Goal: Transaction & Acquisition: Purchase product/service

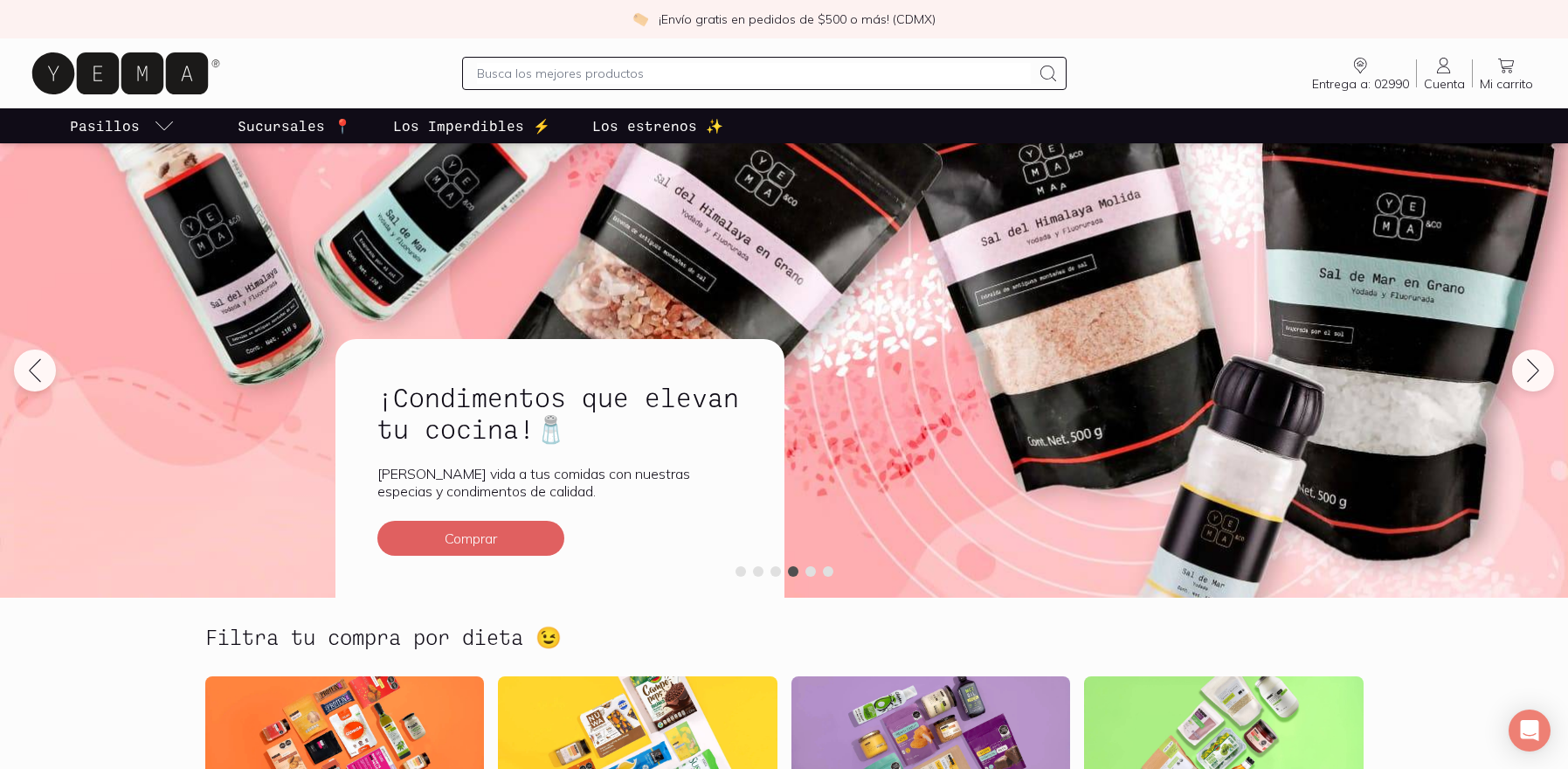
click at [634, 73] on input "text" at bounding box center [754, 73] width 554 height 21
click at [1432, 77] on span "Cuenta" at bounding box center [1444, 83] width 41 height 16
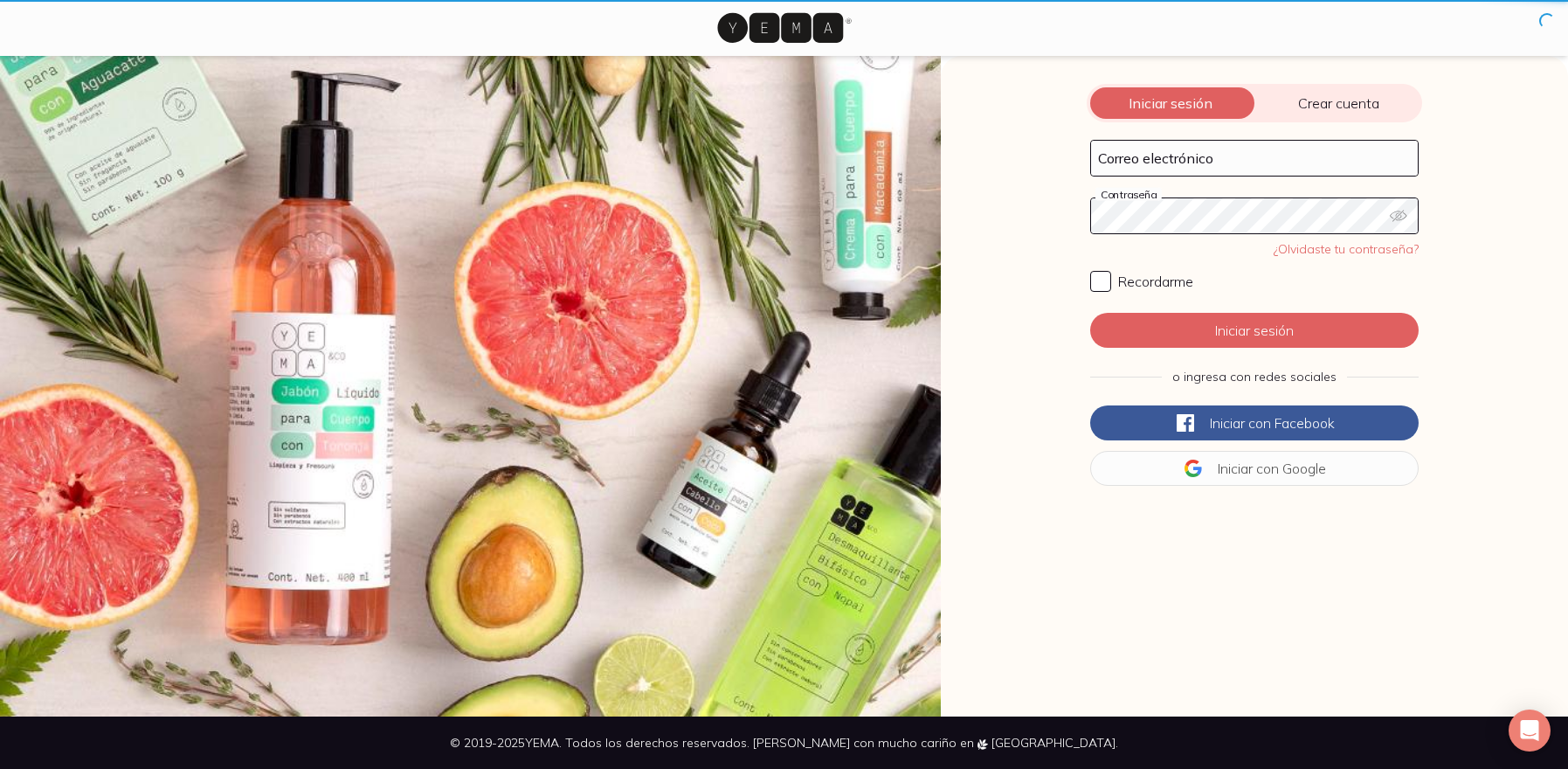
type input "[PERSON_NAME][EMAIL_ADDRESS][PERSON_NAME][PERSON_NAME][DOMAIN_NAME]"
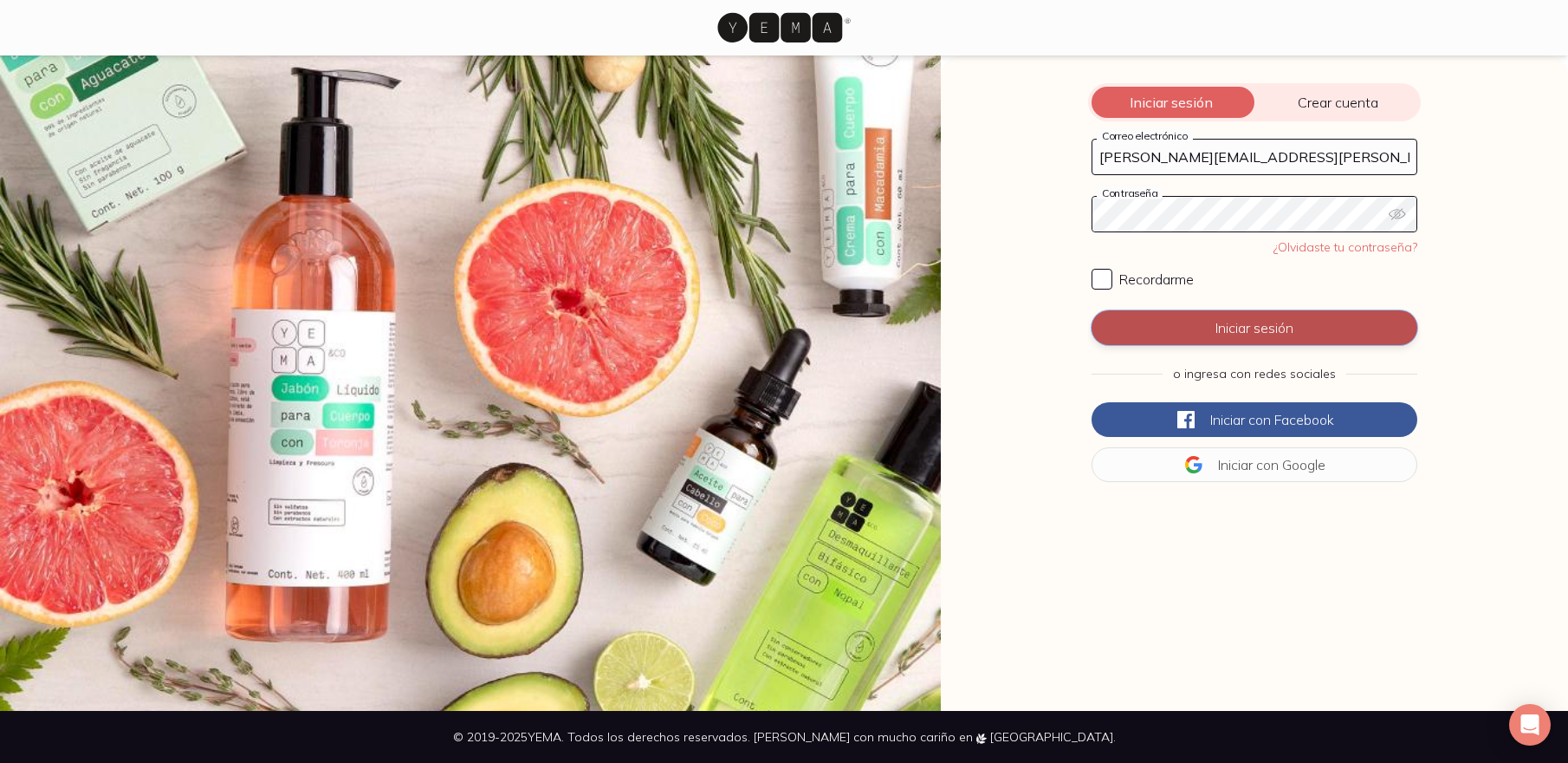
click at [1200, 325] on button "Iniciar sesión" at bounding box center [1254, 327] width 325 height 35
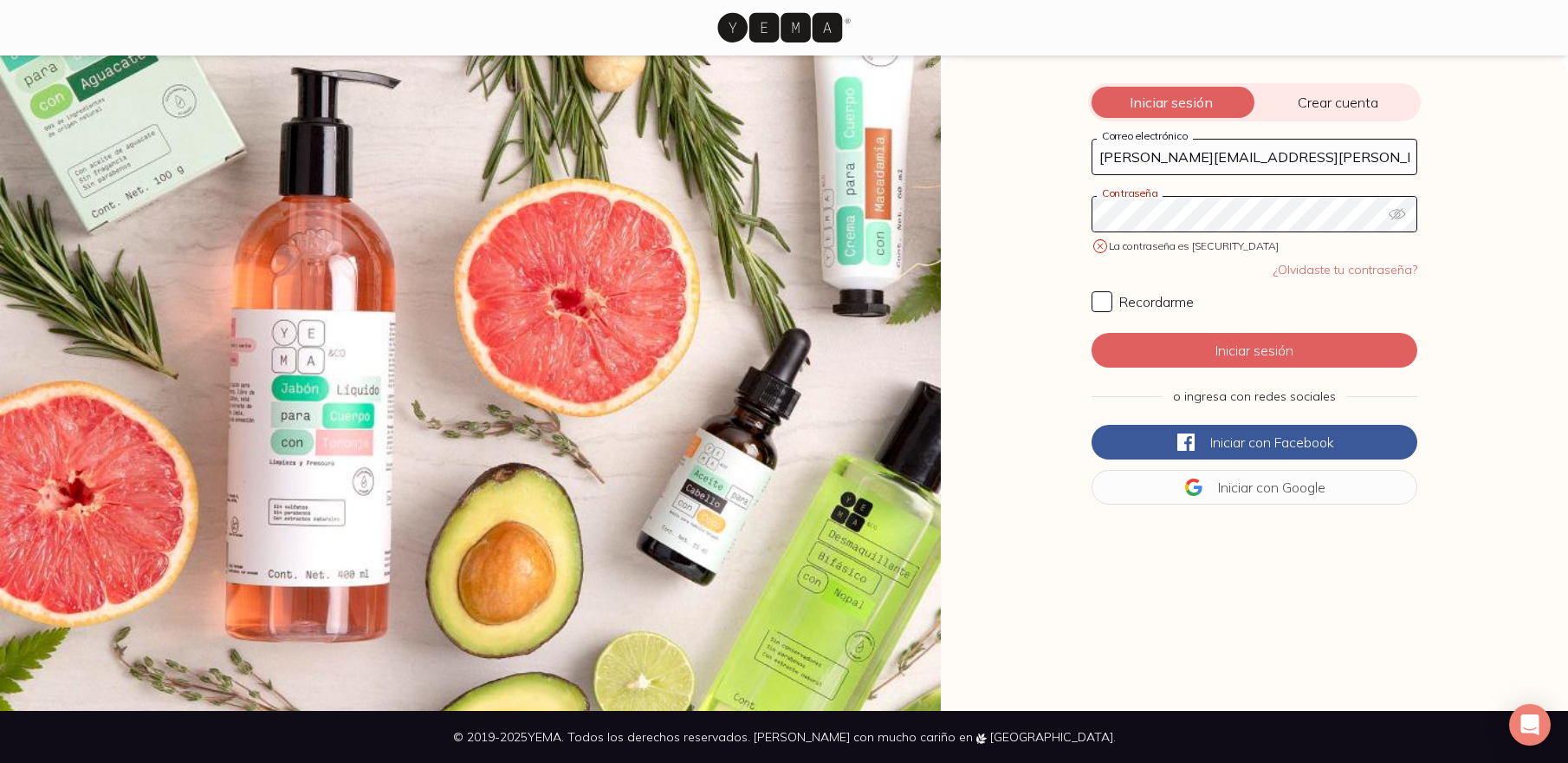
click at [1400, 211] on icon "button" at bounding box center [1398, 214] width 18 height 18
click at [1398, 210] on icon "button" at bounding box center [1398, 214] width 18 height 18
click at [1396, 214] on icon "button" at bounding box center [1398, 214] width 18 height 18
click at [1321, 271] on link "¿Olvidaste tu contraseña?" at bounding box center [1346, 270] width 144 height 16
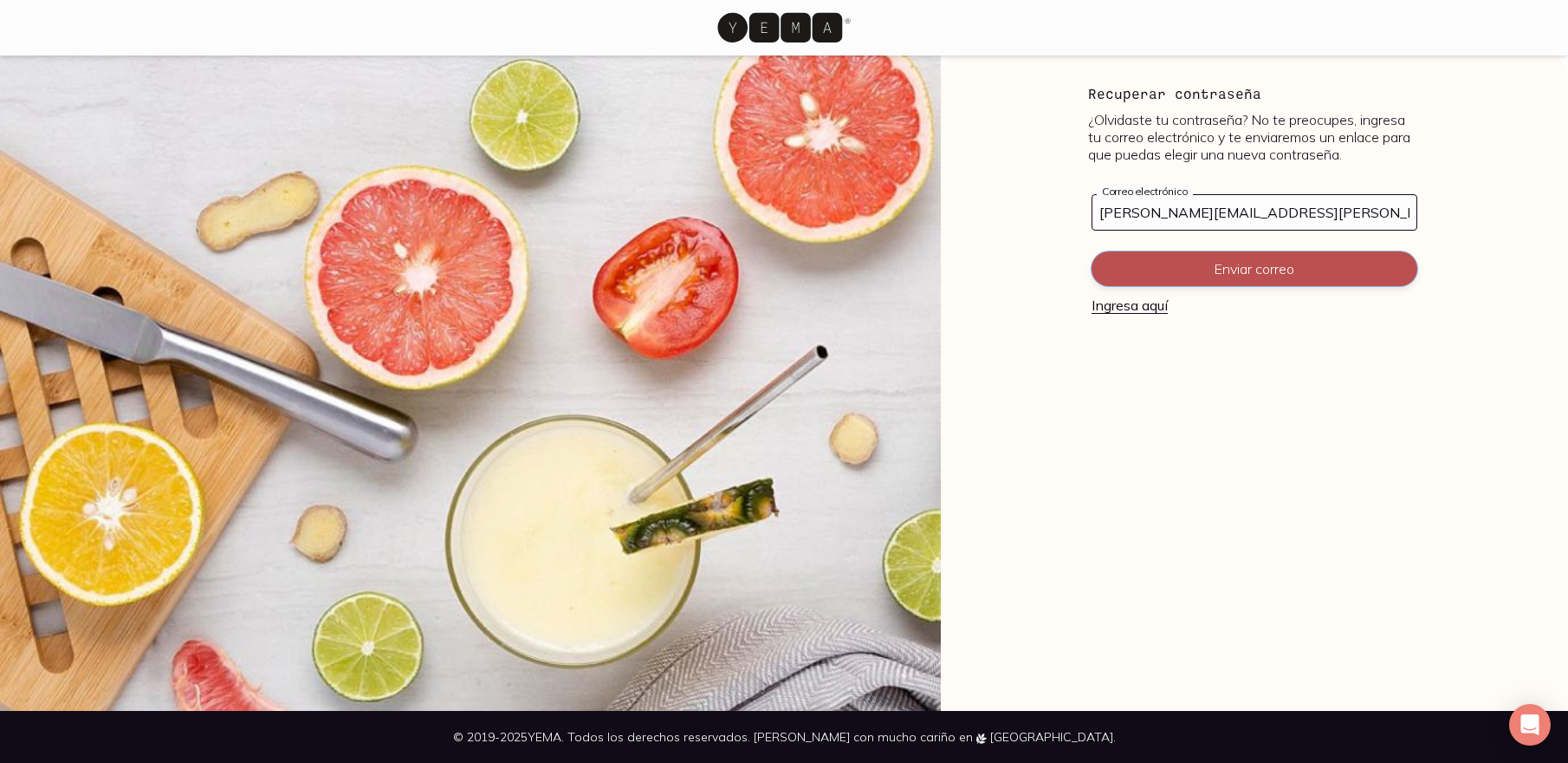
click at [1259, 279] on button "Enviar correo" at bounding box center [1254, 269] width 325 height 35
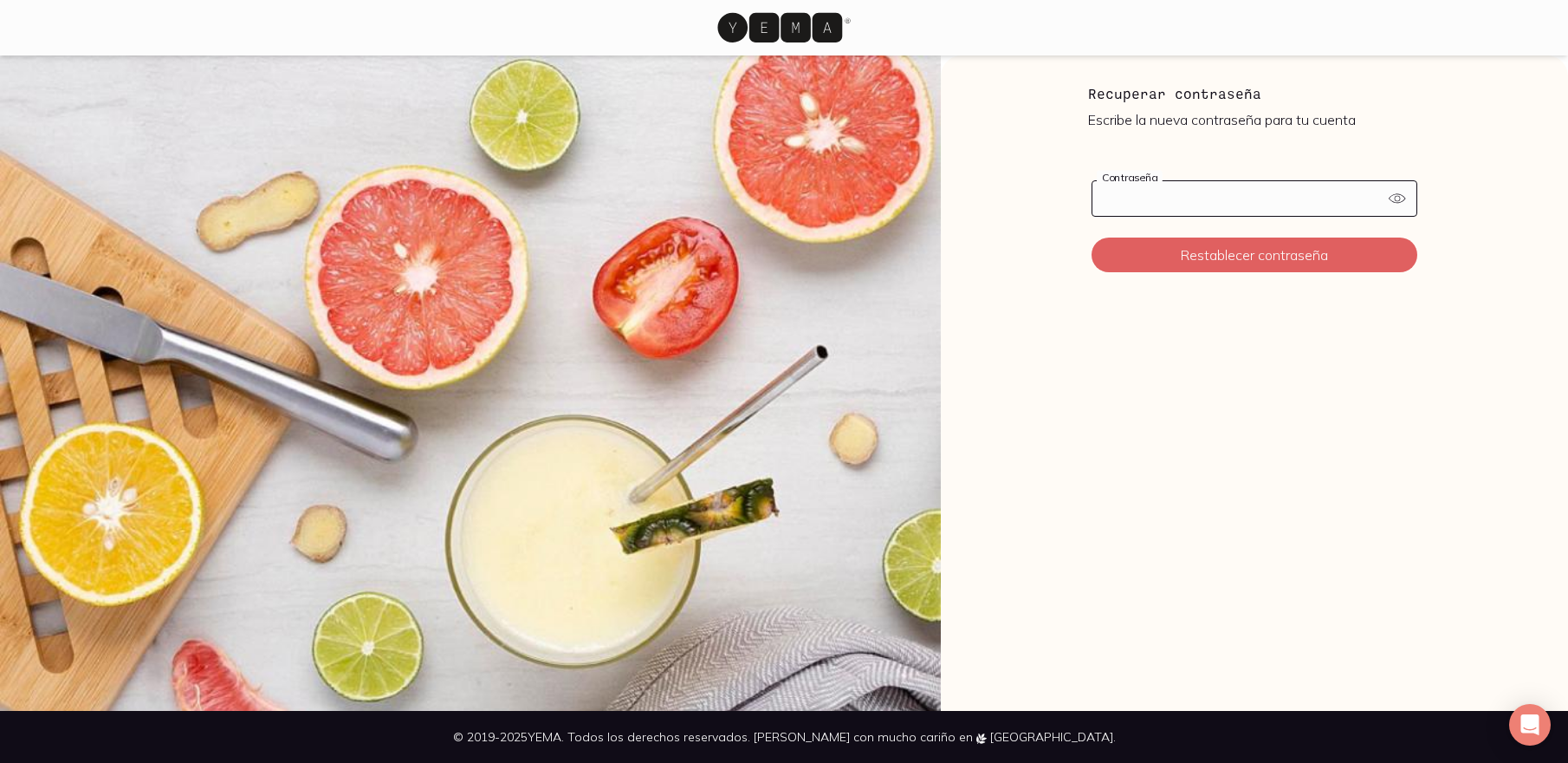
click at [1340, 199] on input "Contraseña" at bounding box center [1254, 199] width 324 height 35
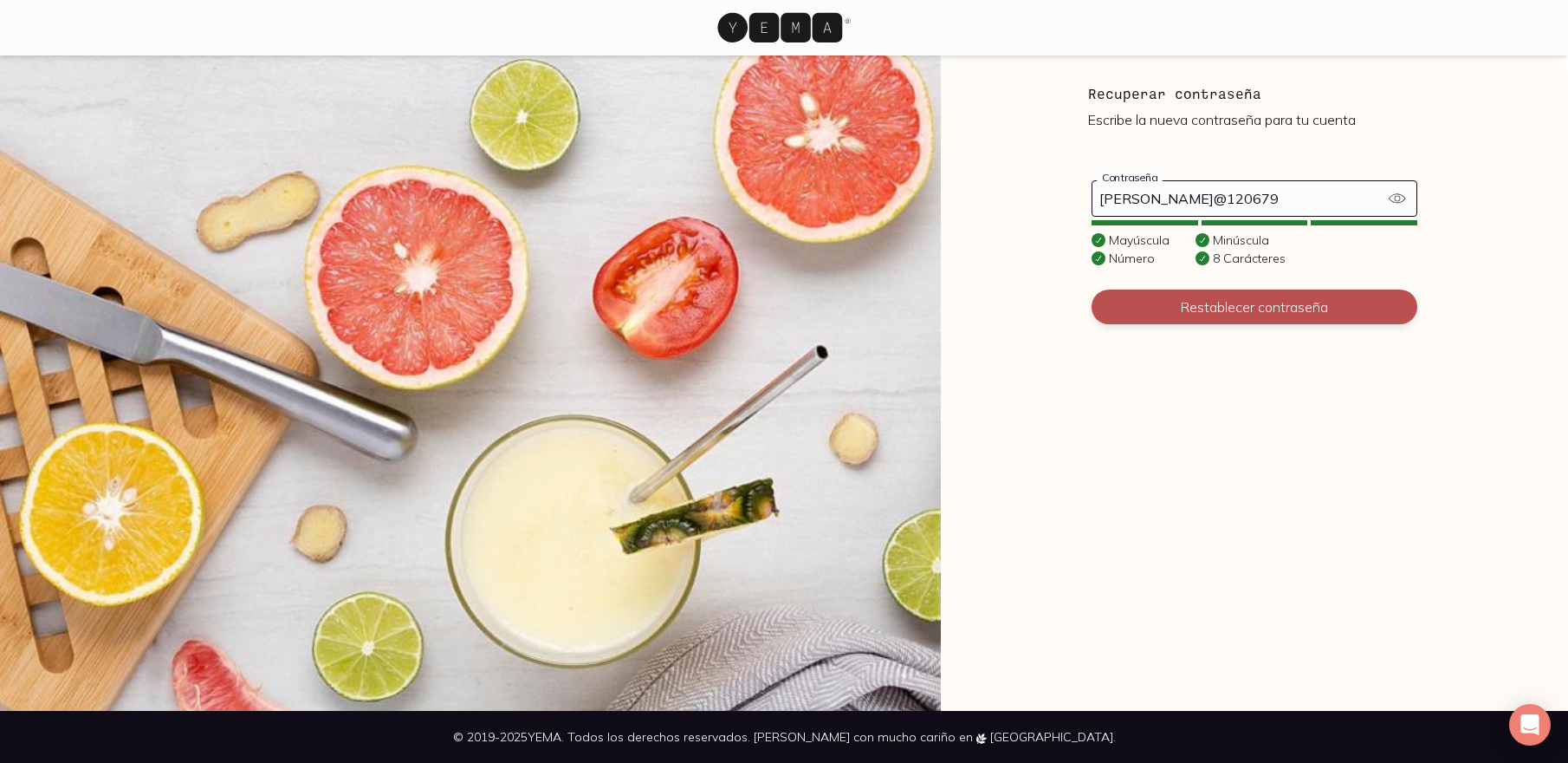
type input "Yemm@120679"
click at [1331, 308] on button "Restablecer contraseña" at bounding box center [1254, 307] width 325 height 35
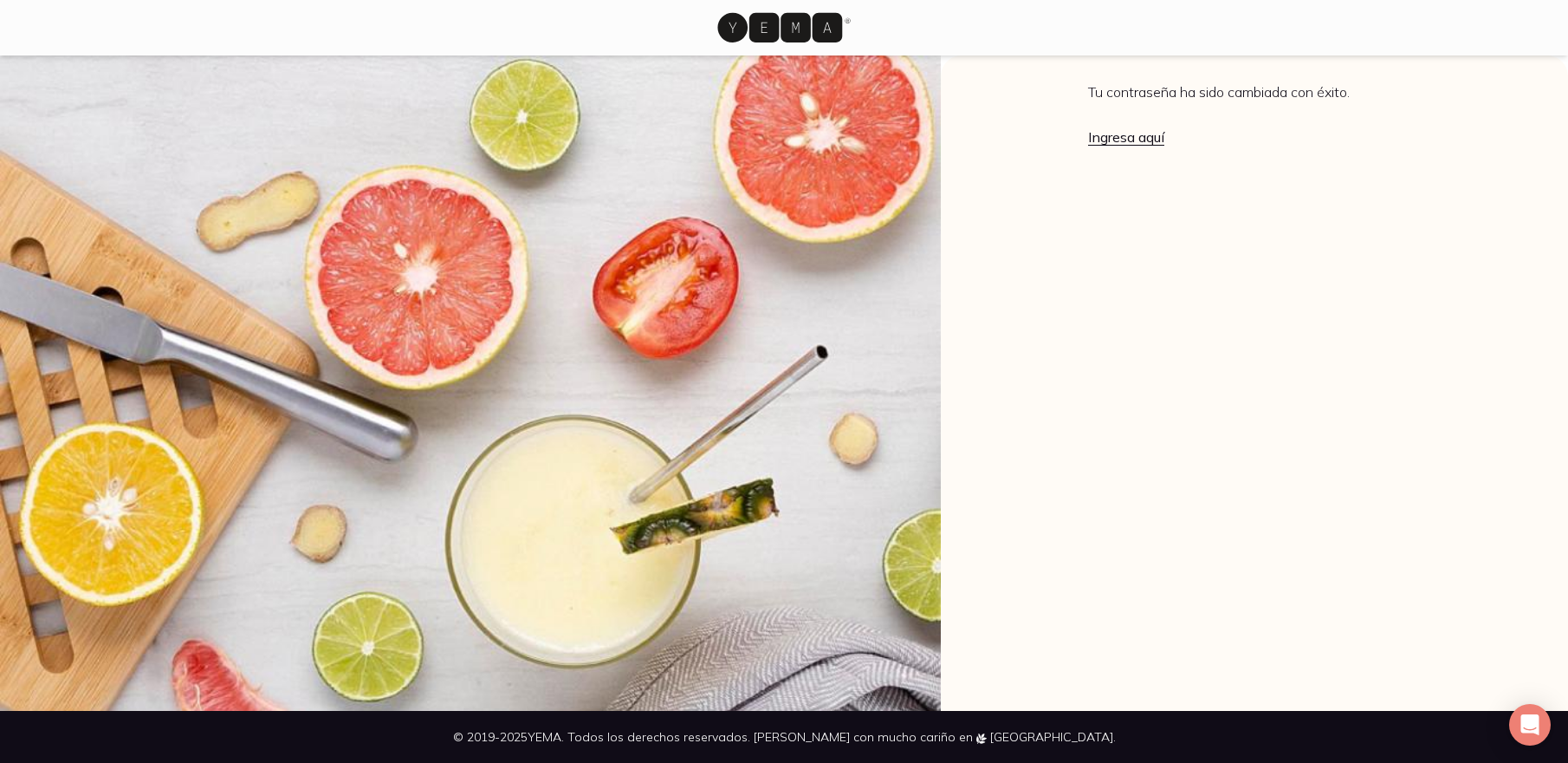
click at [1108, 143] on link "Ingresa aquí" at bounding box center [1126, 137] width 76 height 18
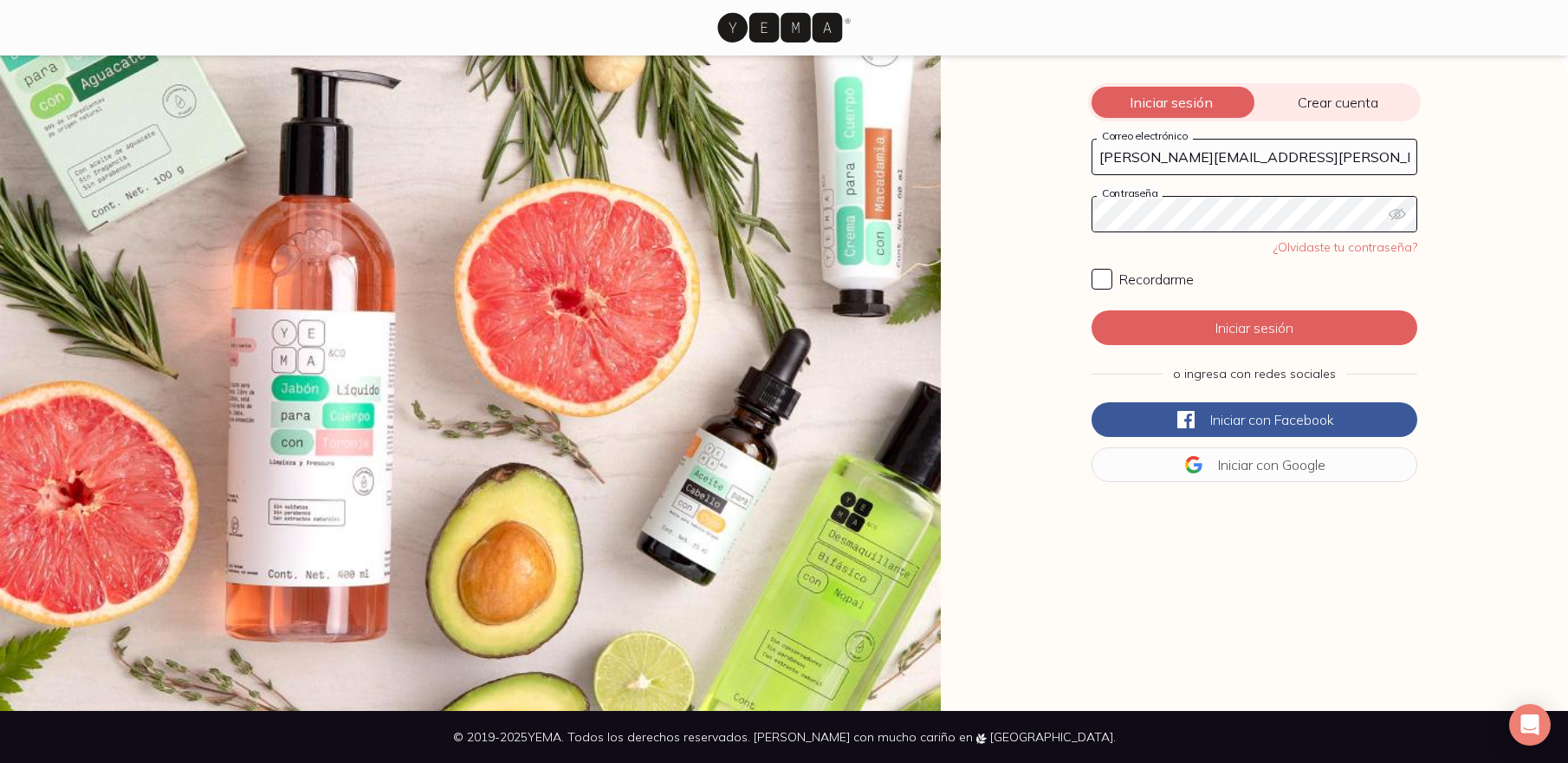
click at [1394, 209] on icon "button" at bounding box center [1398, 214] width 18 height 18
click at [1166, 286] on span "Recordarme" at bounding box center [1156, 280] width 74 height 18
click at [1112, 286] on input "Recordarme" at bounding box center [1101, 279] width 20 height 20
checkbox input "true"
click at [1212, 326] on button "Iniciar sesión" at bounding box center [1254, 327] width 325 height 35
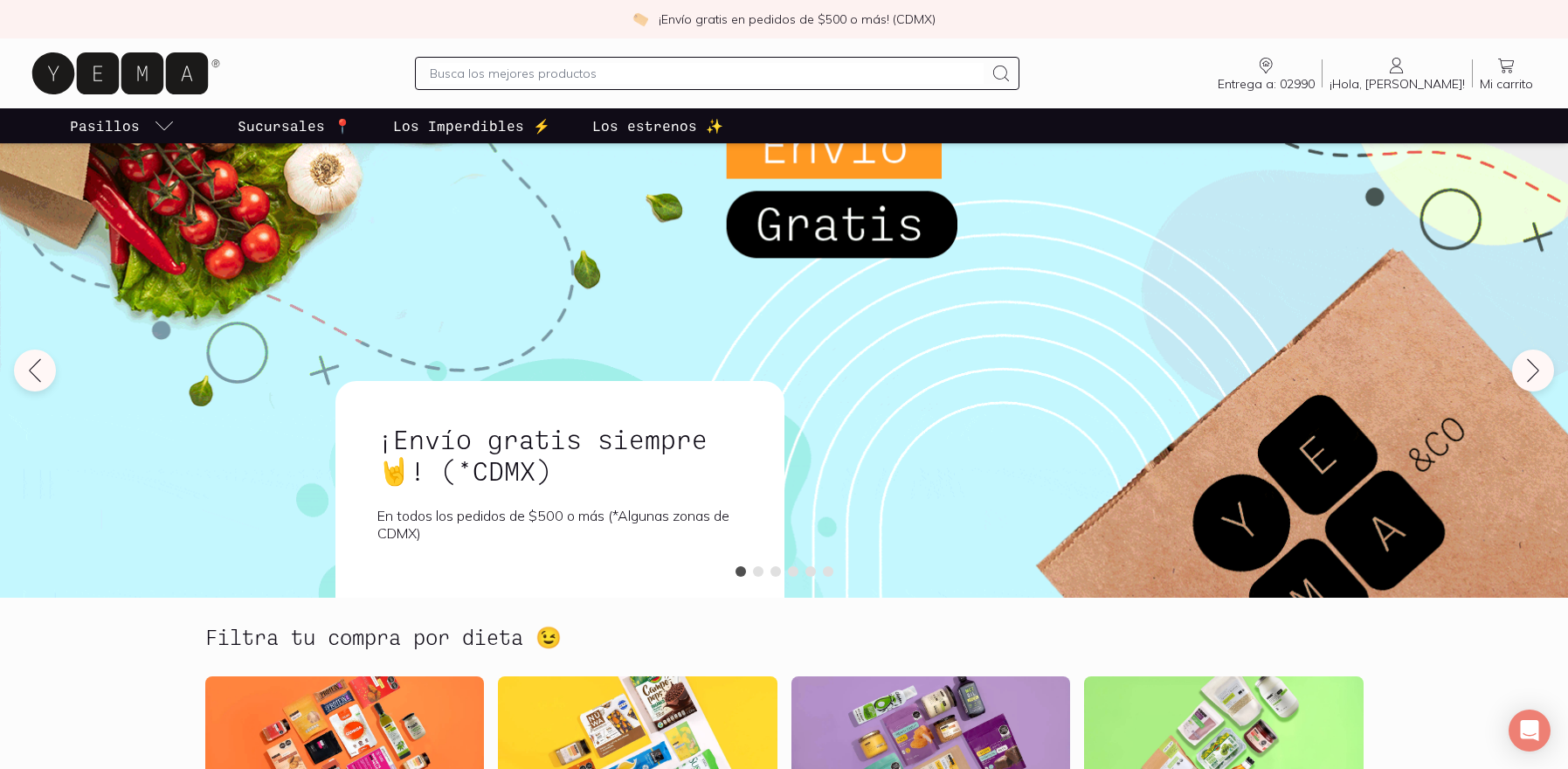
click at [538, 82] on input "text" at bounding box center [707, 73] width 554 height 21
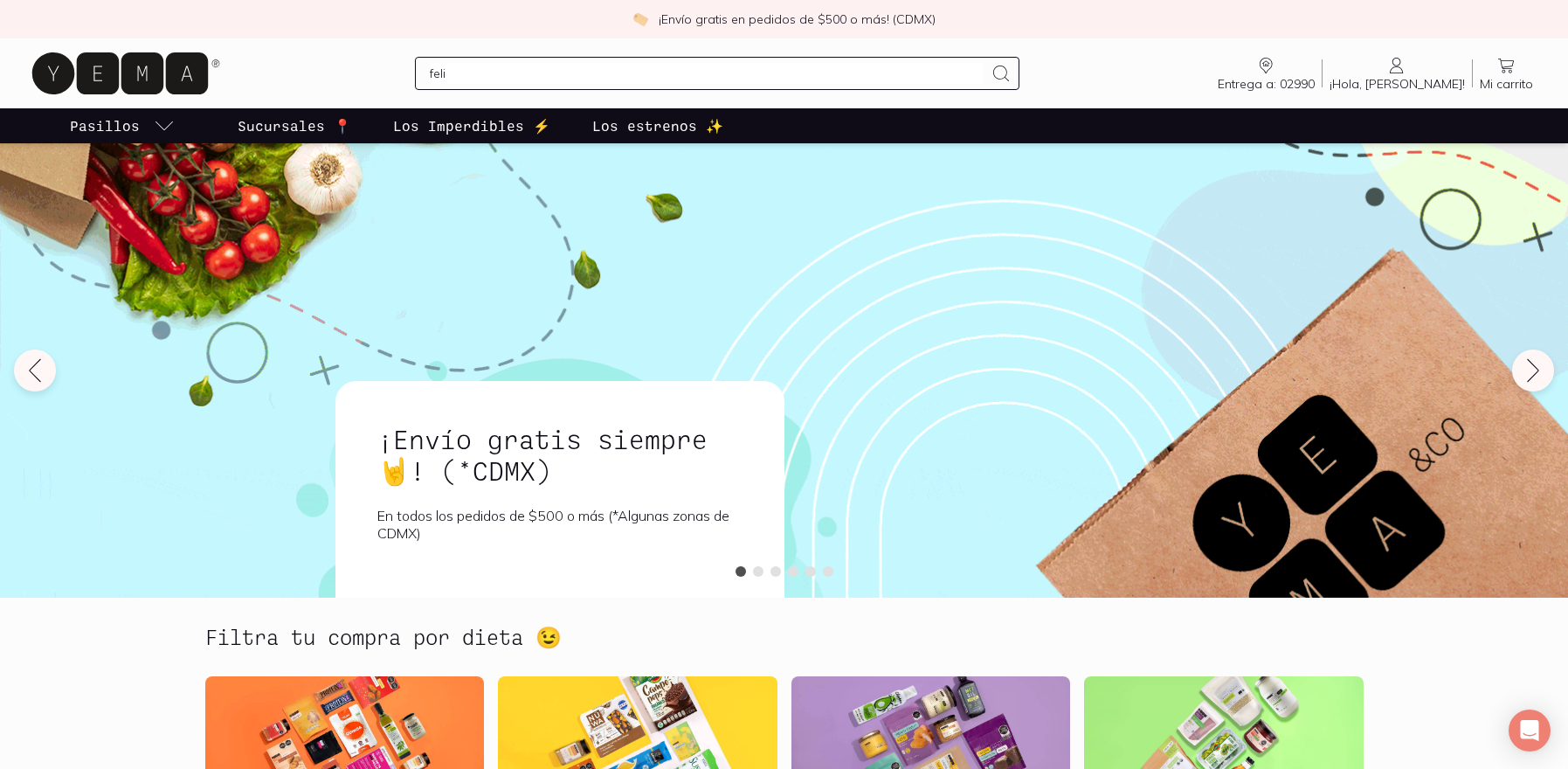
type input "felix"
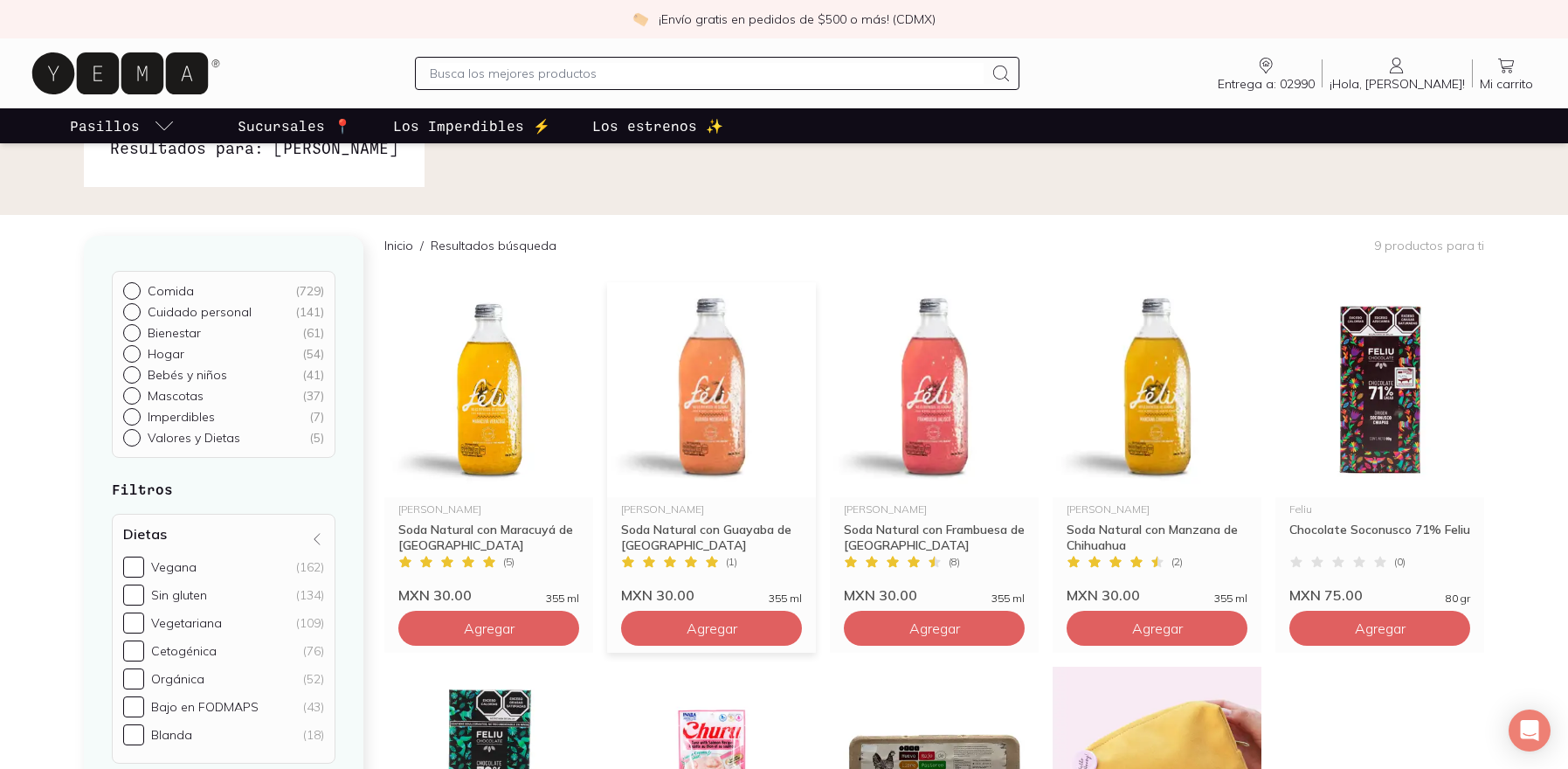
scroll to position [168, 0]
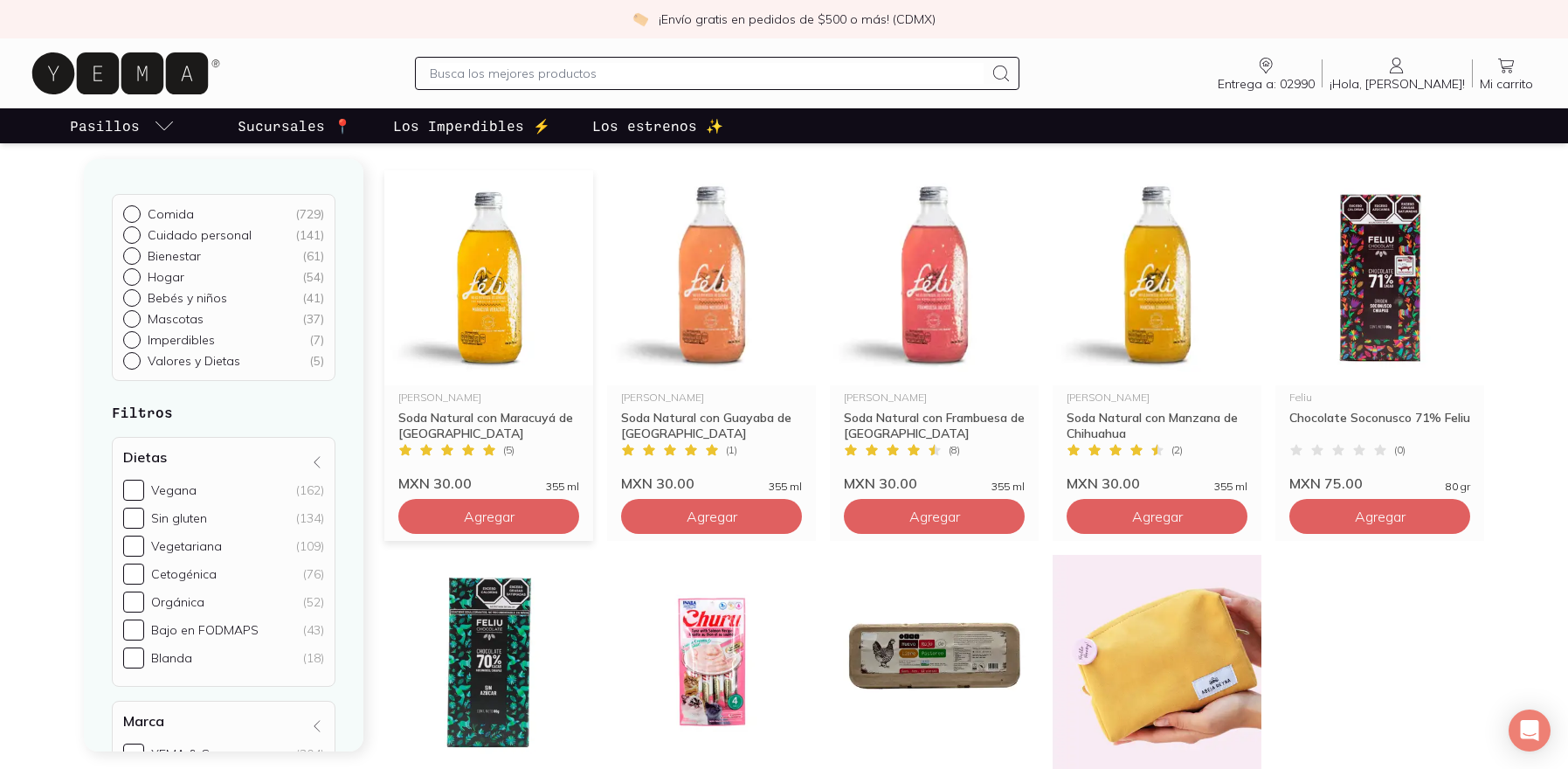
click at [490, 353] on img at bounding box center [488, 277] width 209 height 215
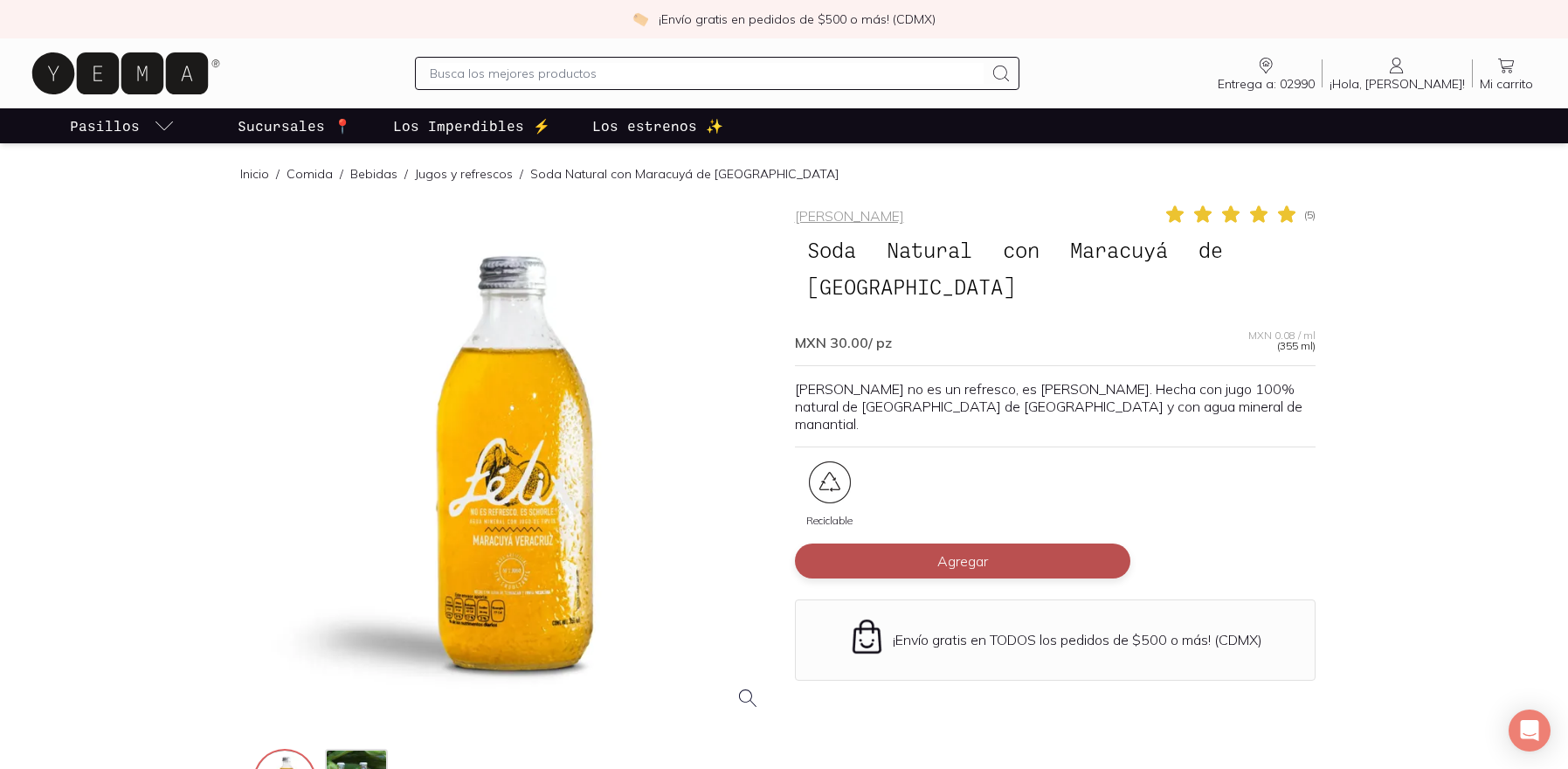
click at [974, 552] on span "Agregar" at bounding box center [962, 561] width 51 height 18
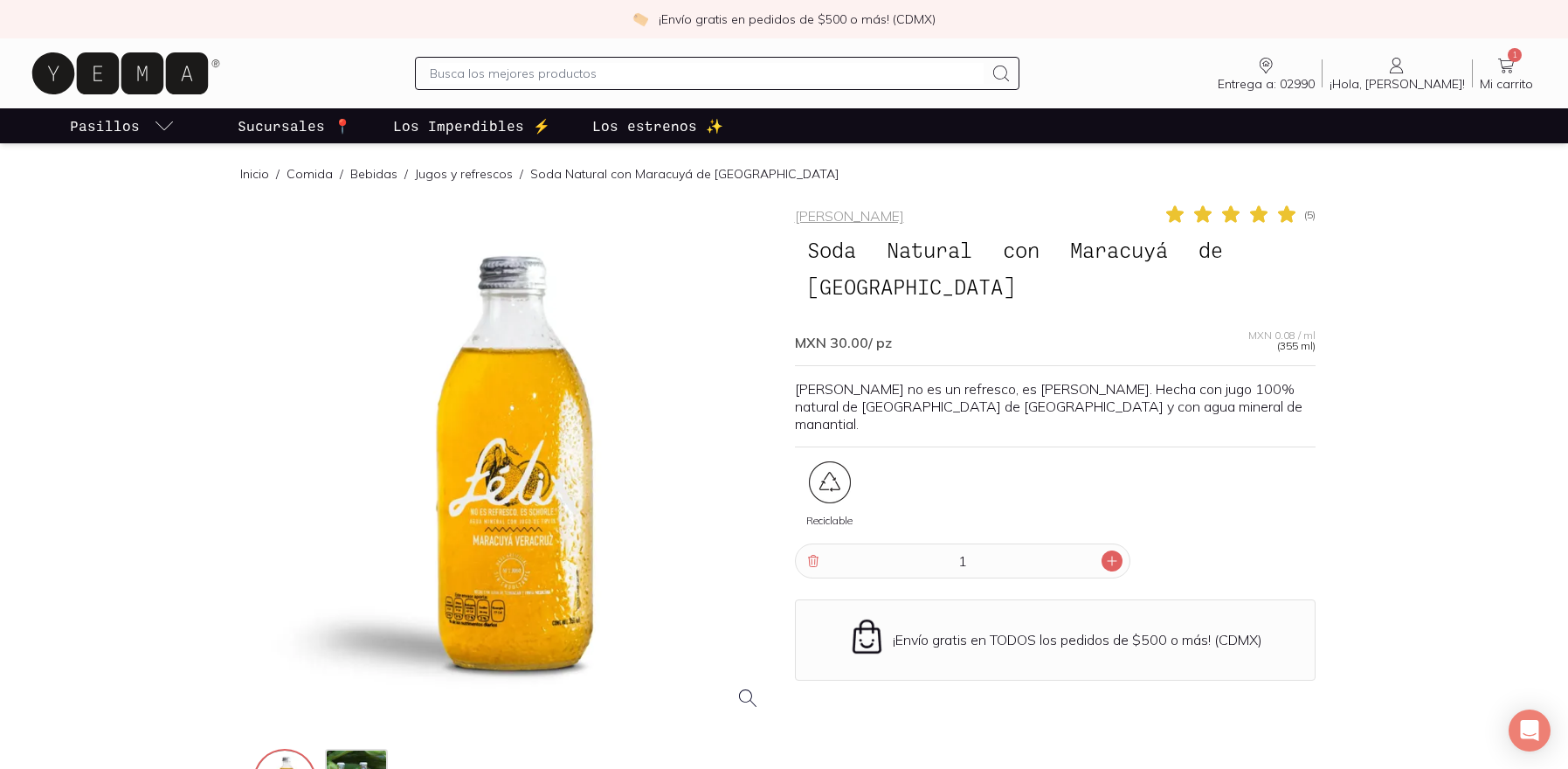
click at [1114, 554] on icon at bounding box center [1111, 561] width 14 height 14
type input "3"
click at [723, 72] on input "text" at bounding box center [707, 73] width 554 height 21
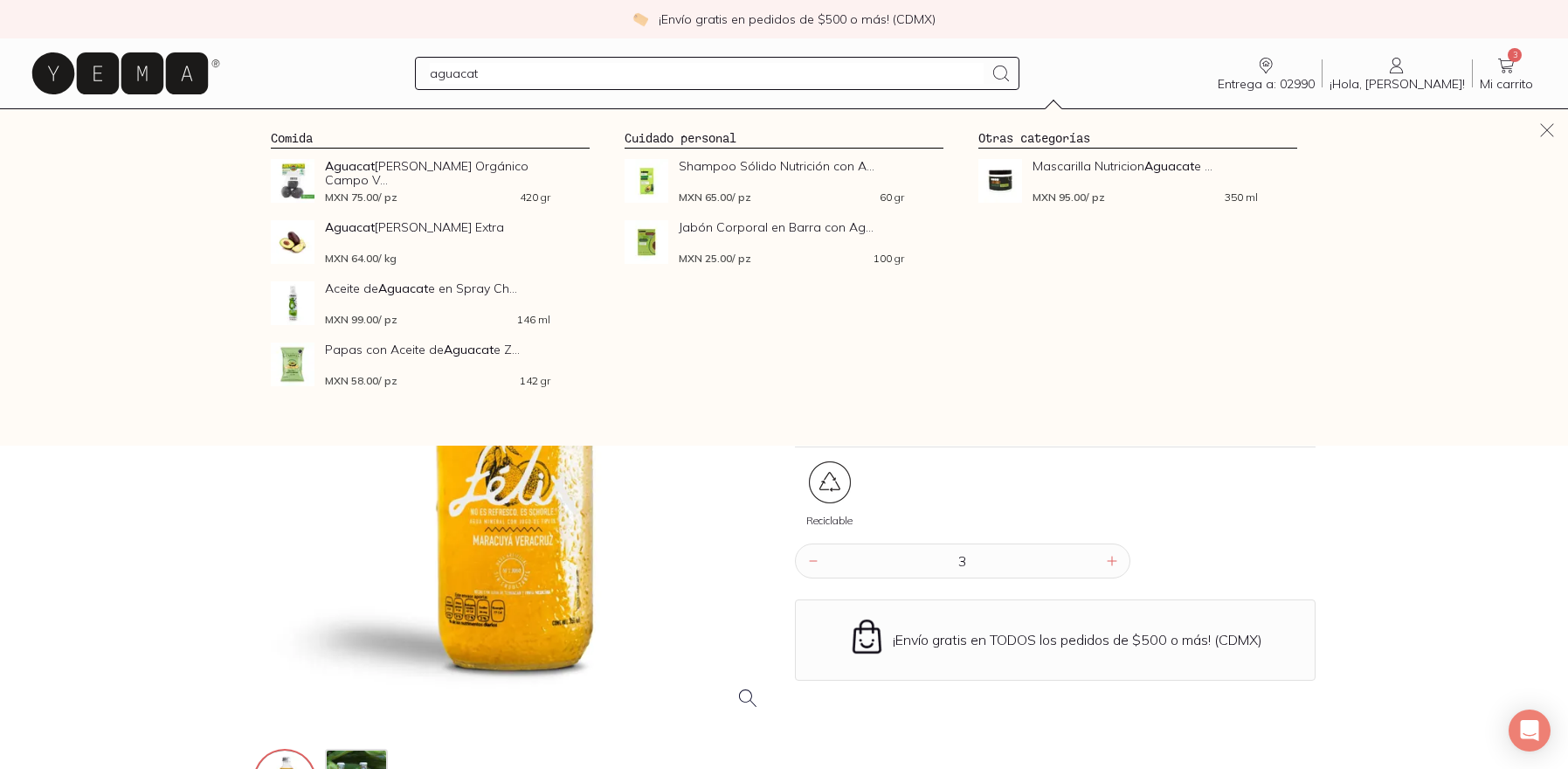
type input "aguacate"
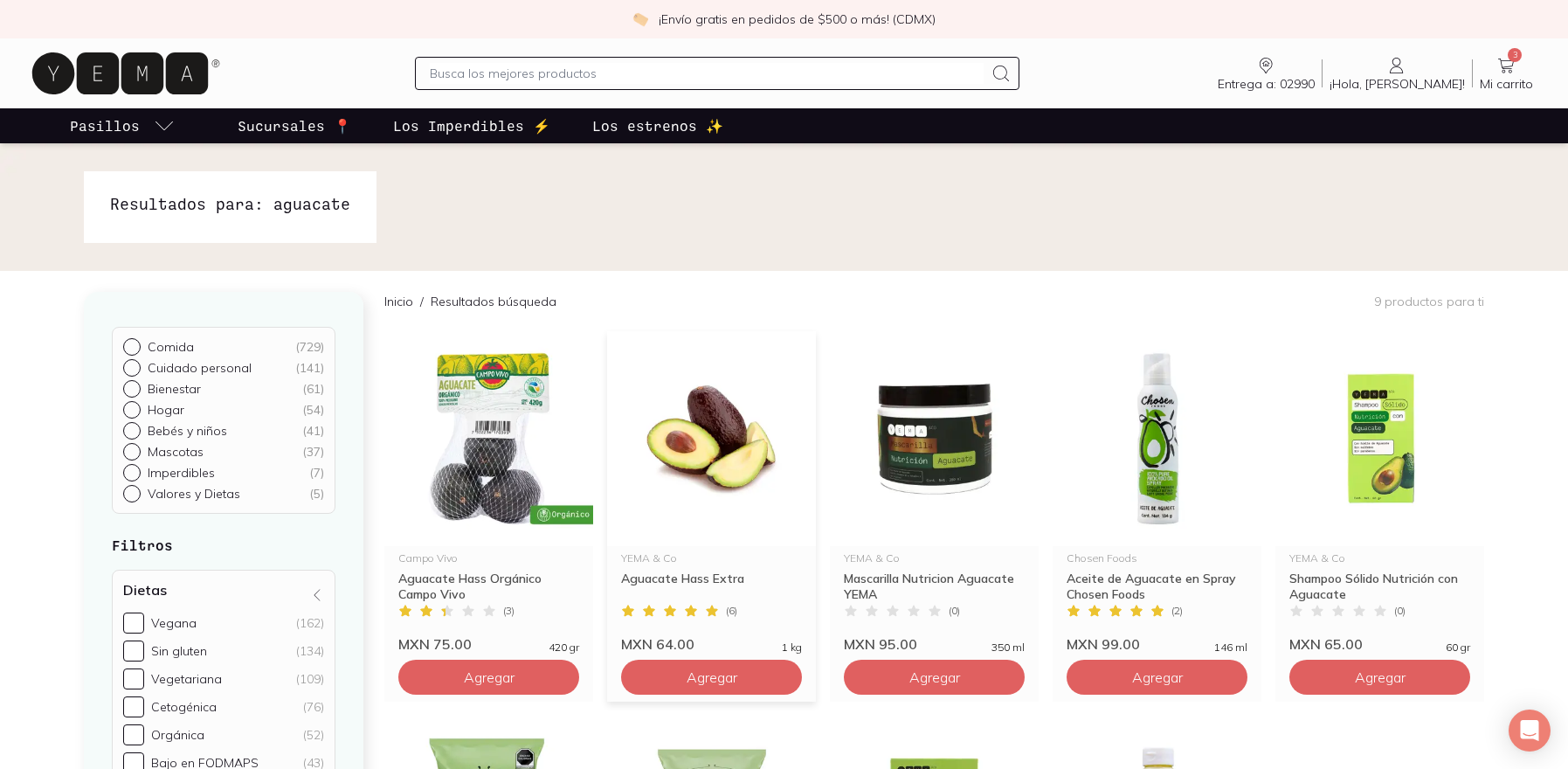
click at [752, 415] on img at bounding box center [711, 438] width 209 height 215
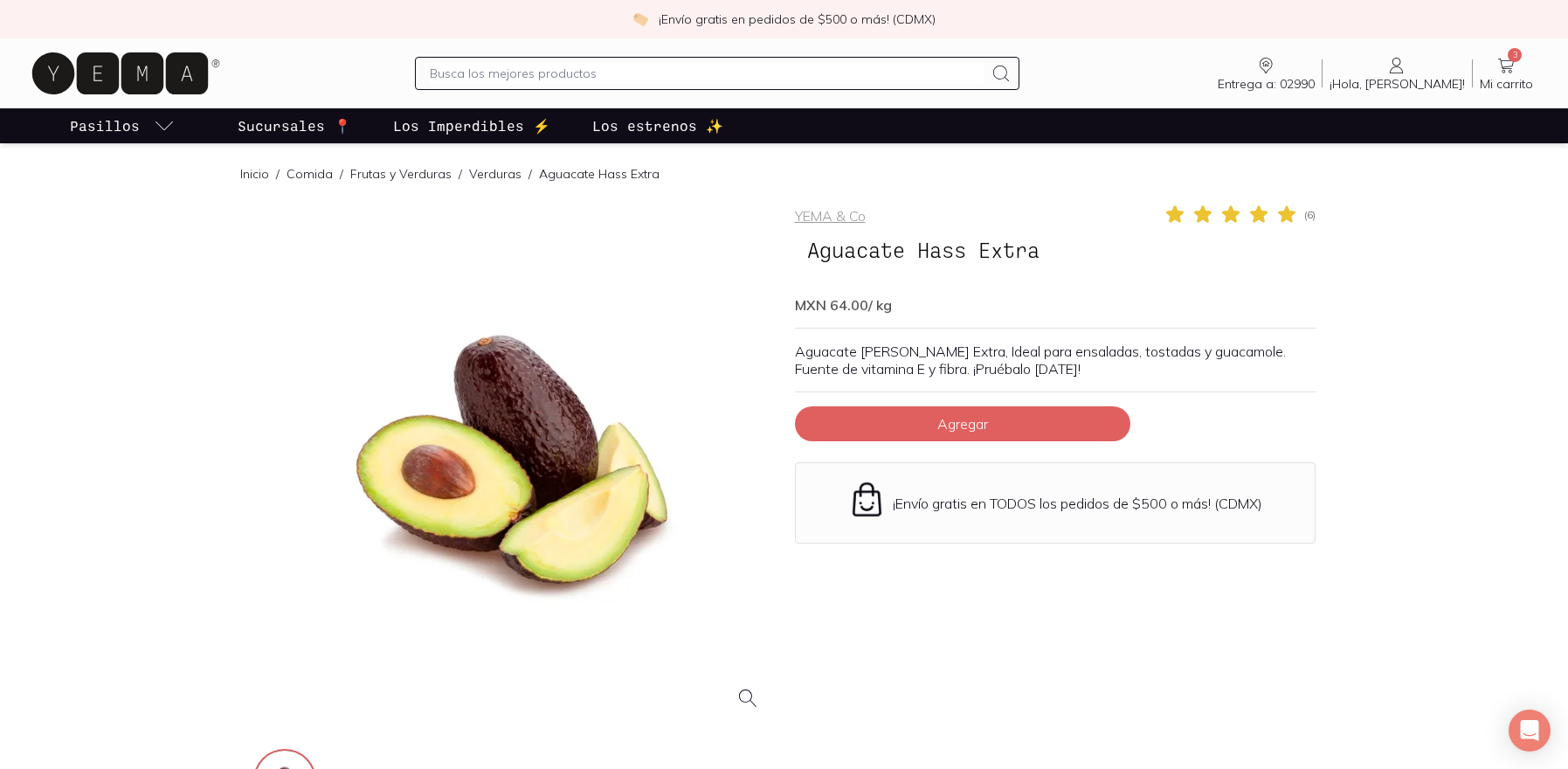
click at [888, 445] on div "YEMA & Co ( 6 ) Aguacate Hass Extra MXN 64.00 / kg Aguacate Hass Extra, Ideal p…" at bounding box center [1054, 509] width 520 height 612
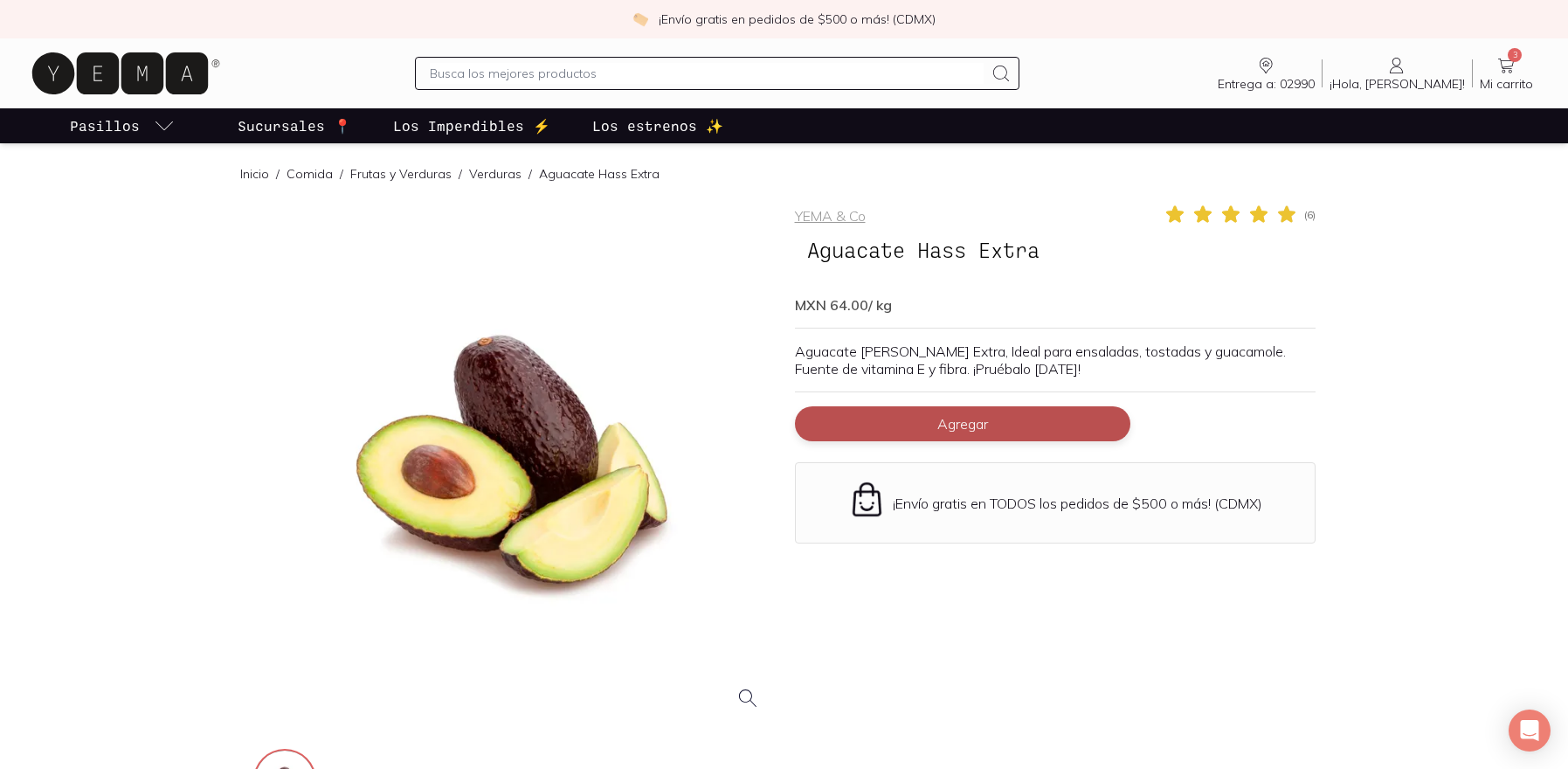
click at [901, 426] on button "Agregar" at bounding box center [962, 424] width 336 height 35
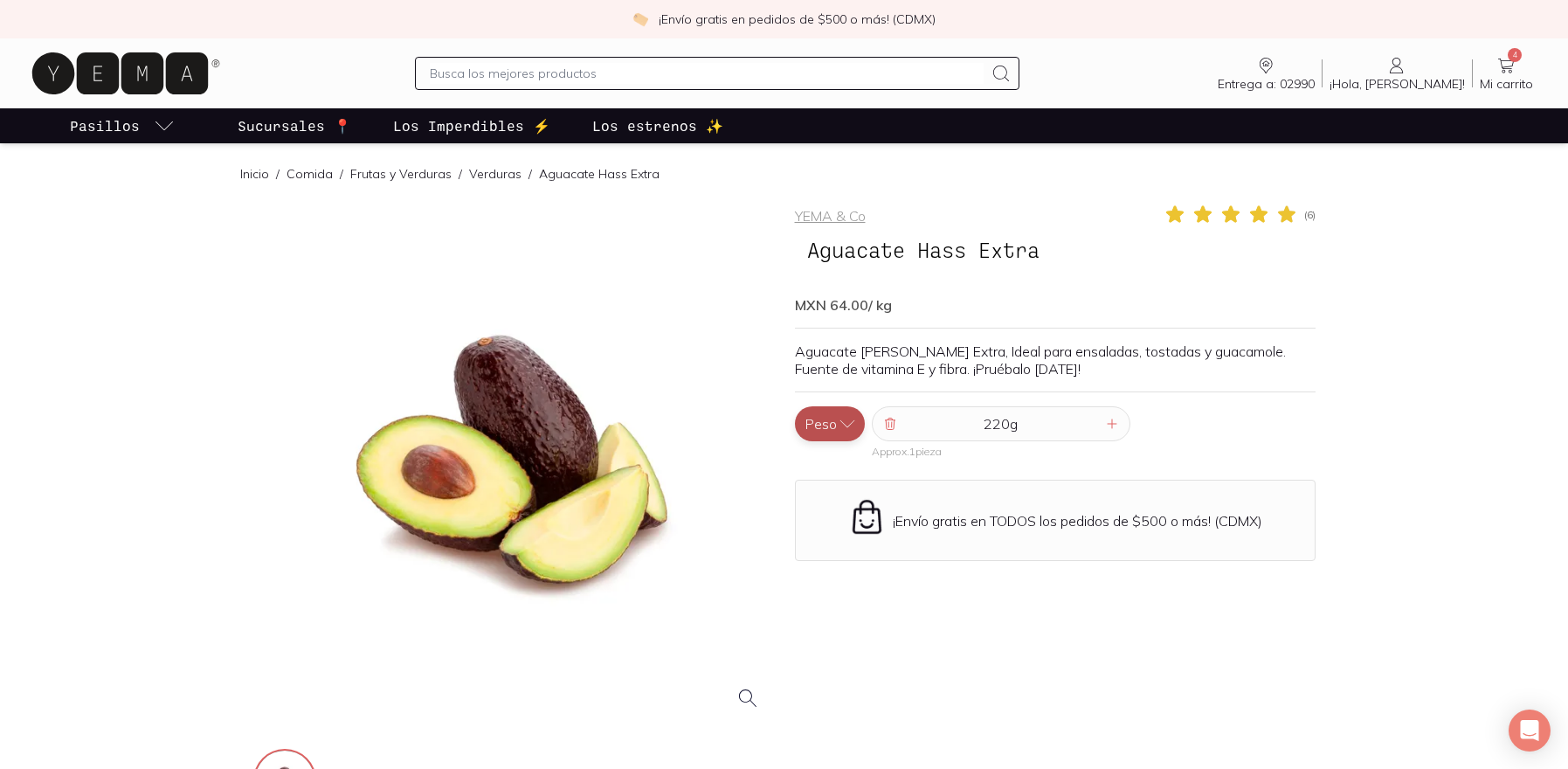
click at [833, 413] on button "Peso" at bounding box center [829, 424] width 70 height 35
click at [835, 391] on button "Pieza" at bounding box center [829, 389] width 70 height 35
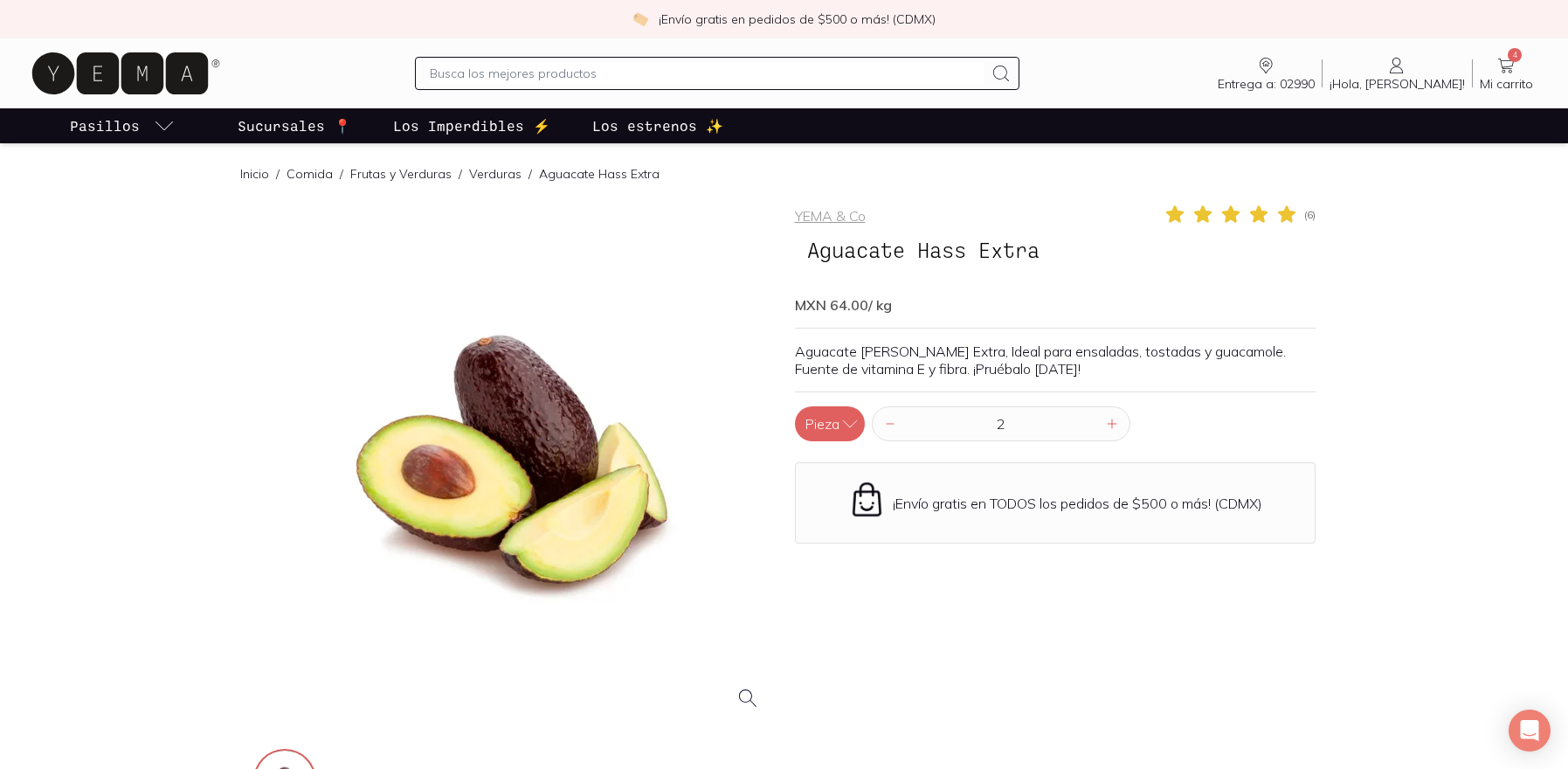
click at [1094, 422] on input "2" at bounding box center [1000, 424] width 201 height 33
click at [1094, 422] on input "3" at bounding box center [1000, 424] width 201 height 33
type input "4"
click at [1094, 422] on input "4" at bounding box center [1000, 424] width 201 height 33
click at [1519, 63] on link "4 Mi carrito Carrito" at bounding box center [1506, 73] width 67 height 36
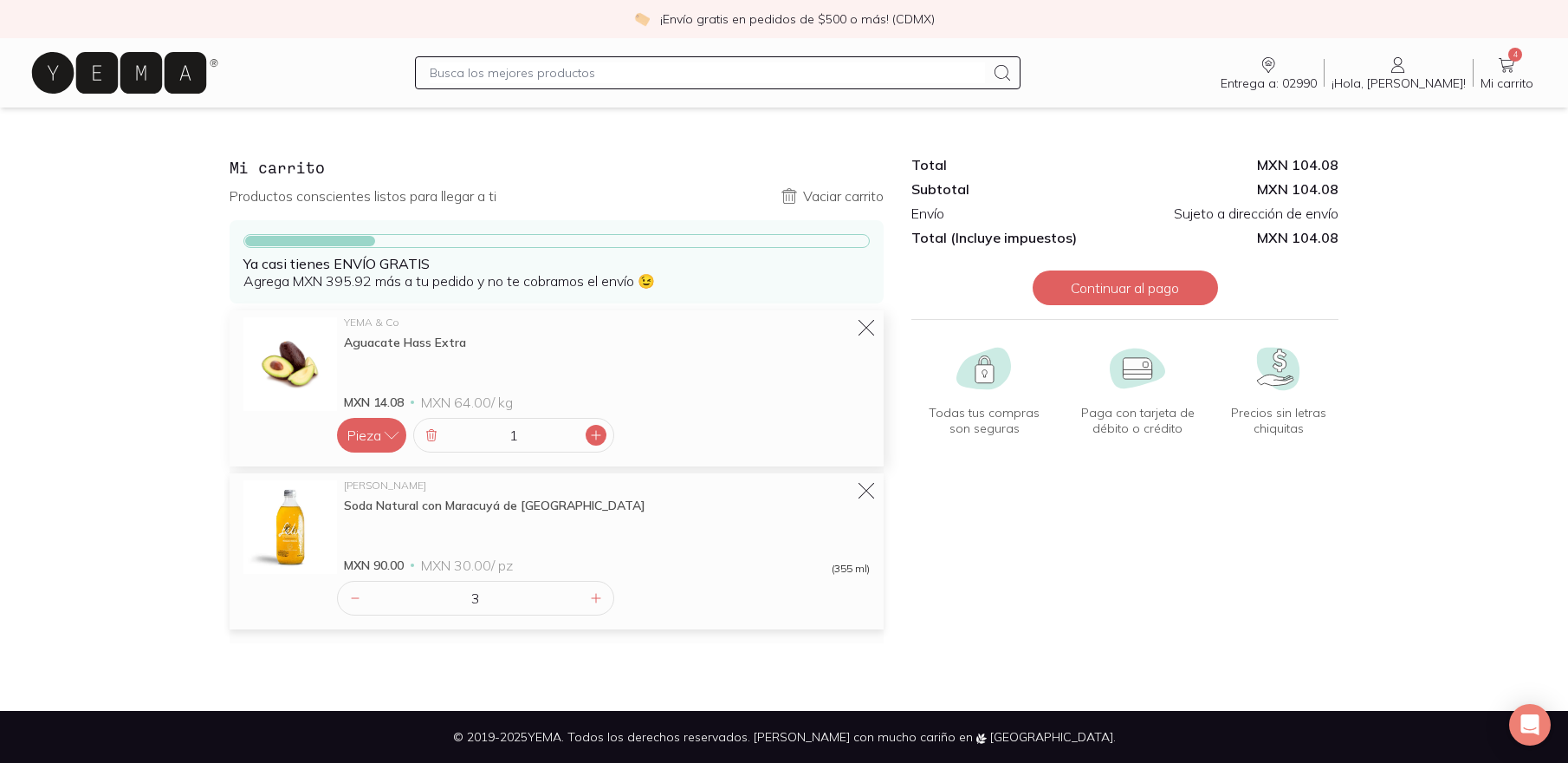
click at [588, 439] on div at bounding box center [595, 435] width 20 height 20
type input "4"
click at [778, 68] on input "text" at bounding box center [706, 72] width 554 height 20
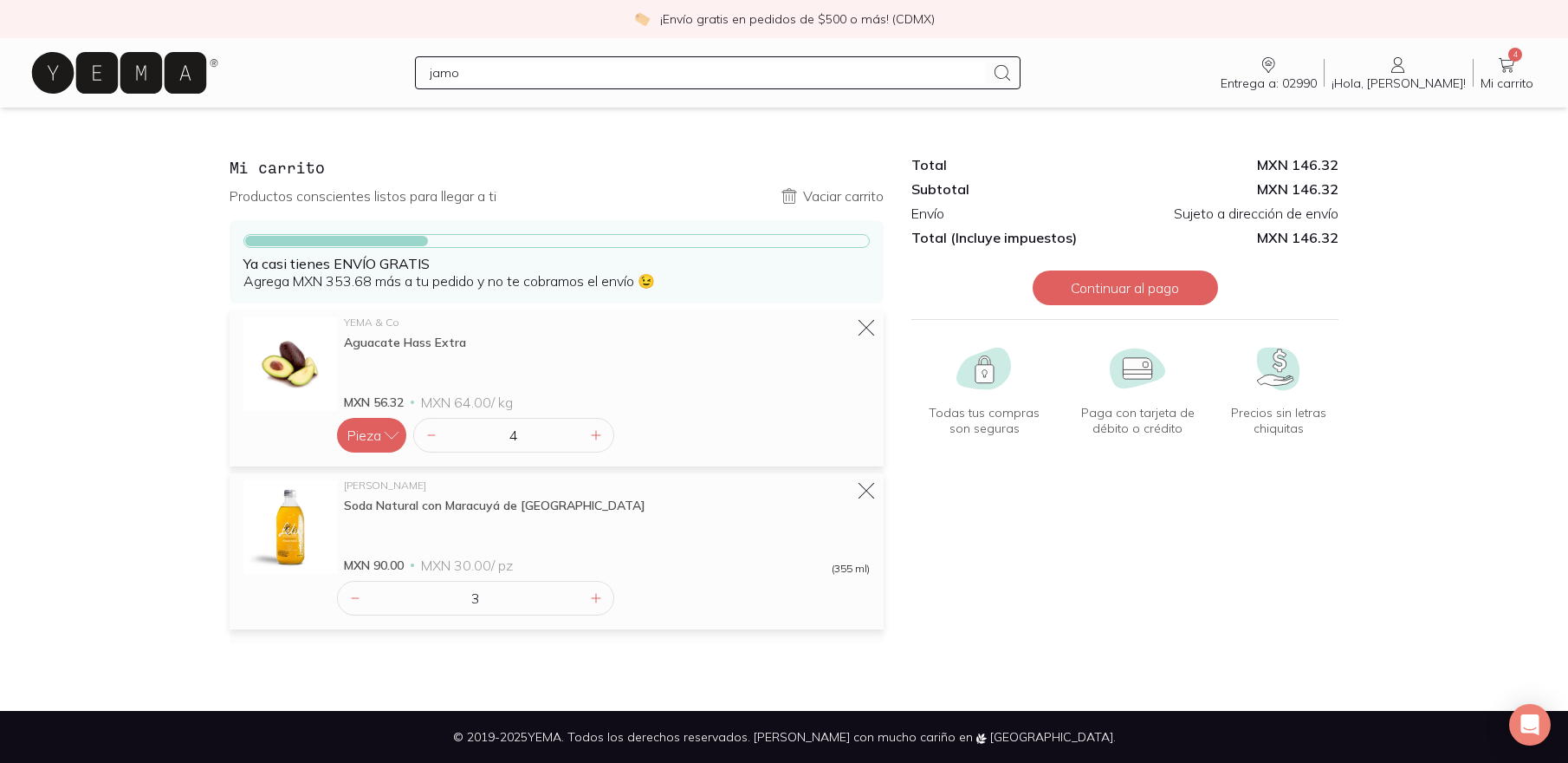
type input "jamon"
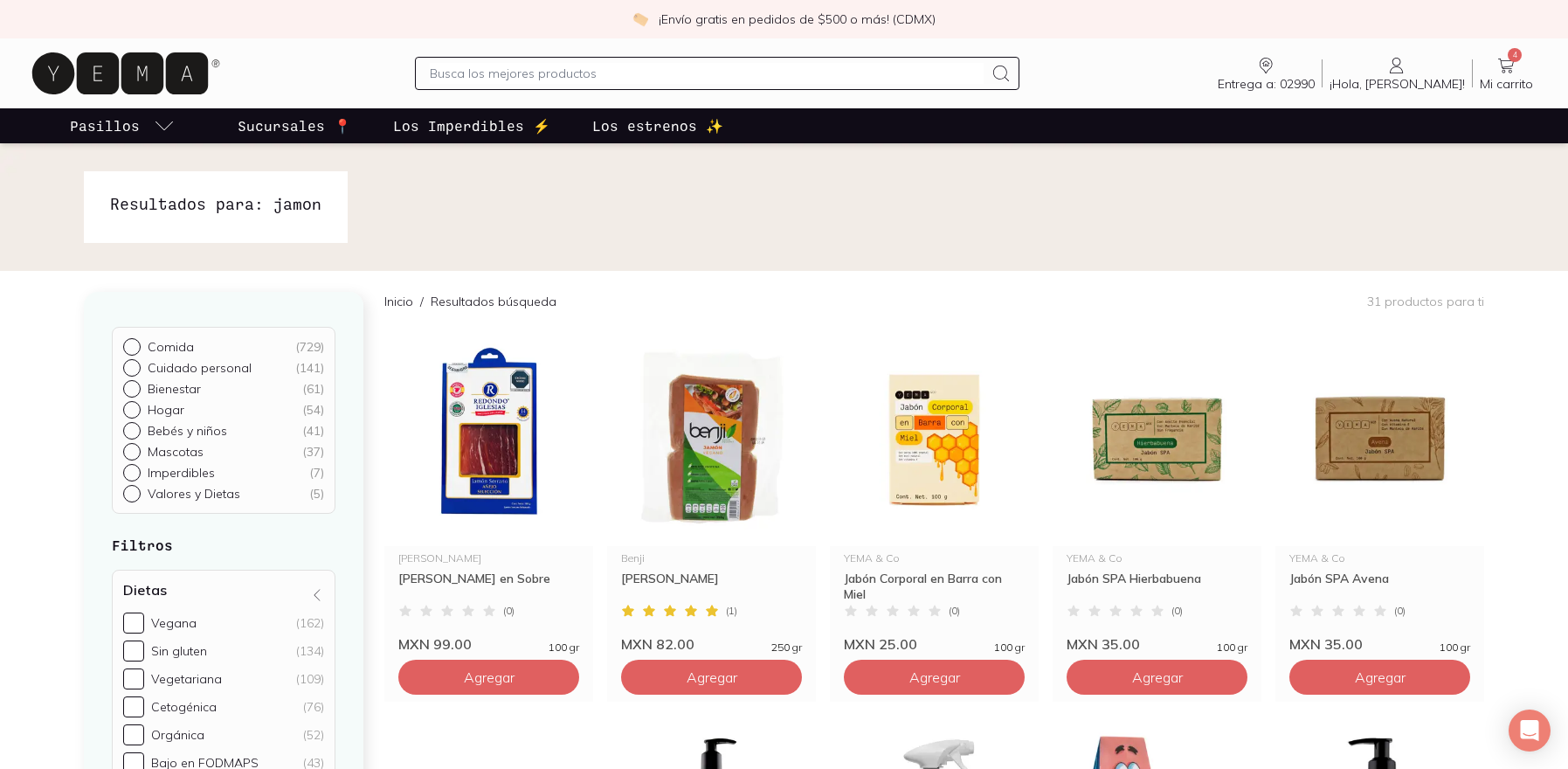
click at [660, 75] on input "text" at bounding box center [707, 73] width 554 height 21
type input "huevo"
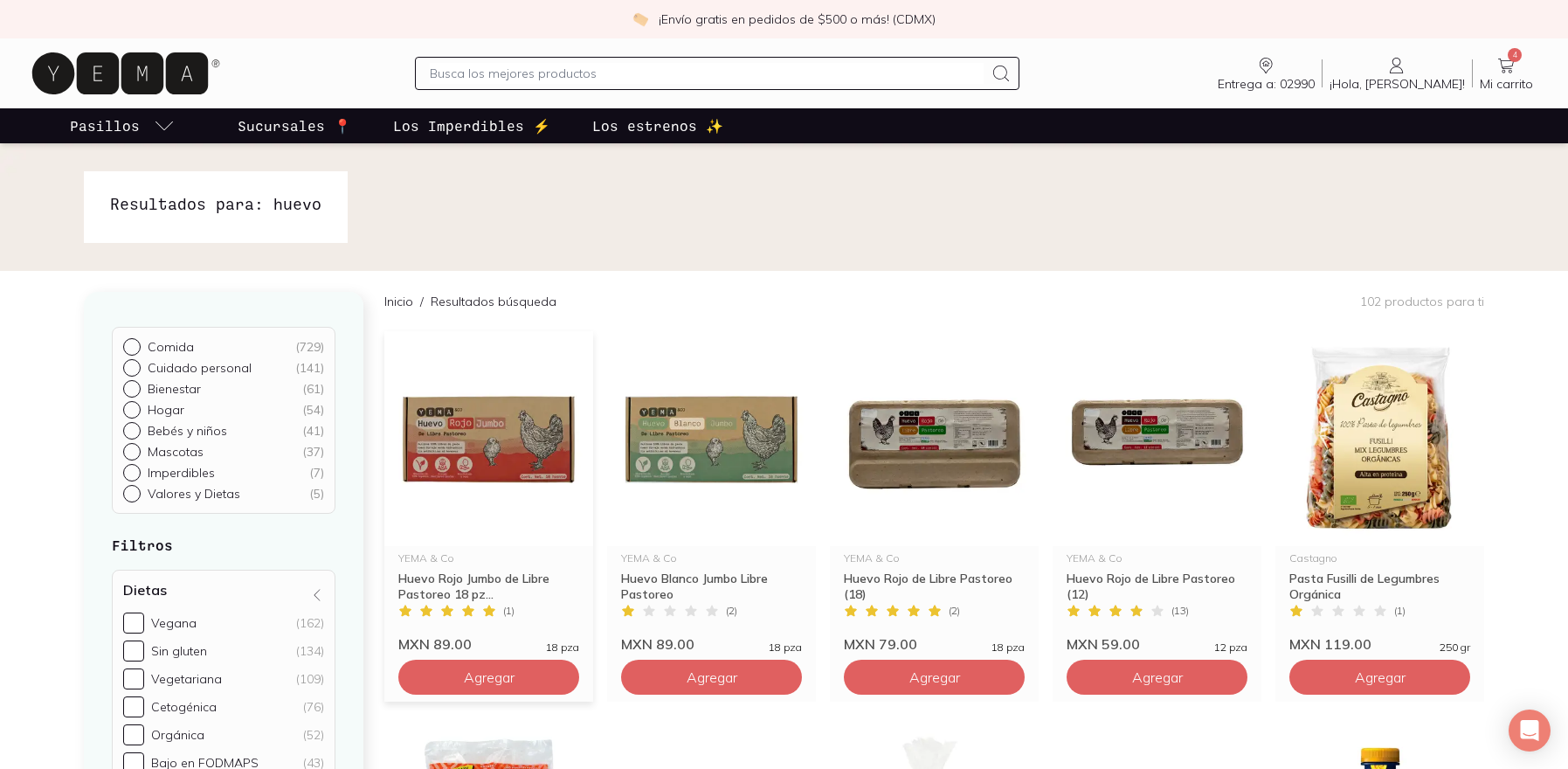
scroll to position [238, 0]
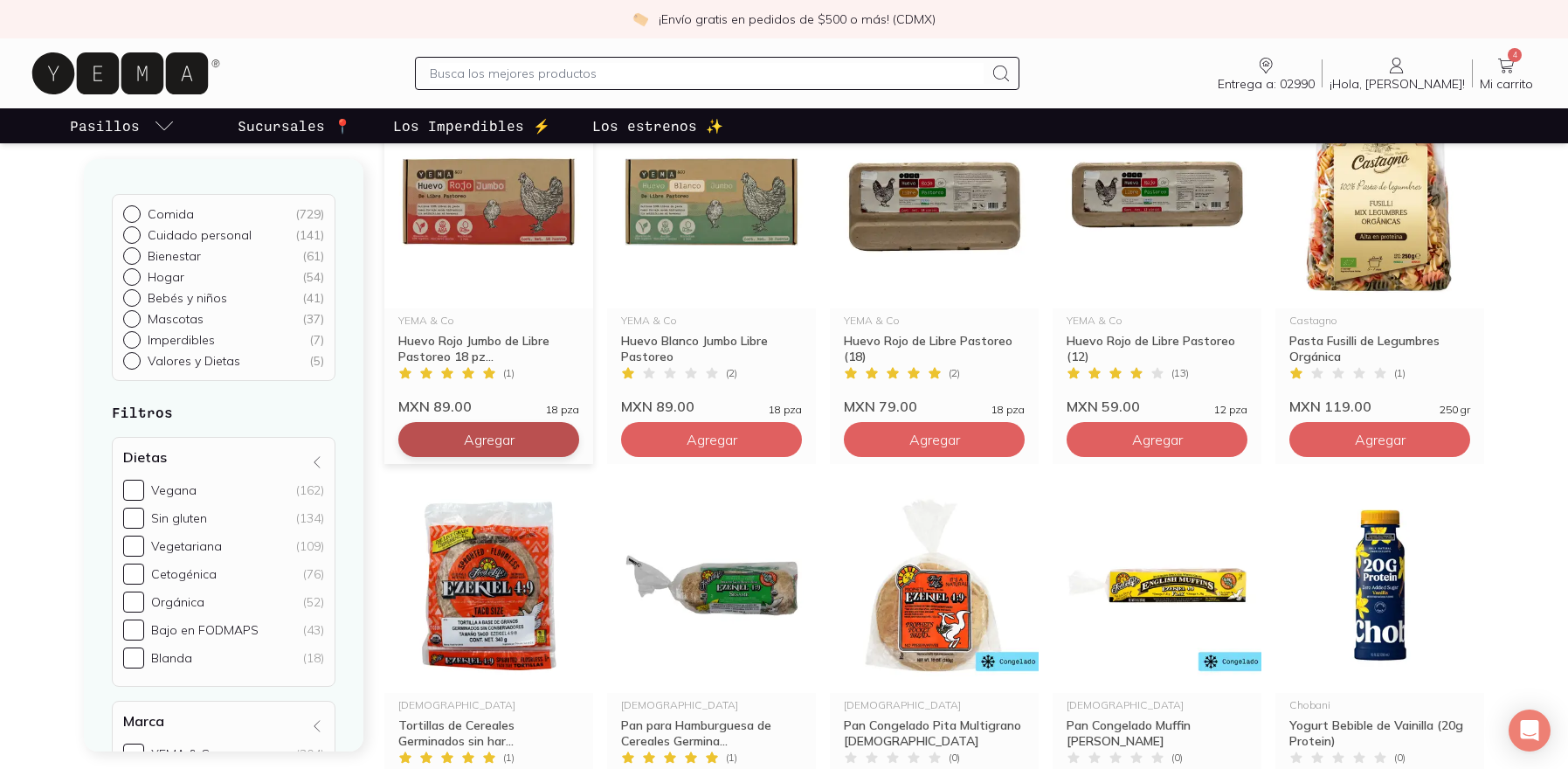
click at [536, 430] on button "Agregar" at bounding box center [489, 440] width 181 height 35
click at [575, 75] on input "text" at bounding box center [707, 73] width 554 height 21
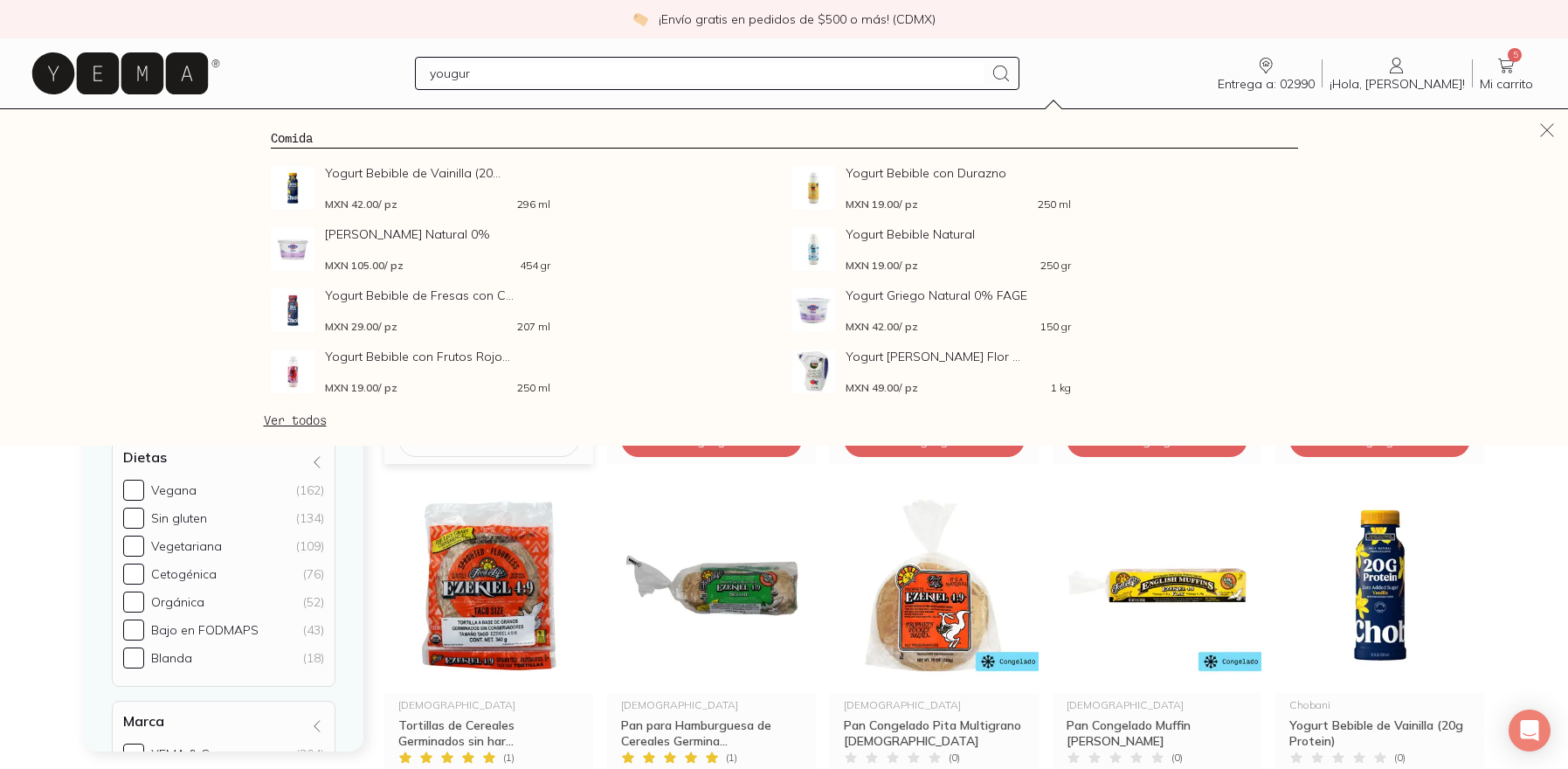
type input "yougurt"
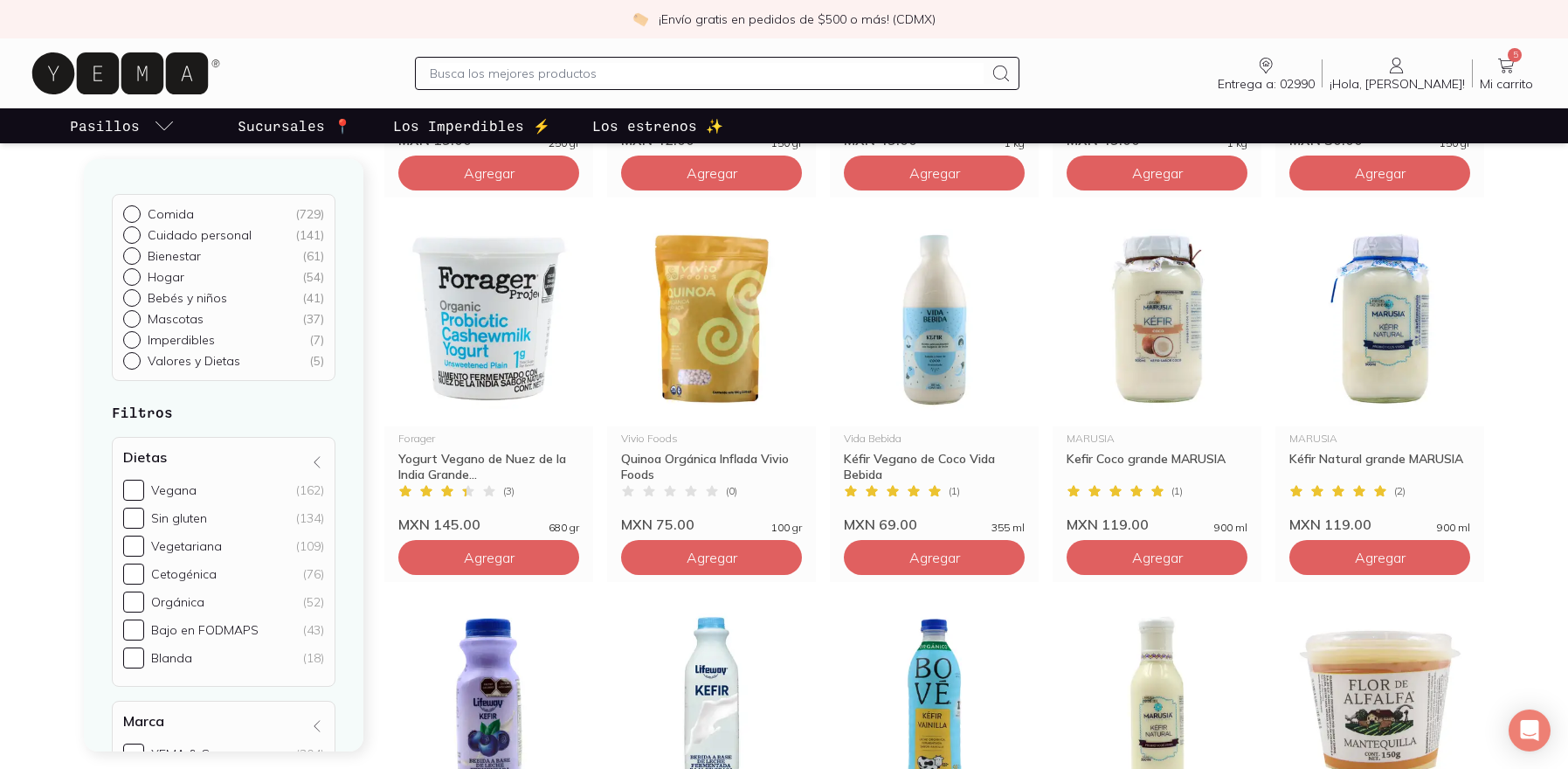
scroll to position [1063, 0]
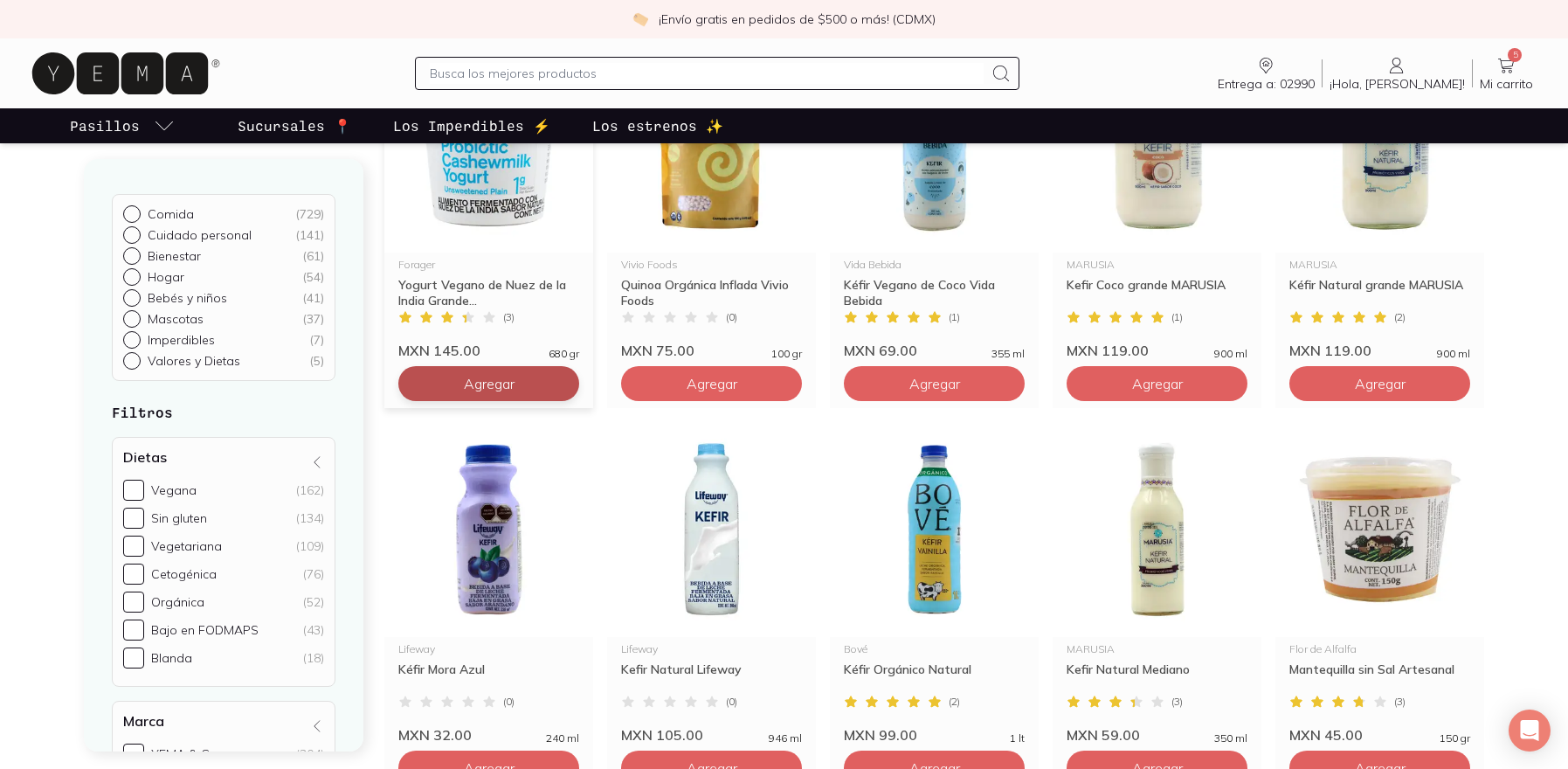
click at [525, 390] on button "Agregar" at bounding box center [489, 384] width 181 height 35
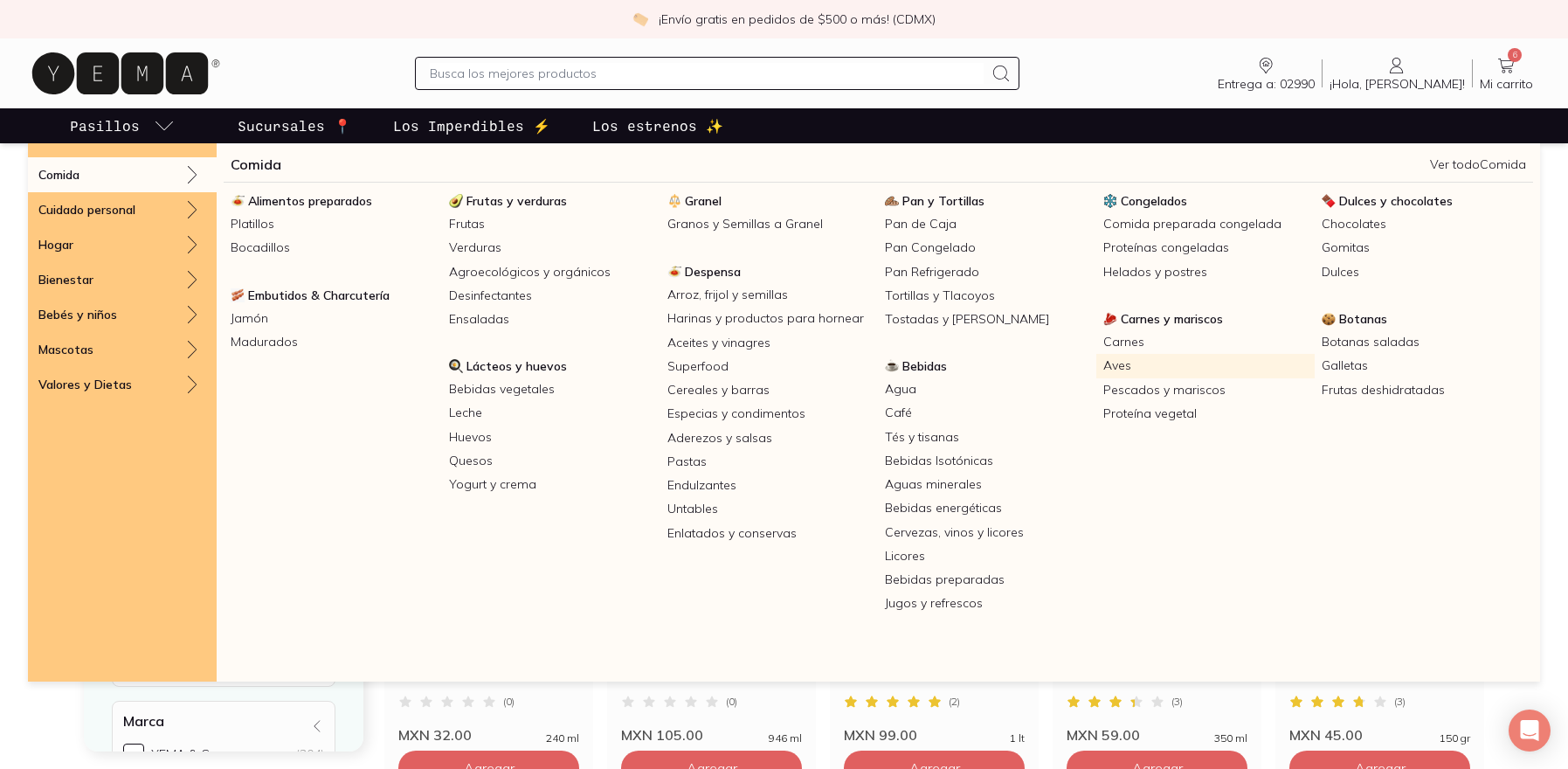
click at [1120, 369] on link "Aves" at bounding box center [1205, 365] width 218 height 24
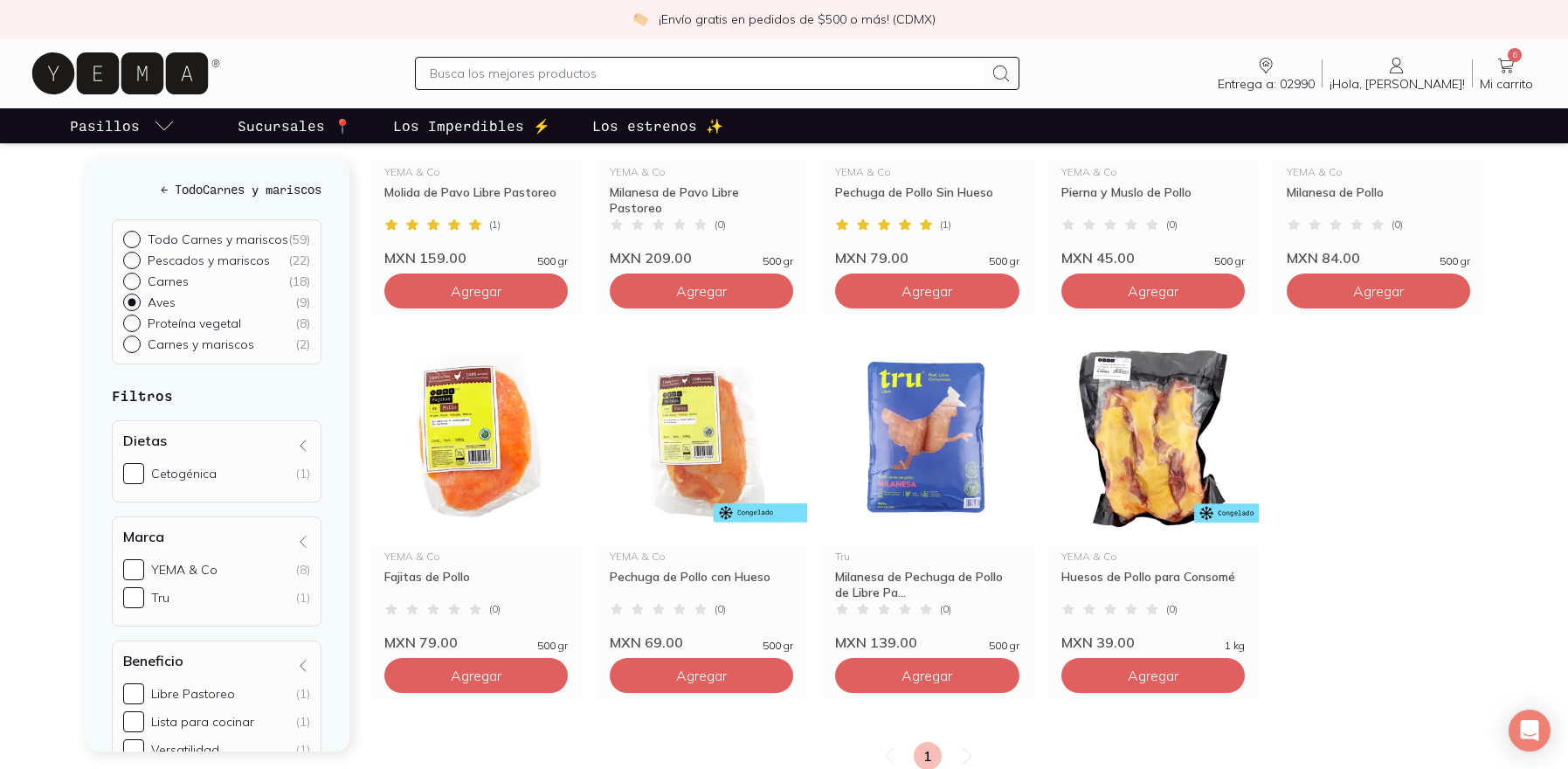
scroll to position [475, 0]
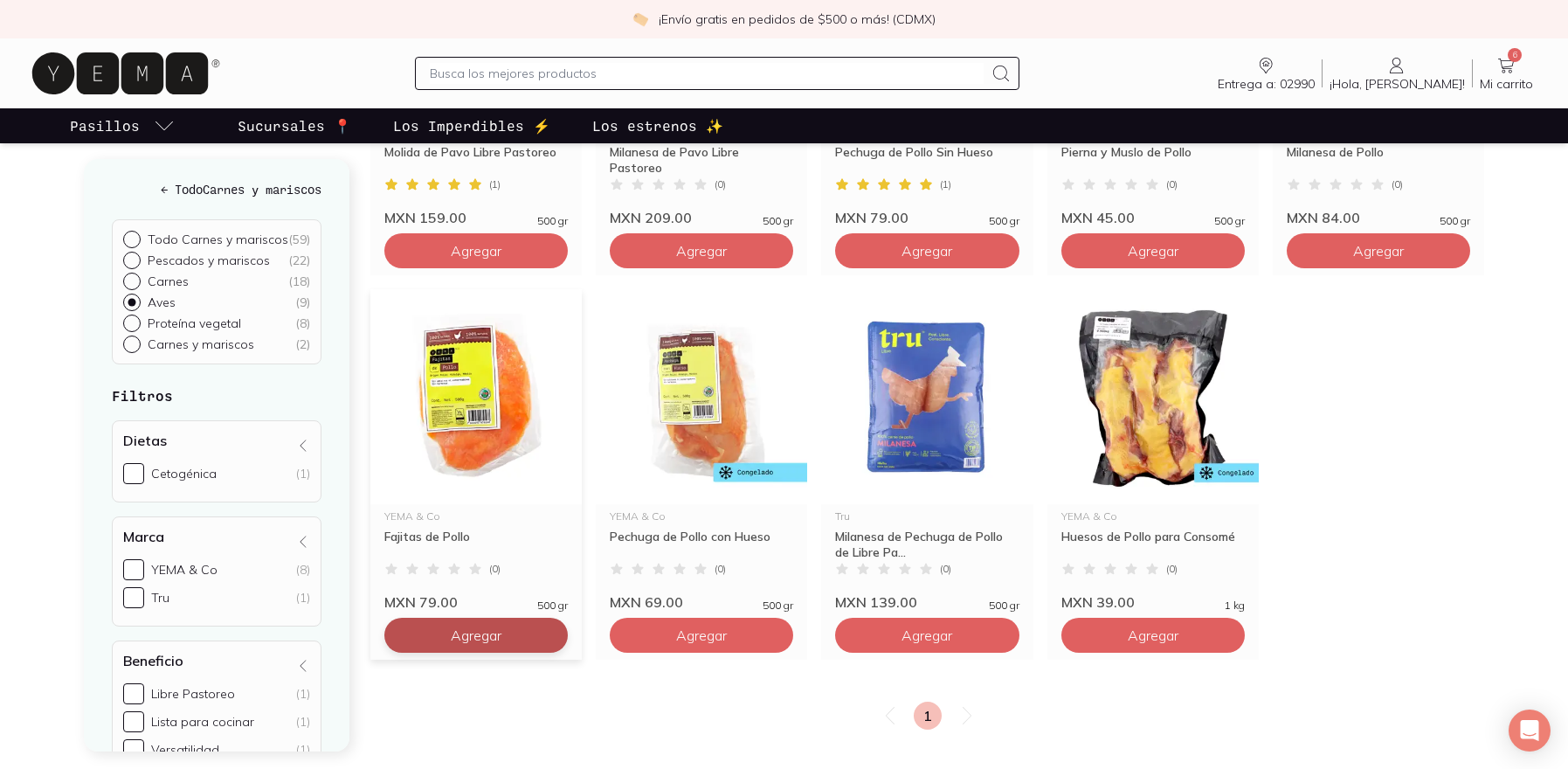
click at [427, 637] on button "Agregar" at bounding box center [475, 635] width 184 height 35
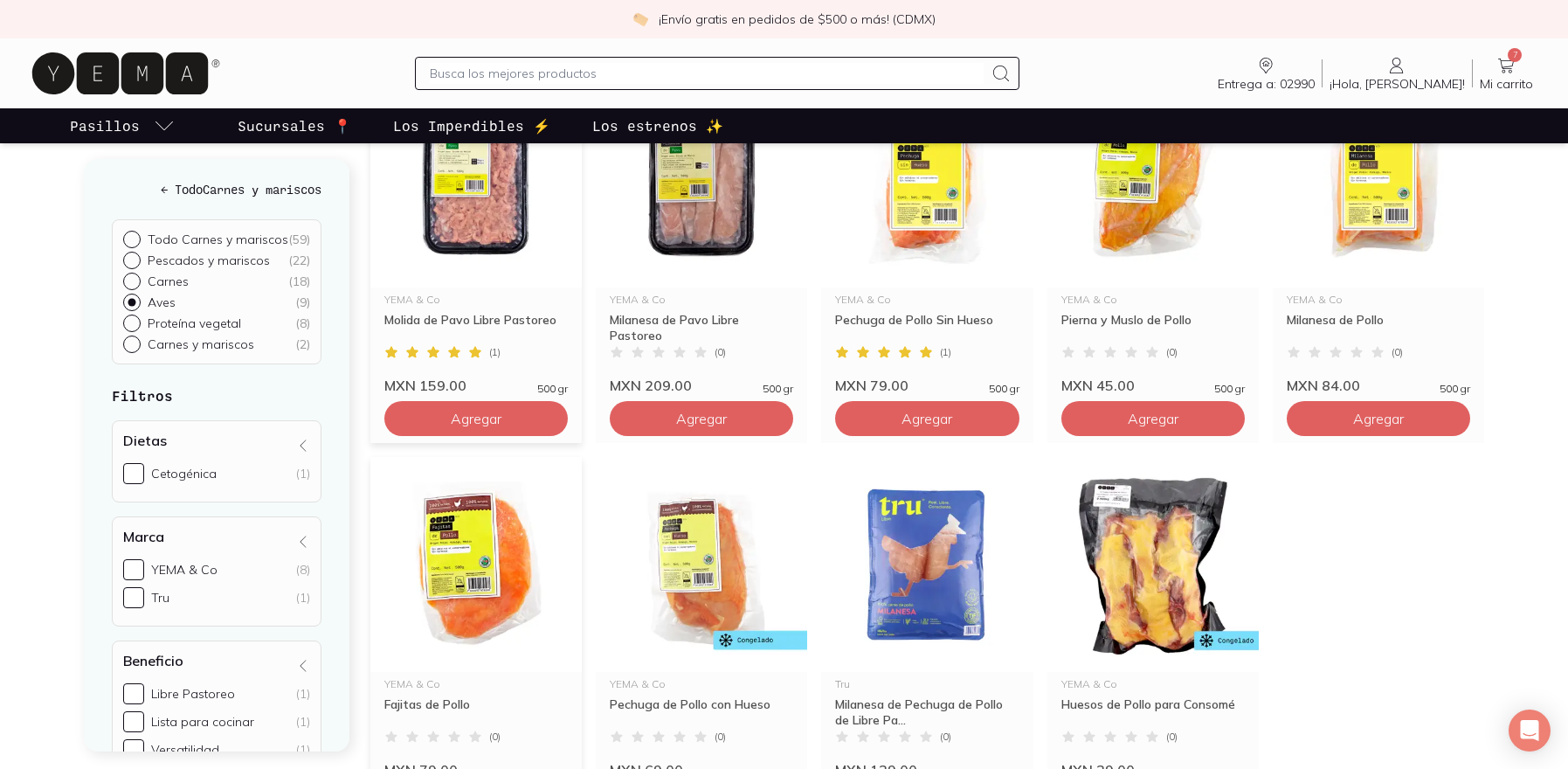
scroll to position [83, 0]
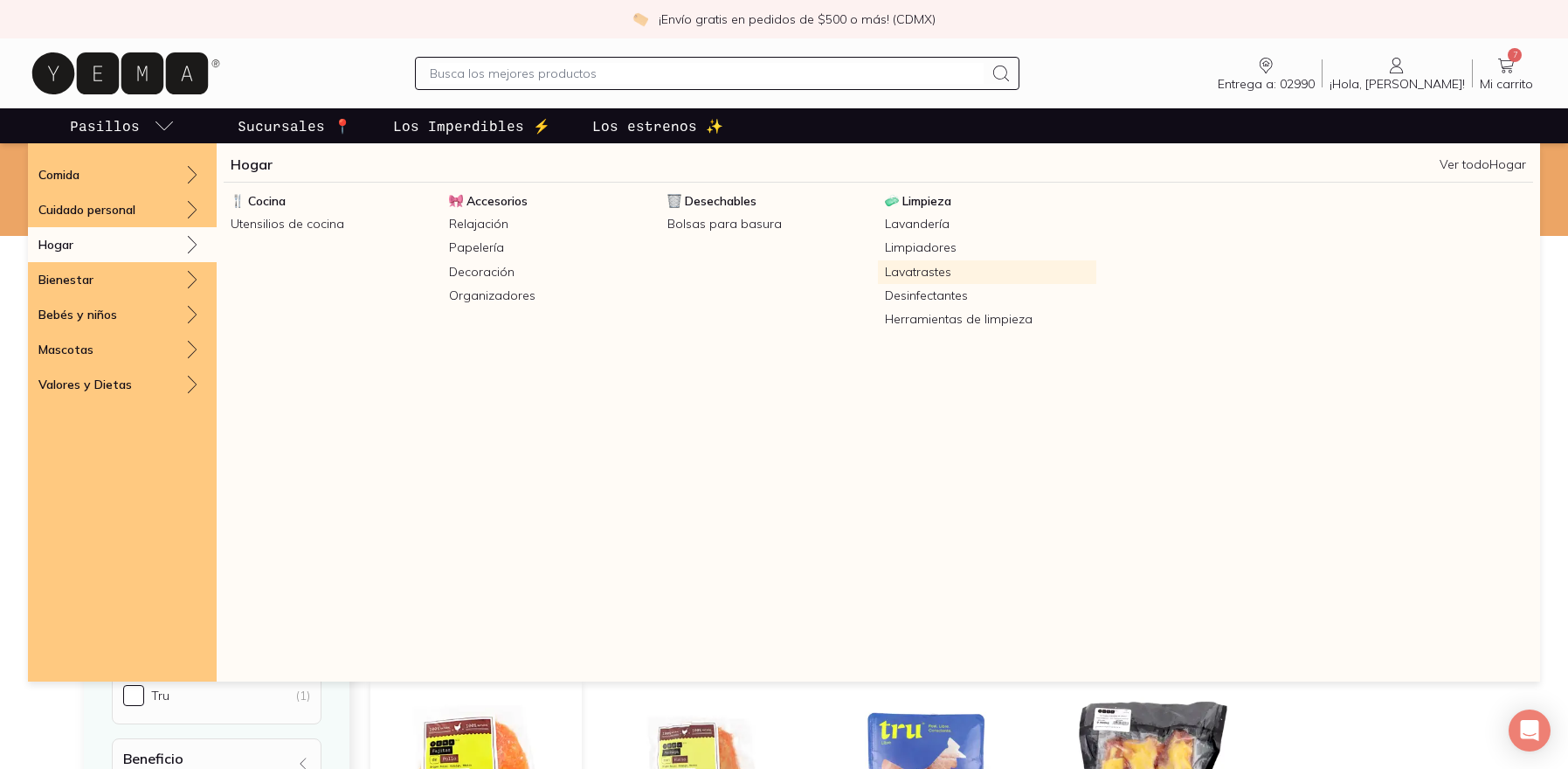
click at [929, 274] on link "Lavatrastes" at bounding box center [987, 272] width 218 height 24
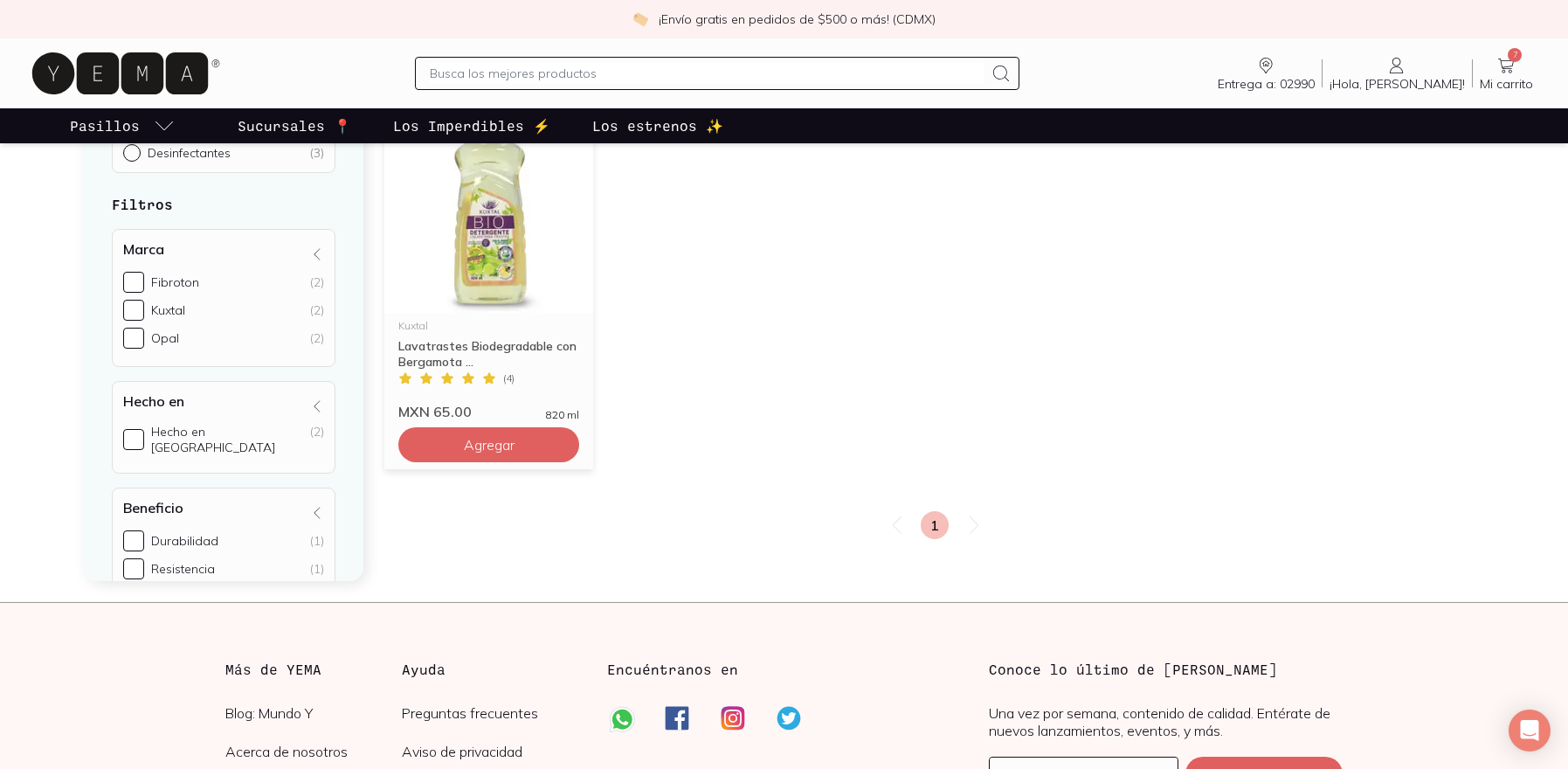
scroll to position [685, 0]
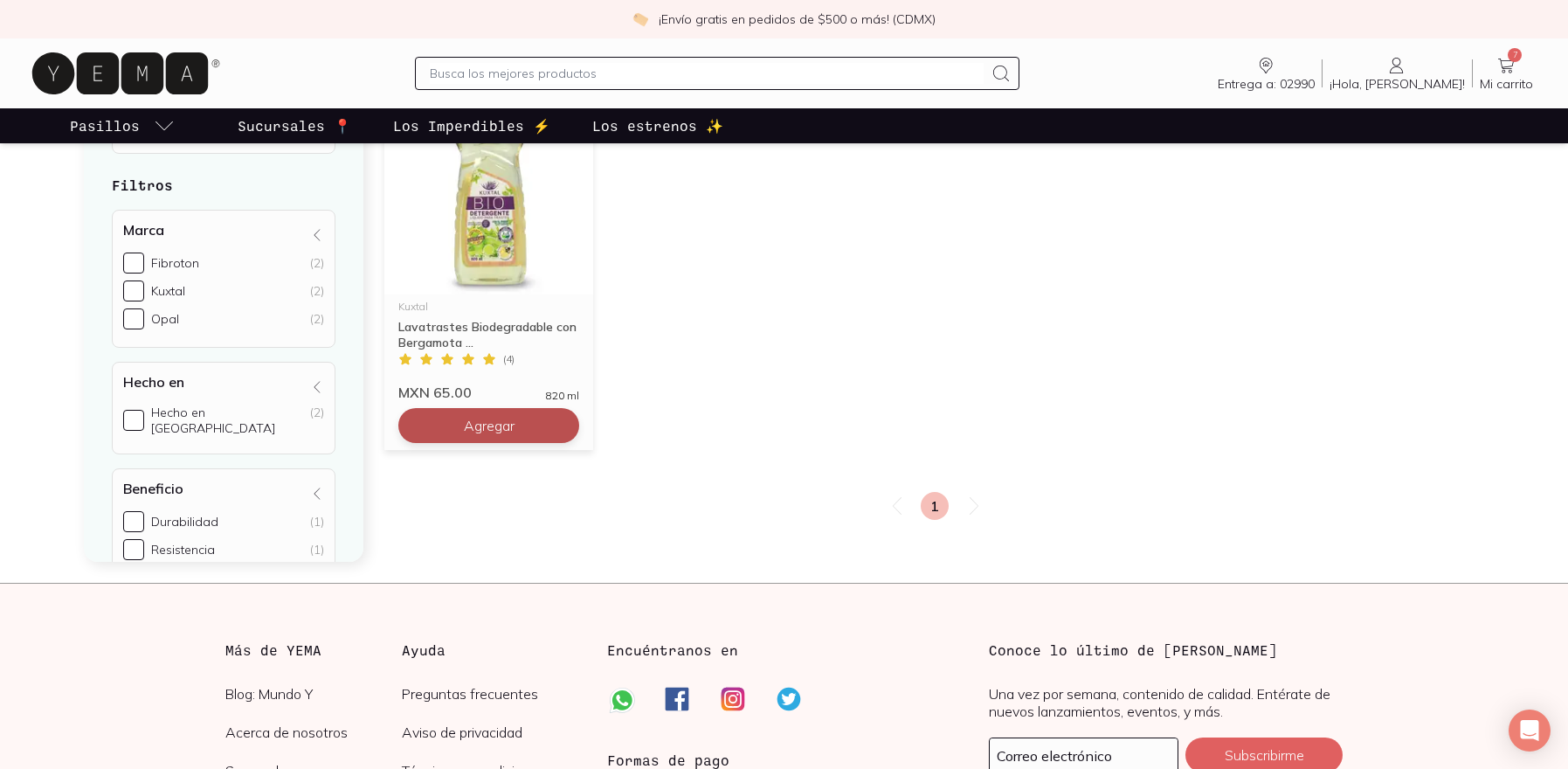
click at [517, 427] on button "Agregar" at bounding box center [489, 425] width 181 height 35
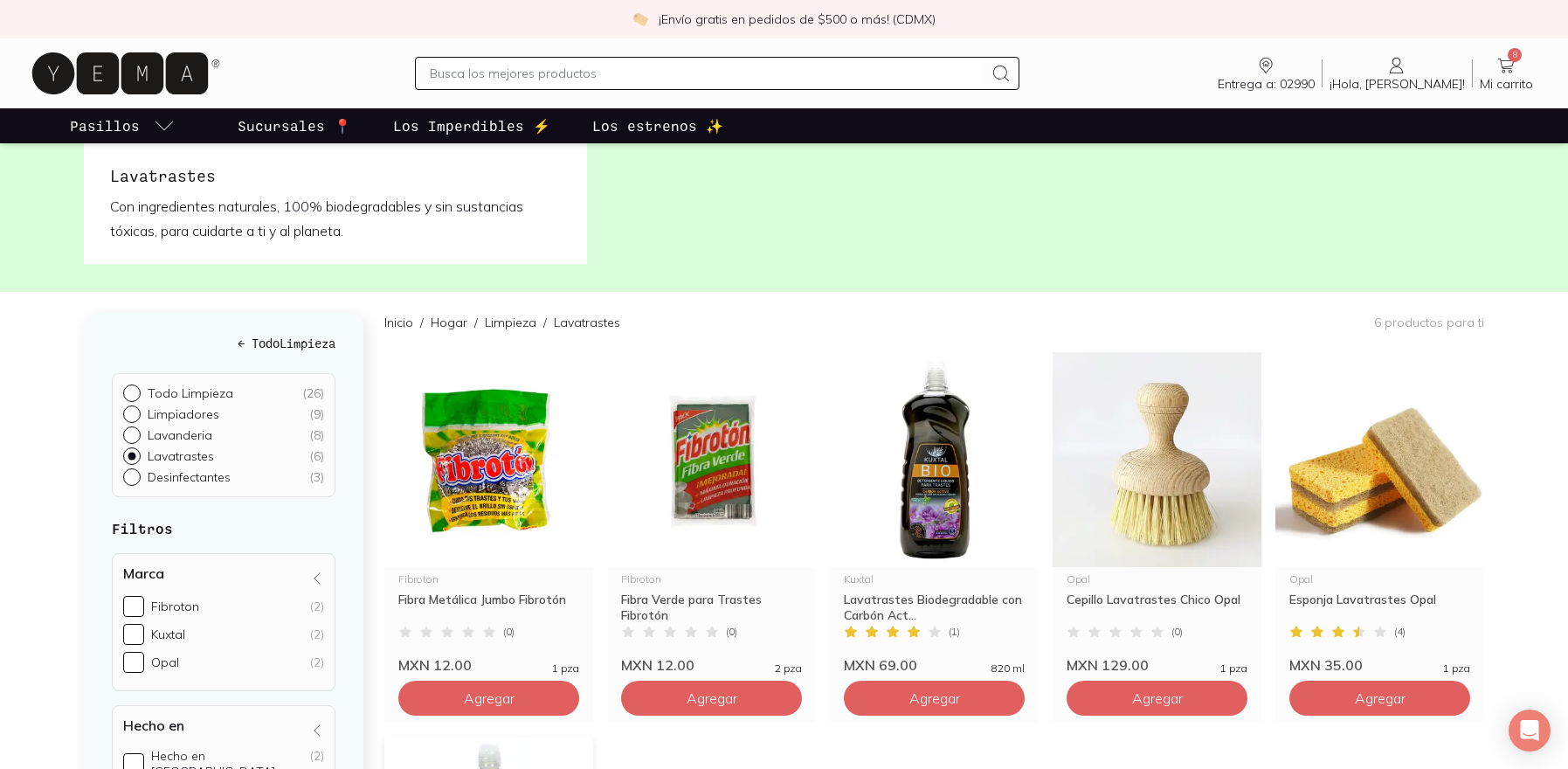
scroll to position [0, 0]
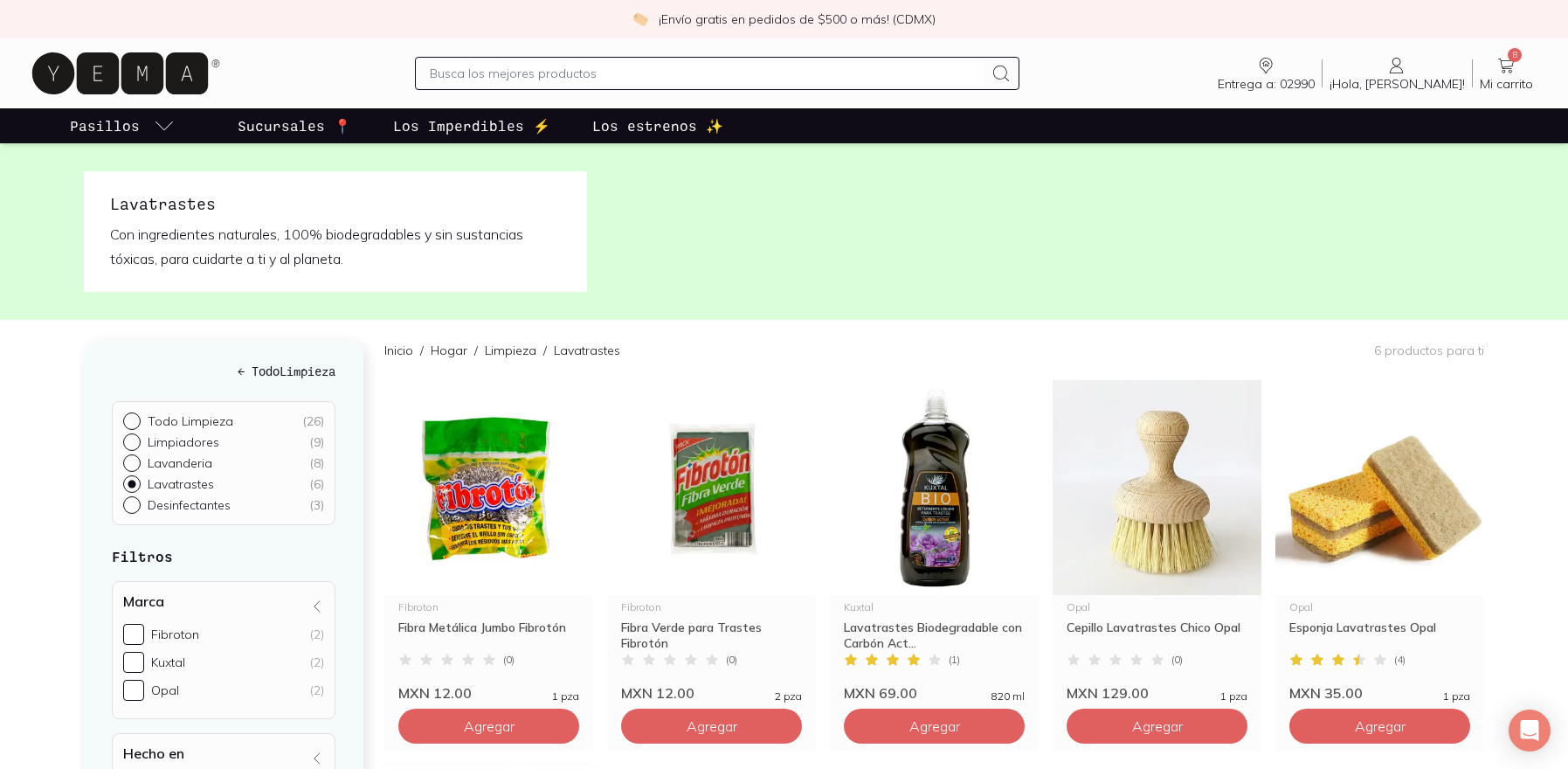
click at [636, 71] on input "text" at bounding box center [707, 73] width 554 height 21
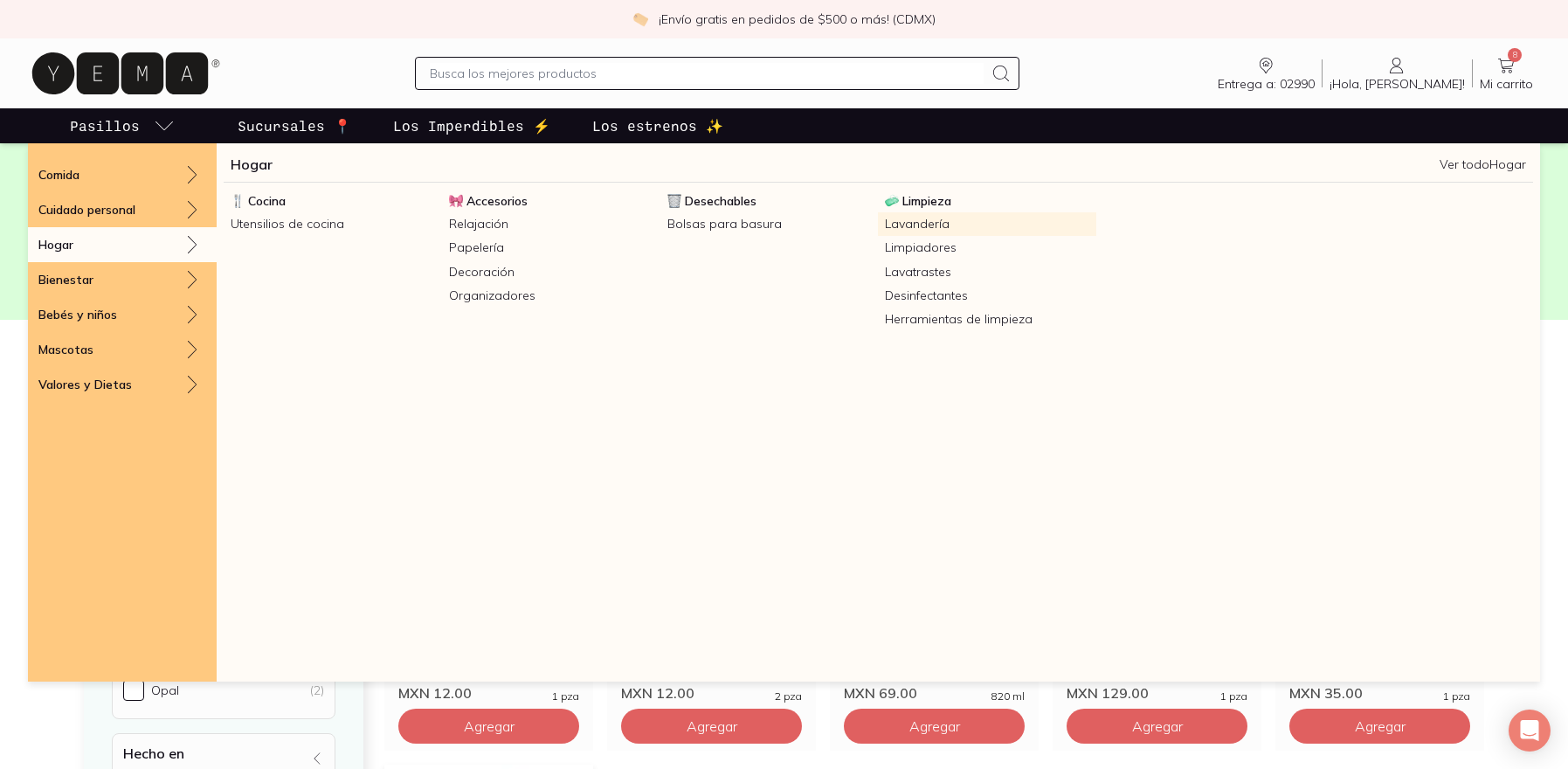
click at [941, 232] on link "Lavandería" at bounding box center [987, 224] width 218 height 24
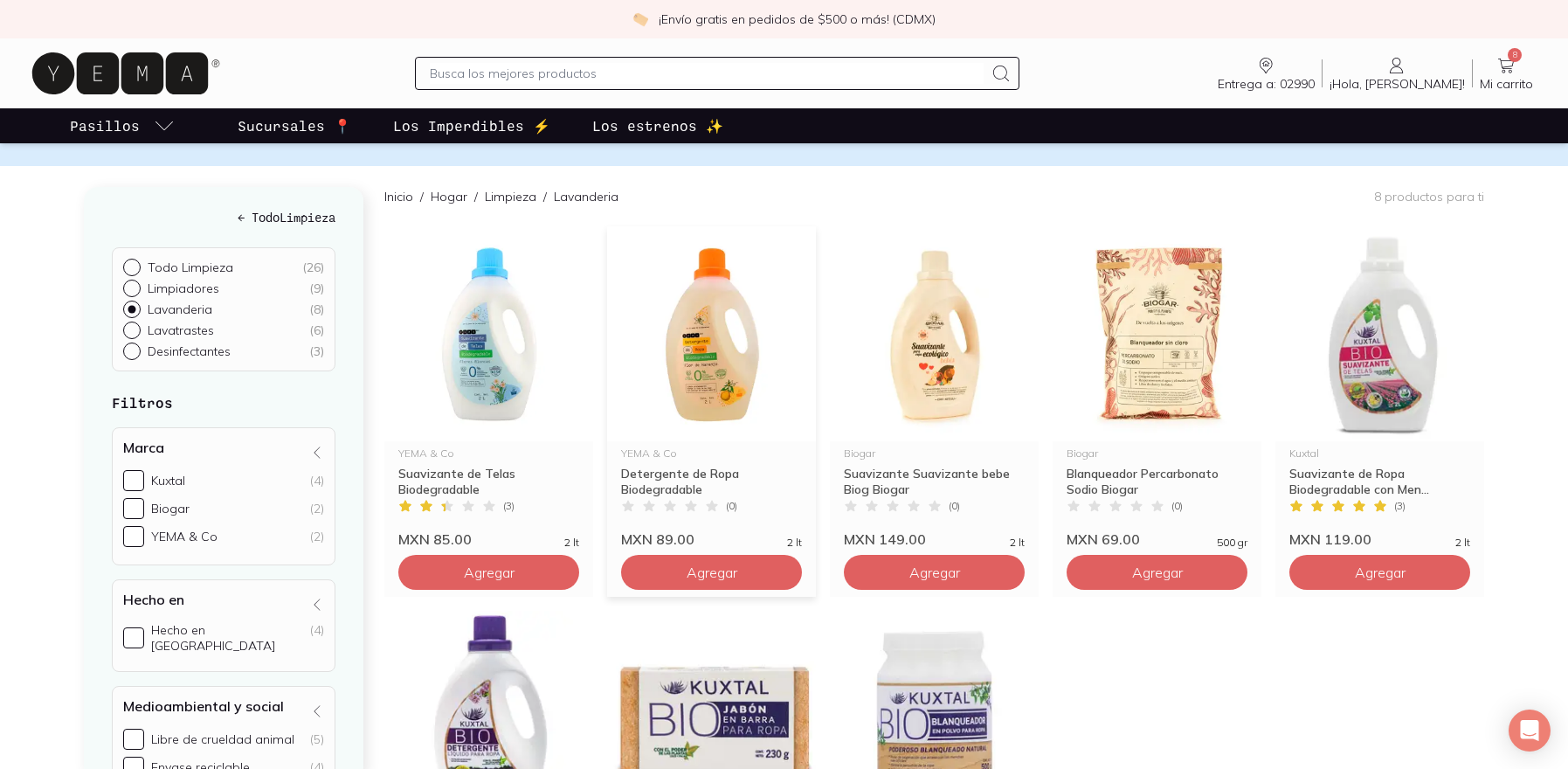
scroll to position [363, 0]
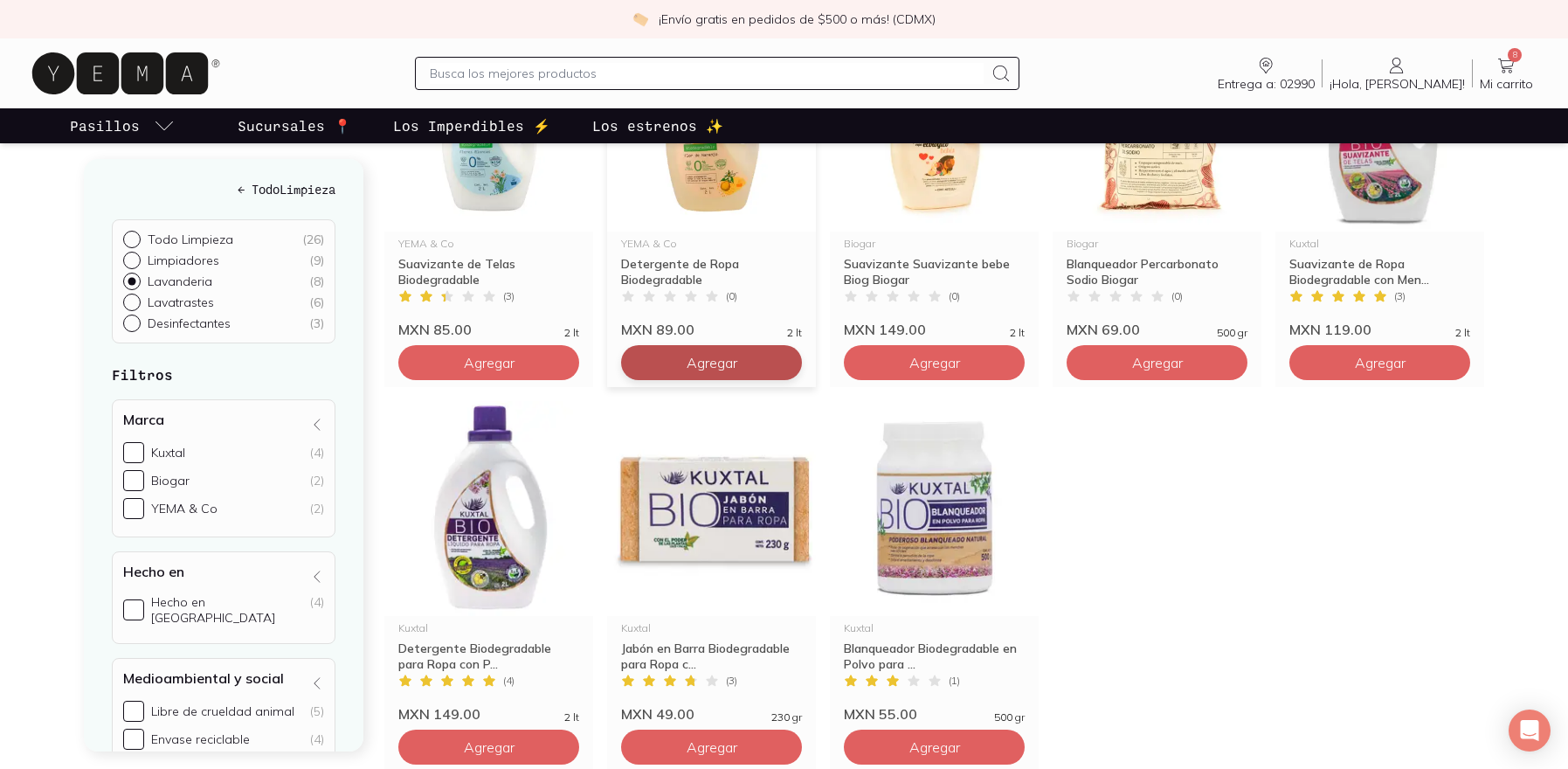
click at [686, 362] on span "Agregar" at bounding box center [712, 362] width 51 height 18
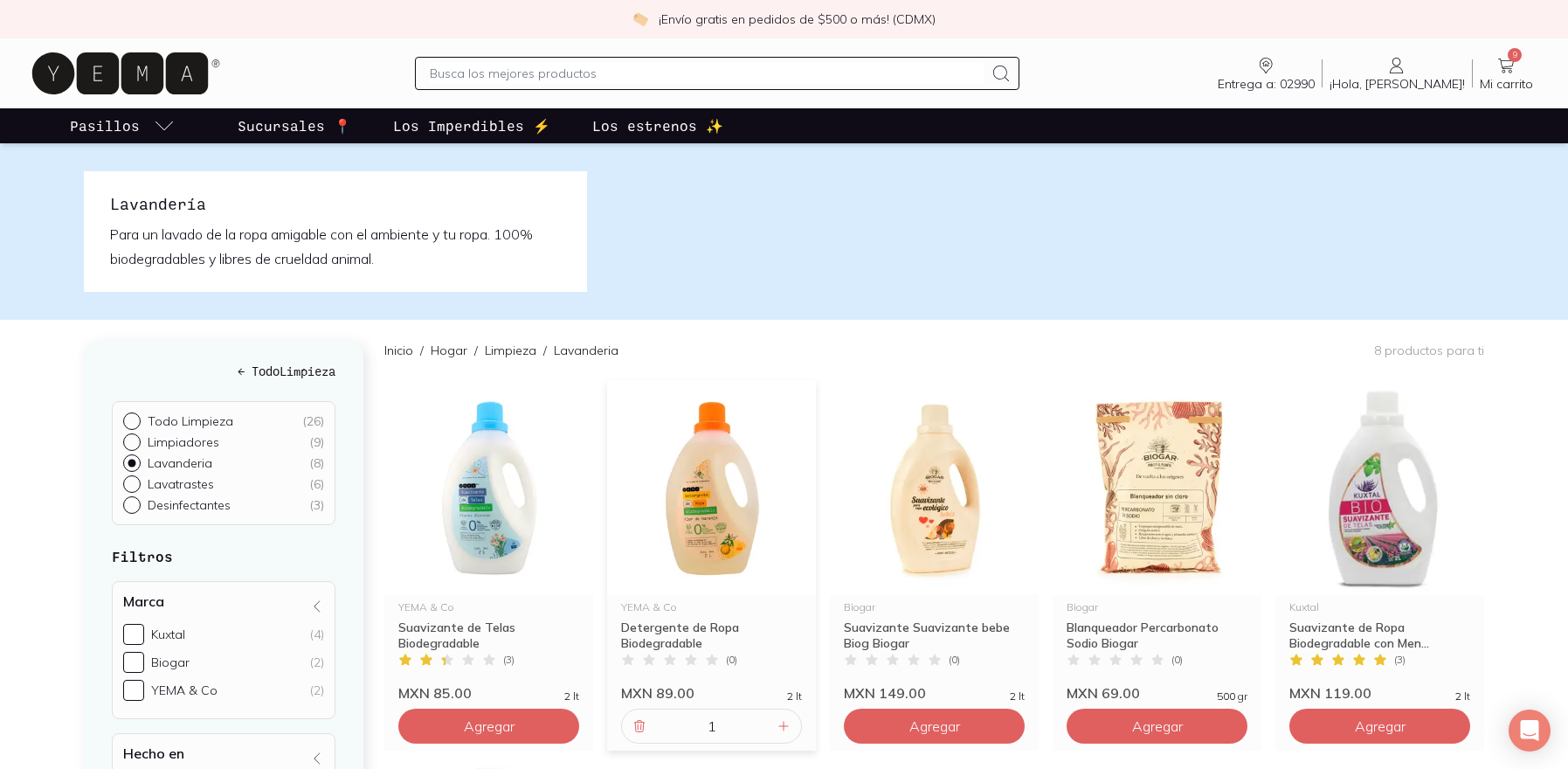
click at [1503, 90] on span "Mi carrito" at bounding box center [1506, 83] width 53 height 16
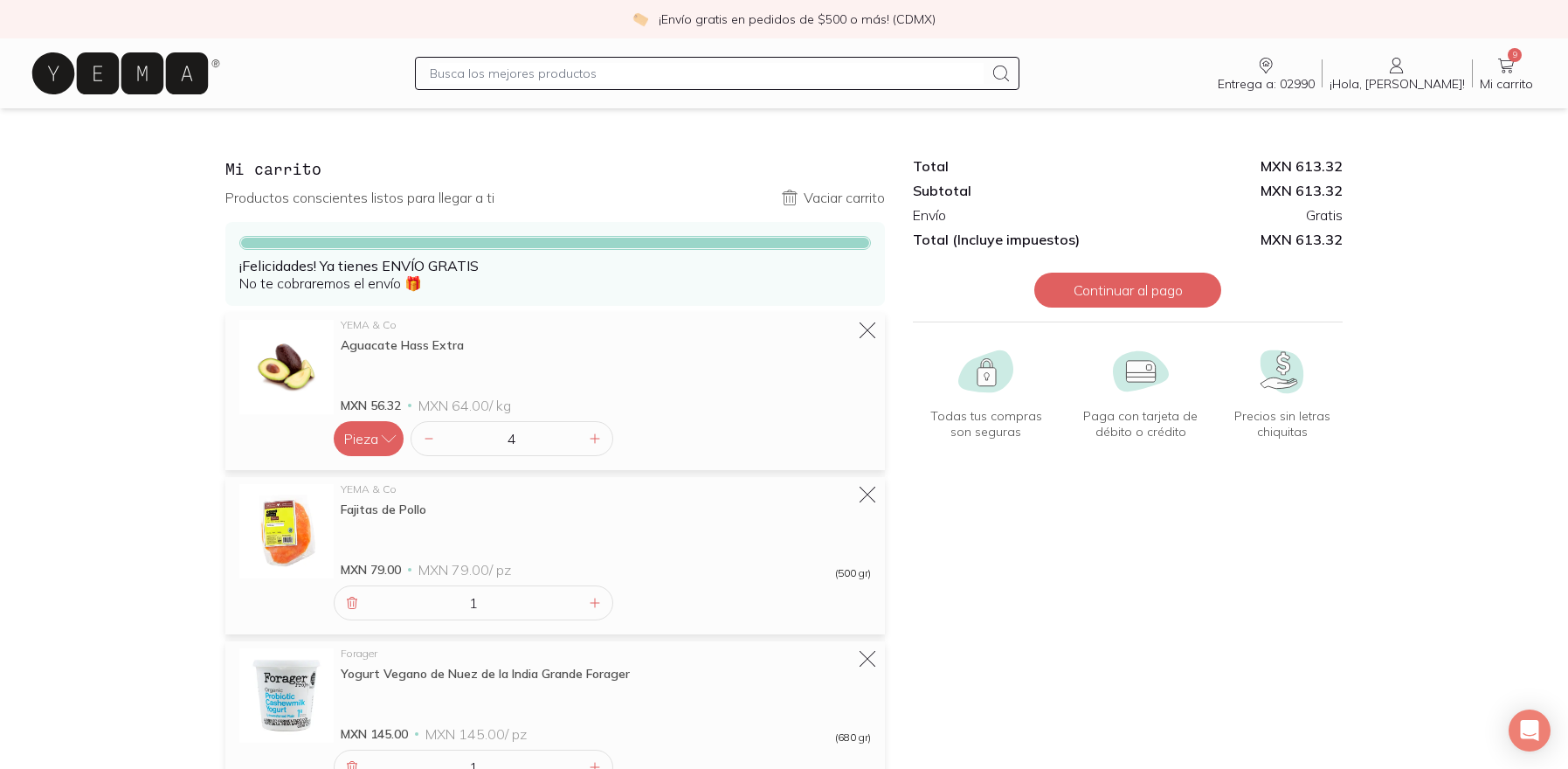
click at [126, 73] on icon at bounding box center [120, 73] width 176 height 42
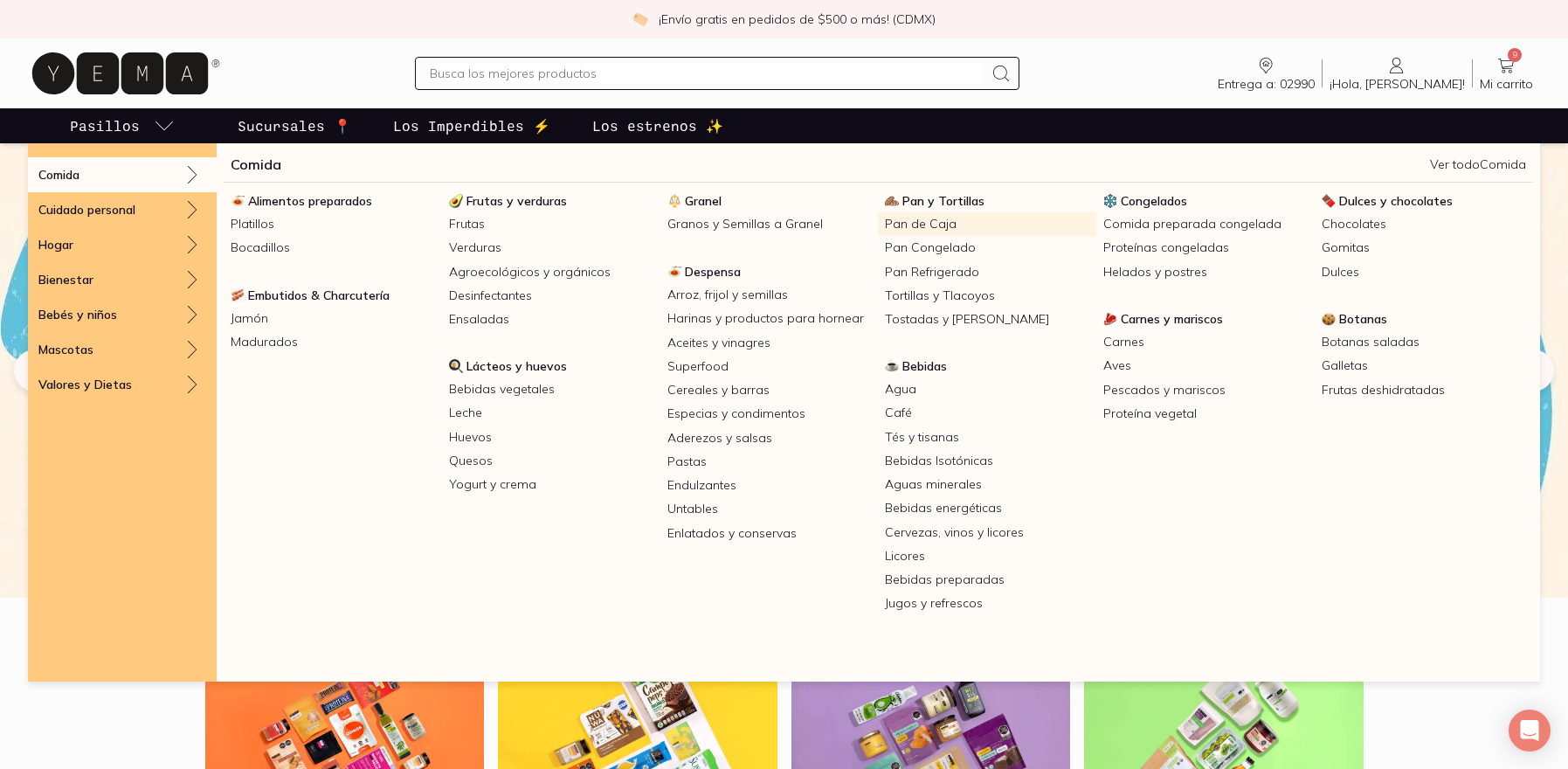
click at [946, 228] on link "Pan de Caja" at bounding box center [987, 224] width 218 height 24
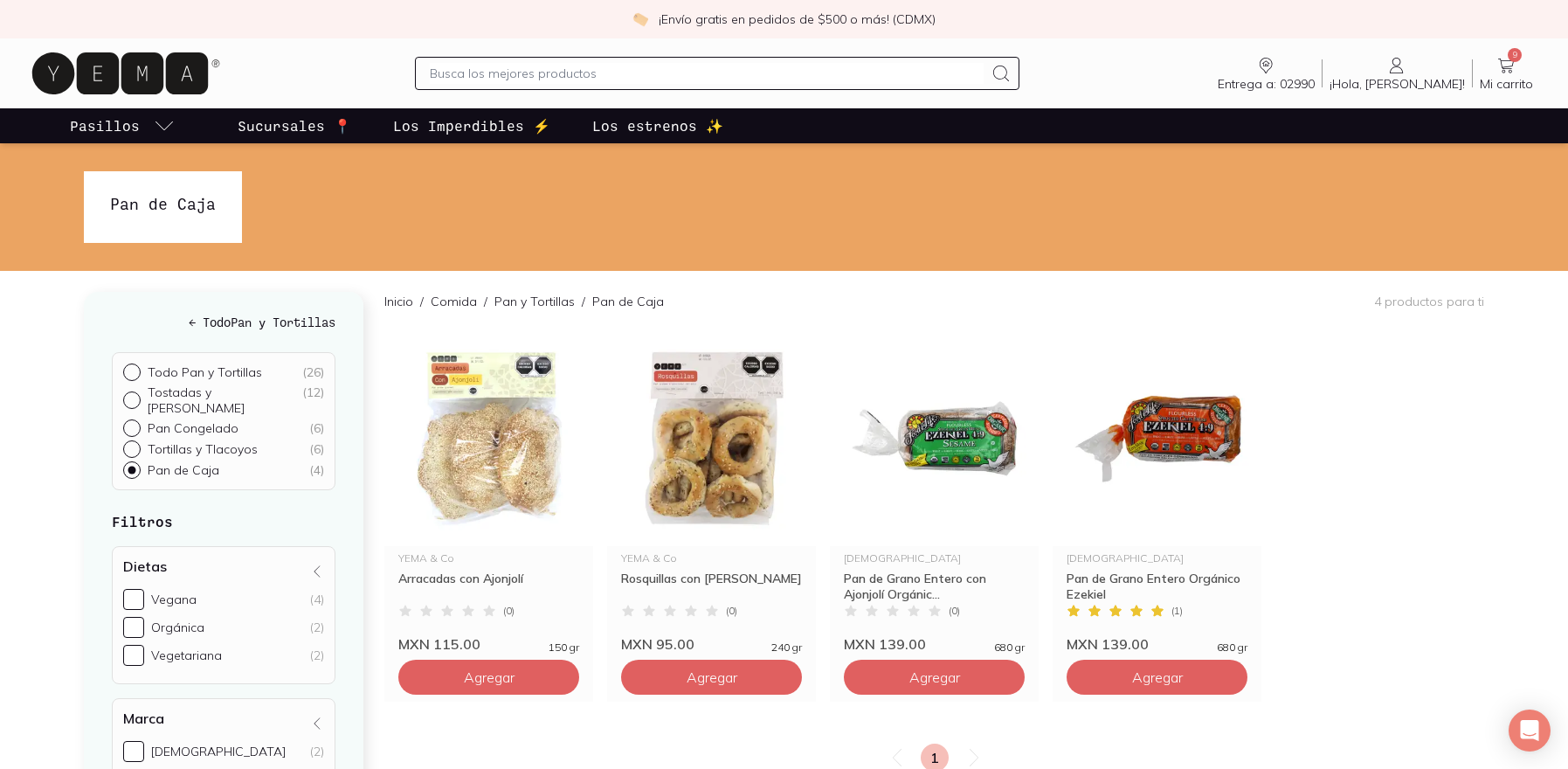
click at [1504, 79] on span "Mi carrito" at bounding box center [1506, 83] width 53 height 16
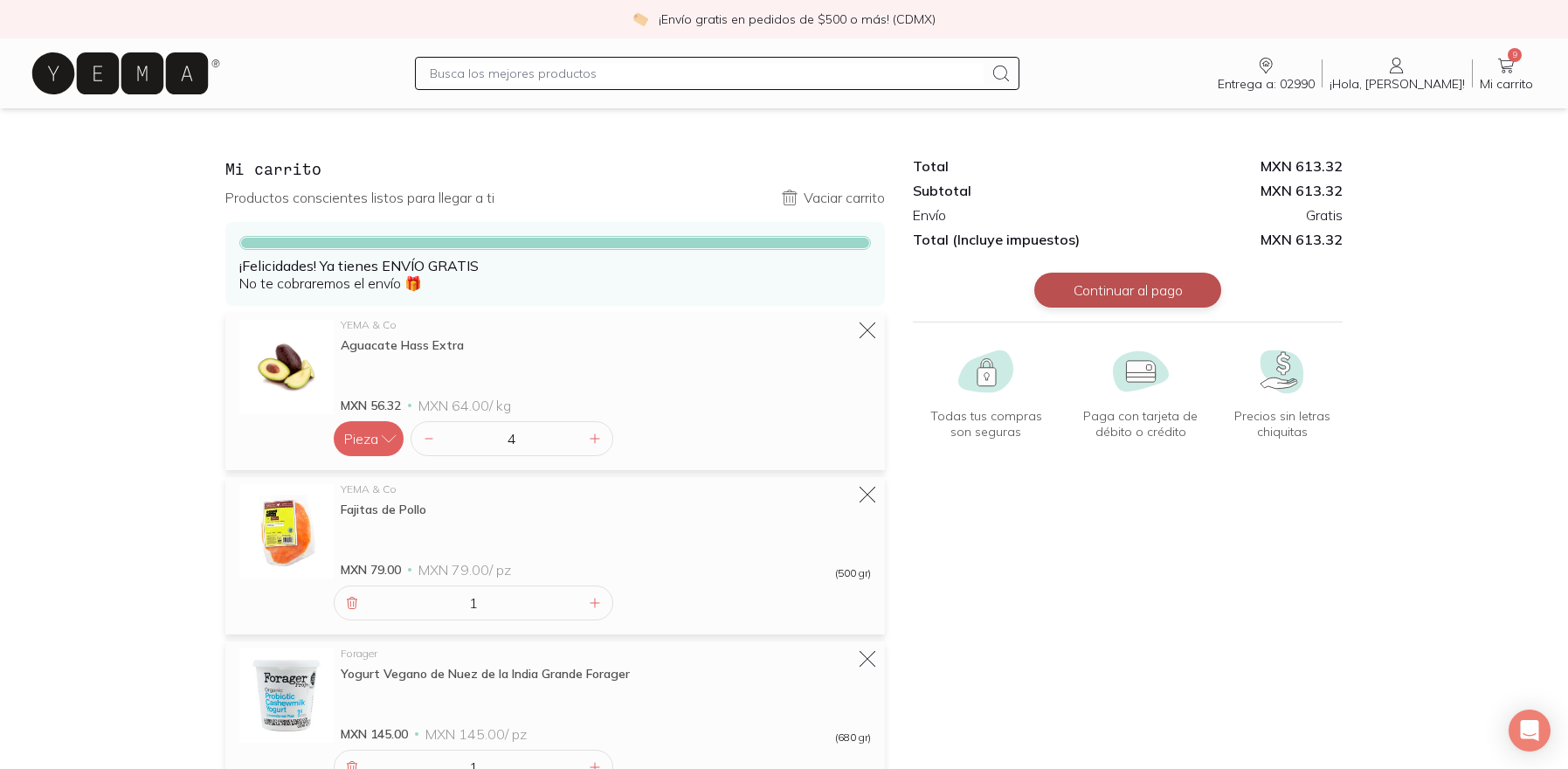
click at [1095, 285] on button "Continuar al pago" at bounding box center [1127, 291] width 187 height 35
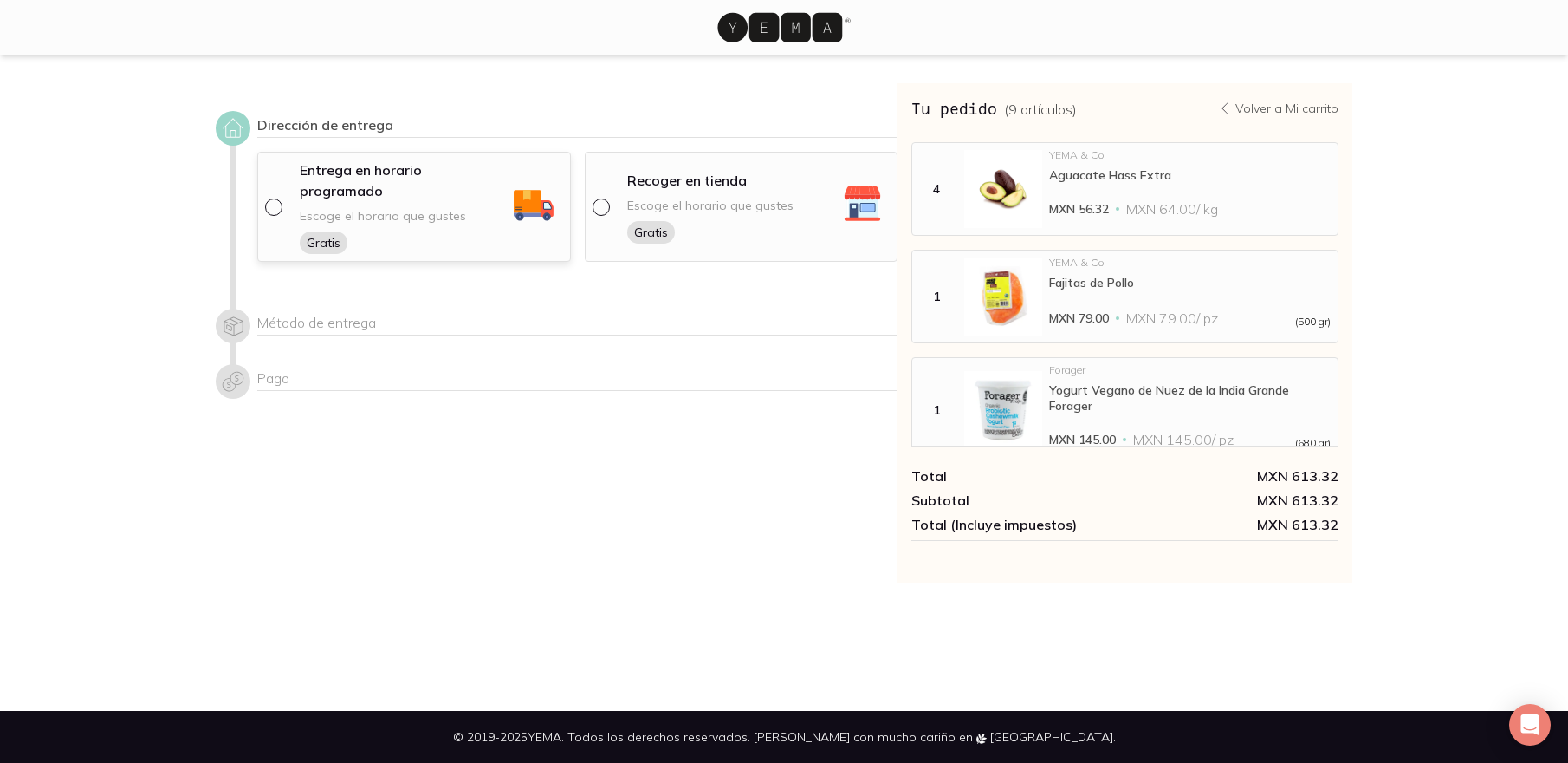
click at [284, 200] on div at bounding box center [277, 208] width 24 height 18
click at [279, 200] on input "radio" at bounding box center [272, 206] width 14 height 14
radio input "true"
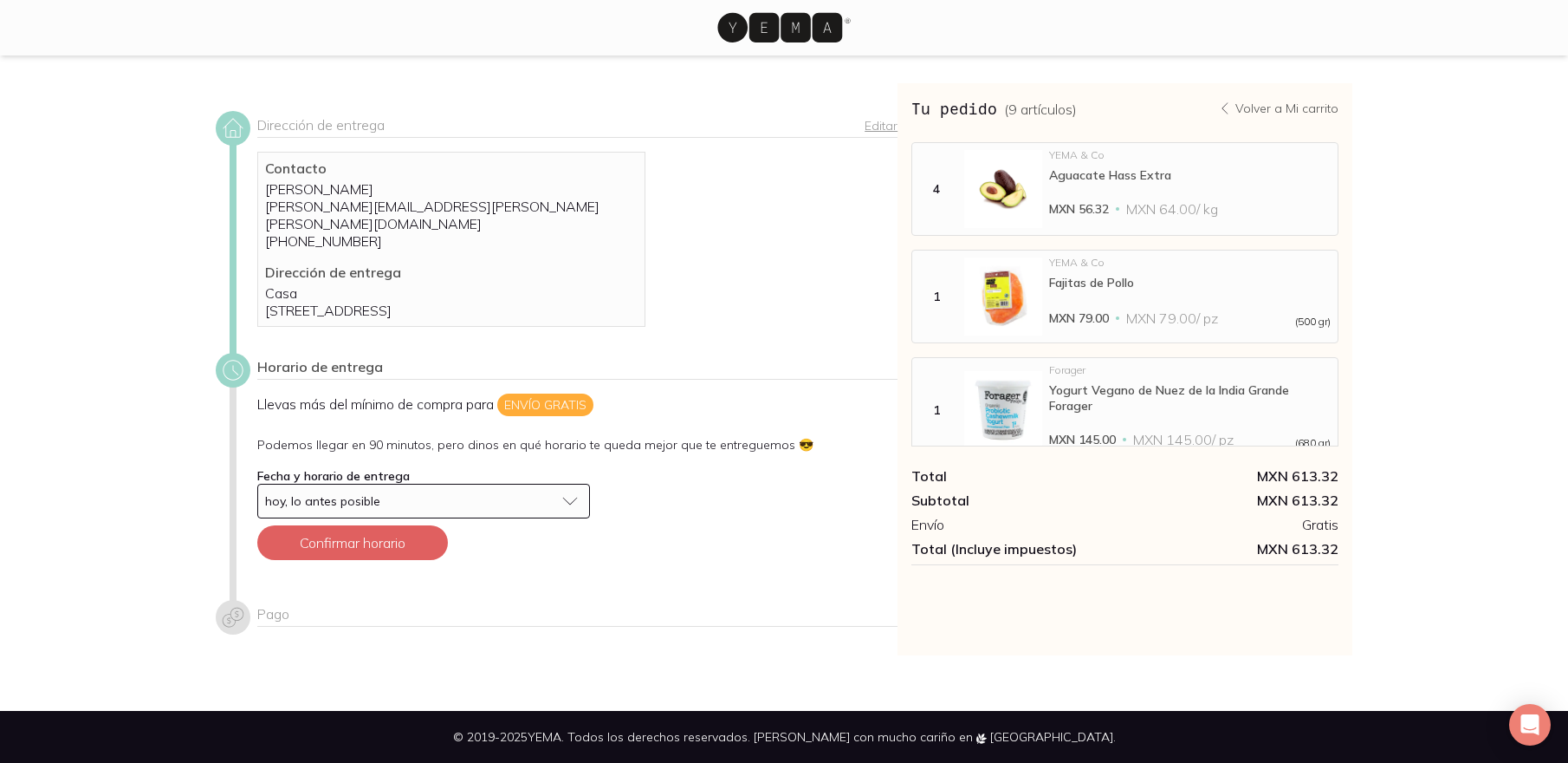
click at [327, 499] on span "hoy, lo antes posible" at bounding box center [322, 501] width 115 height 16
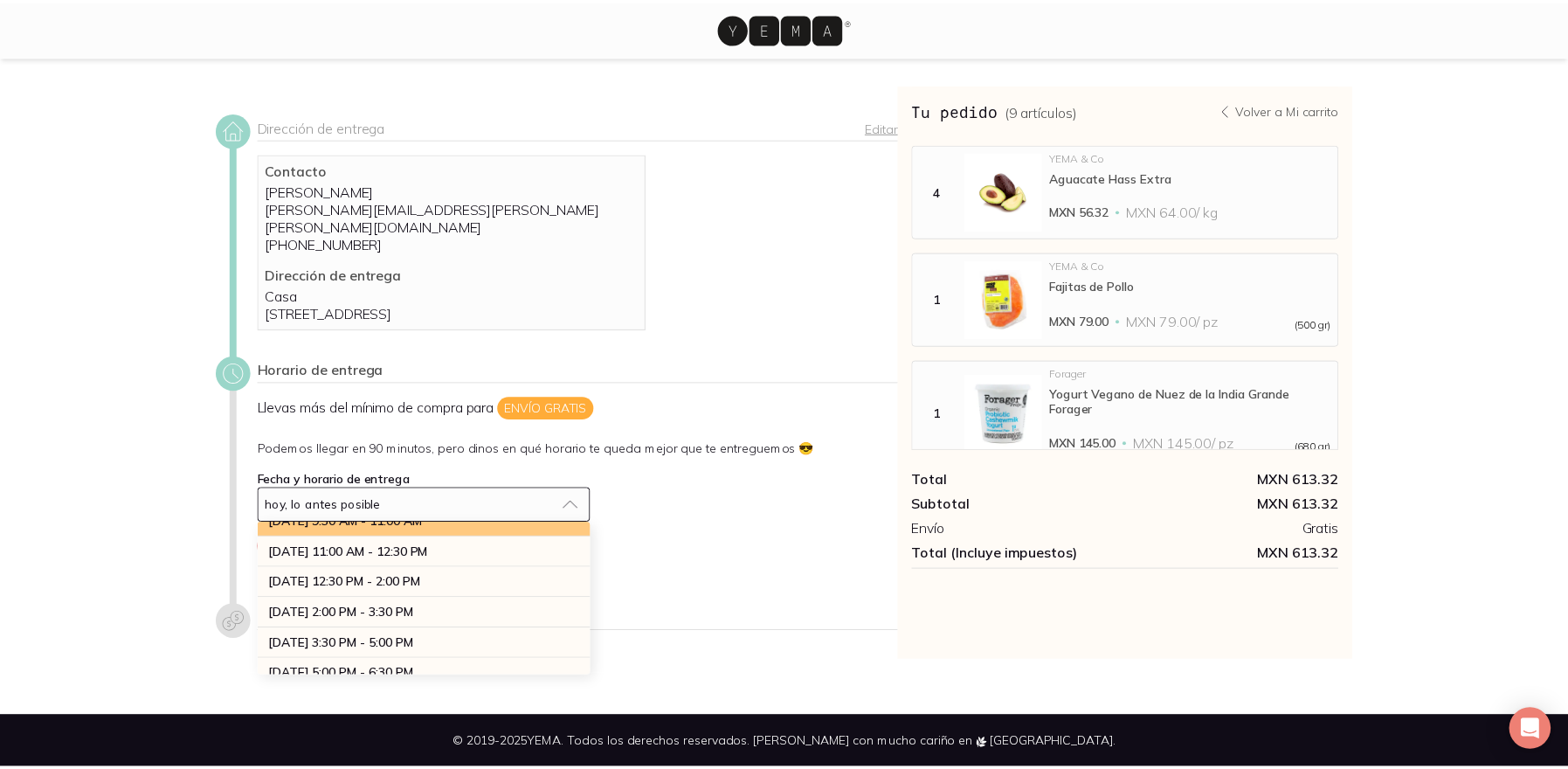
scroll to position [330, 0]
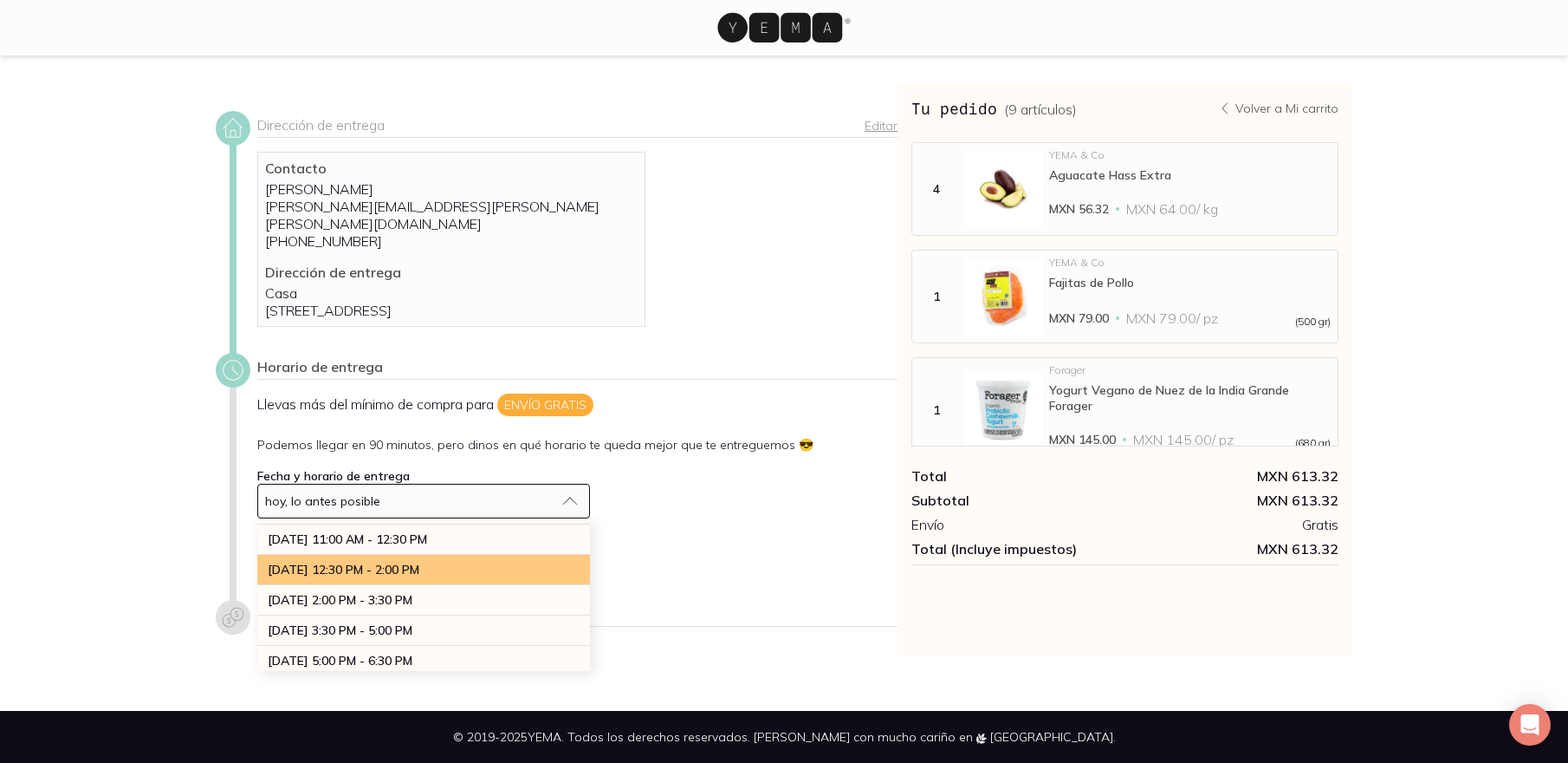
click at [324, 572] on span "martes 02 de sept, 12:30 PM - 2:00 PM" at bounding box center [344, 569] width 152 height 16
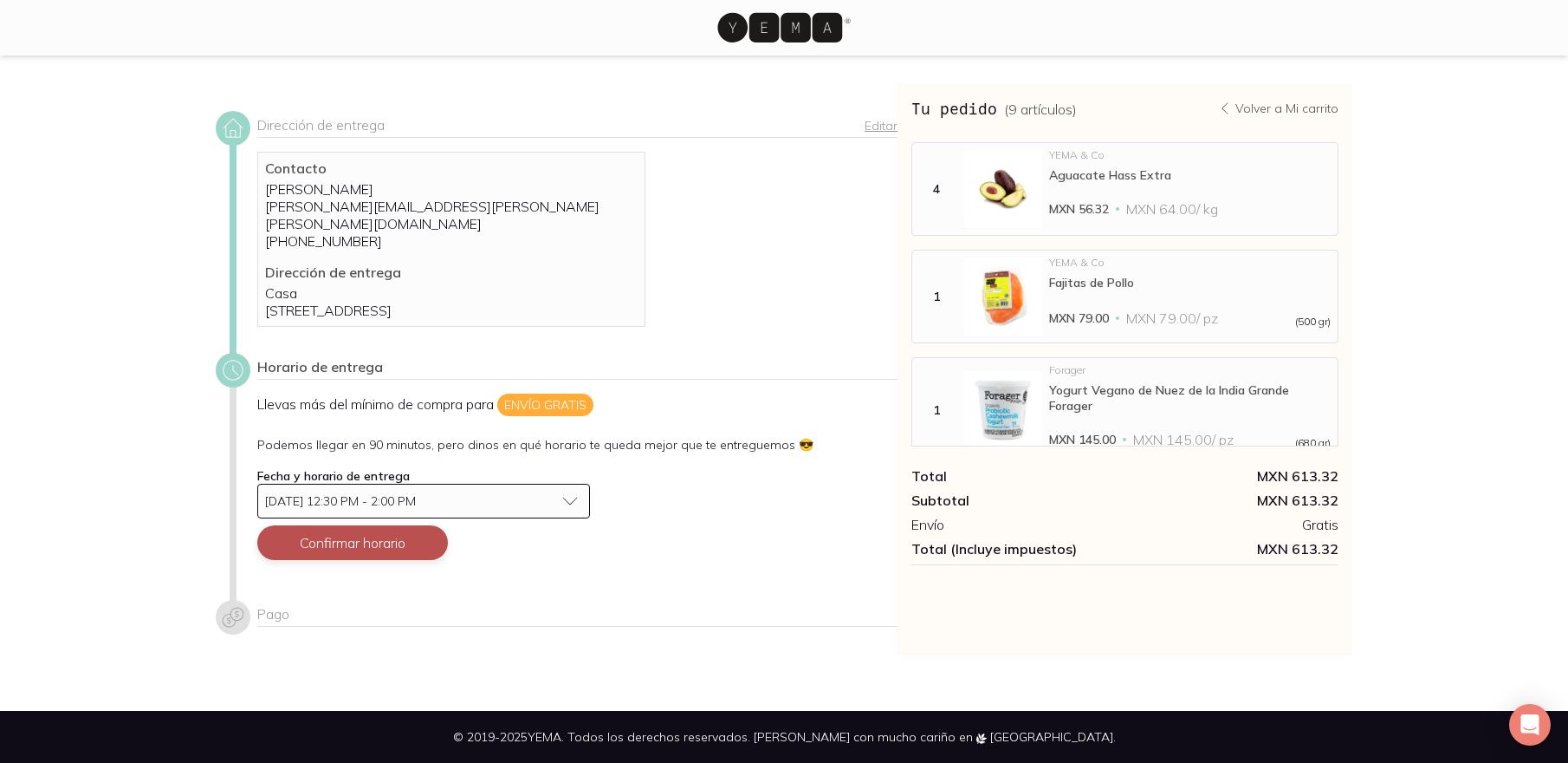
click at [368, 550] on button "Confirmar horario" at bounding box center [353, 543] width 191 height 35
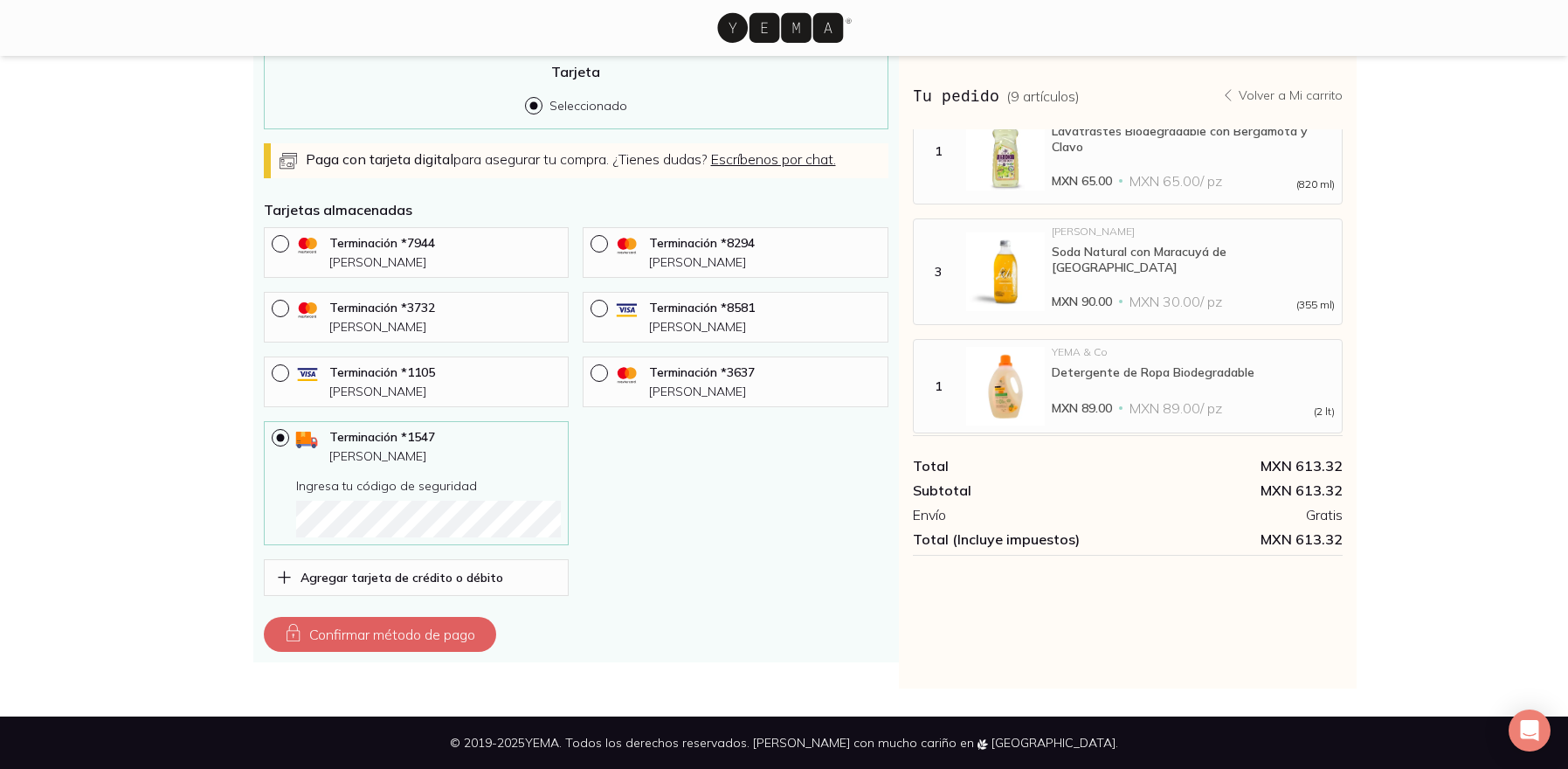
scroll to position [0, 0]
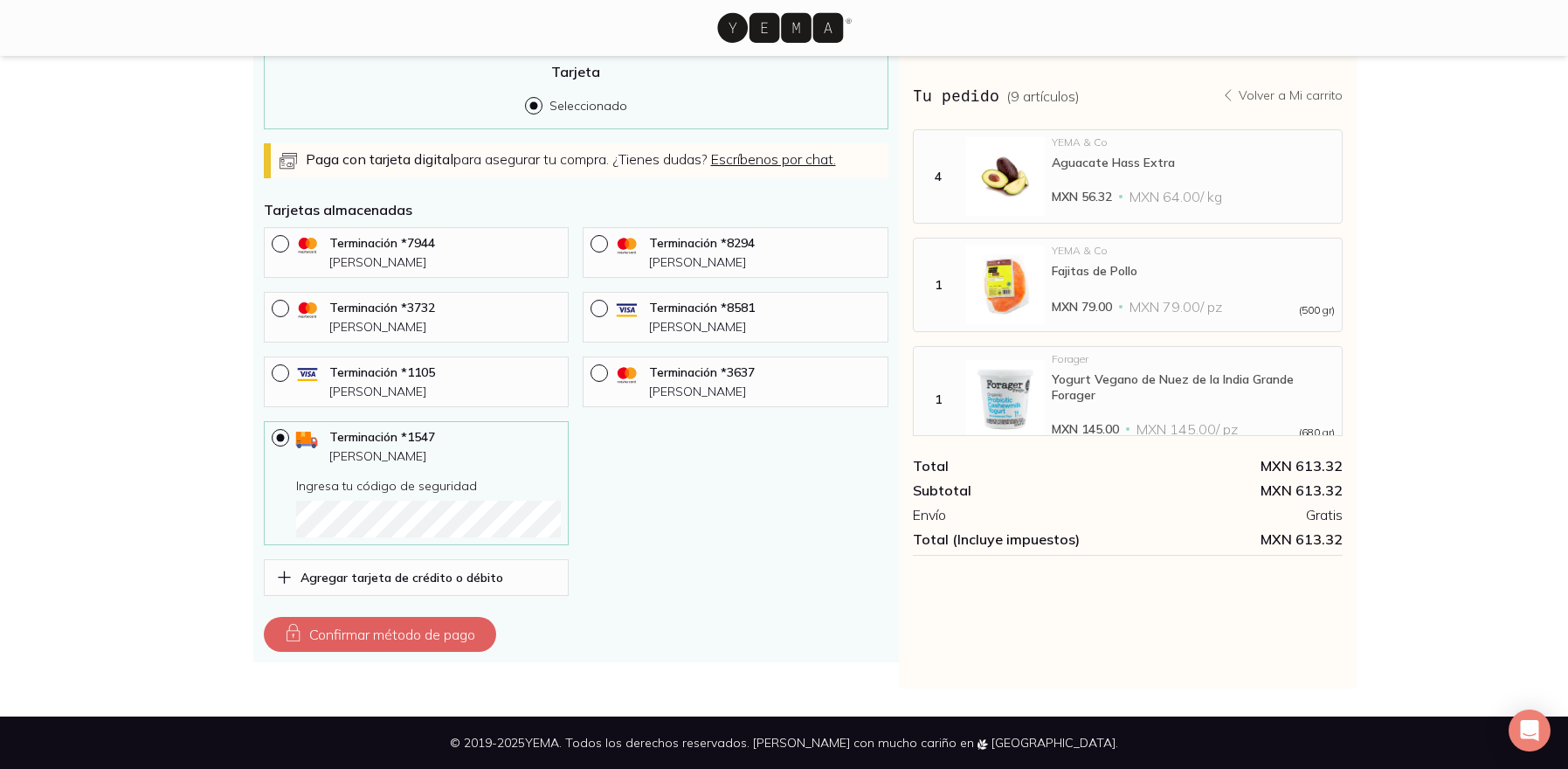
click at [832, 36] on icon at bounding box center [780, 27] width 126 height 29
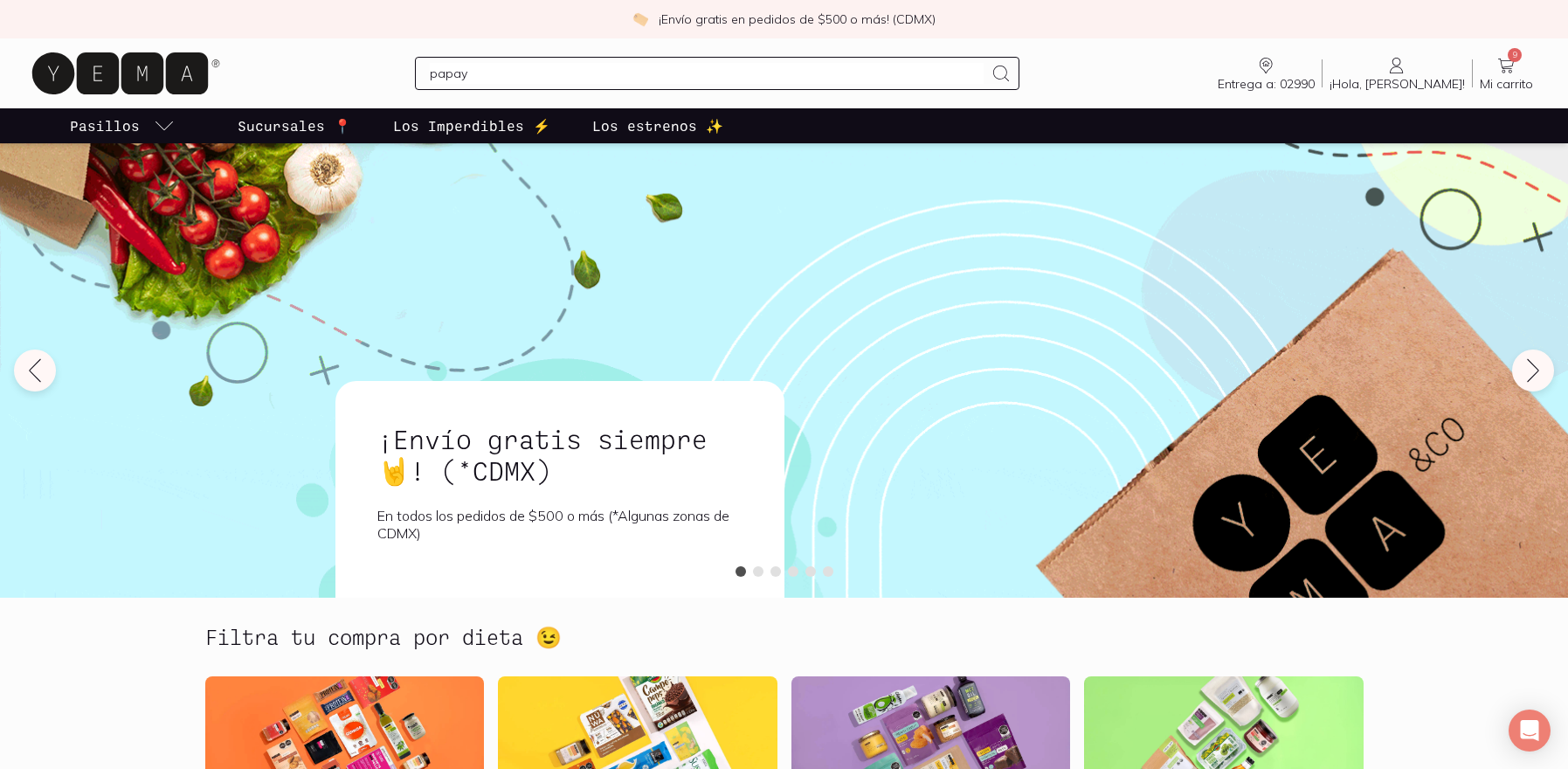
type input "papaya"
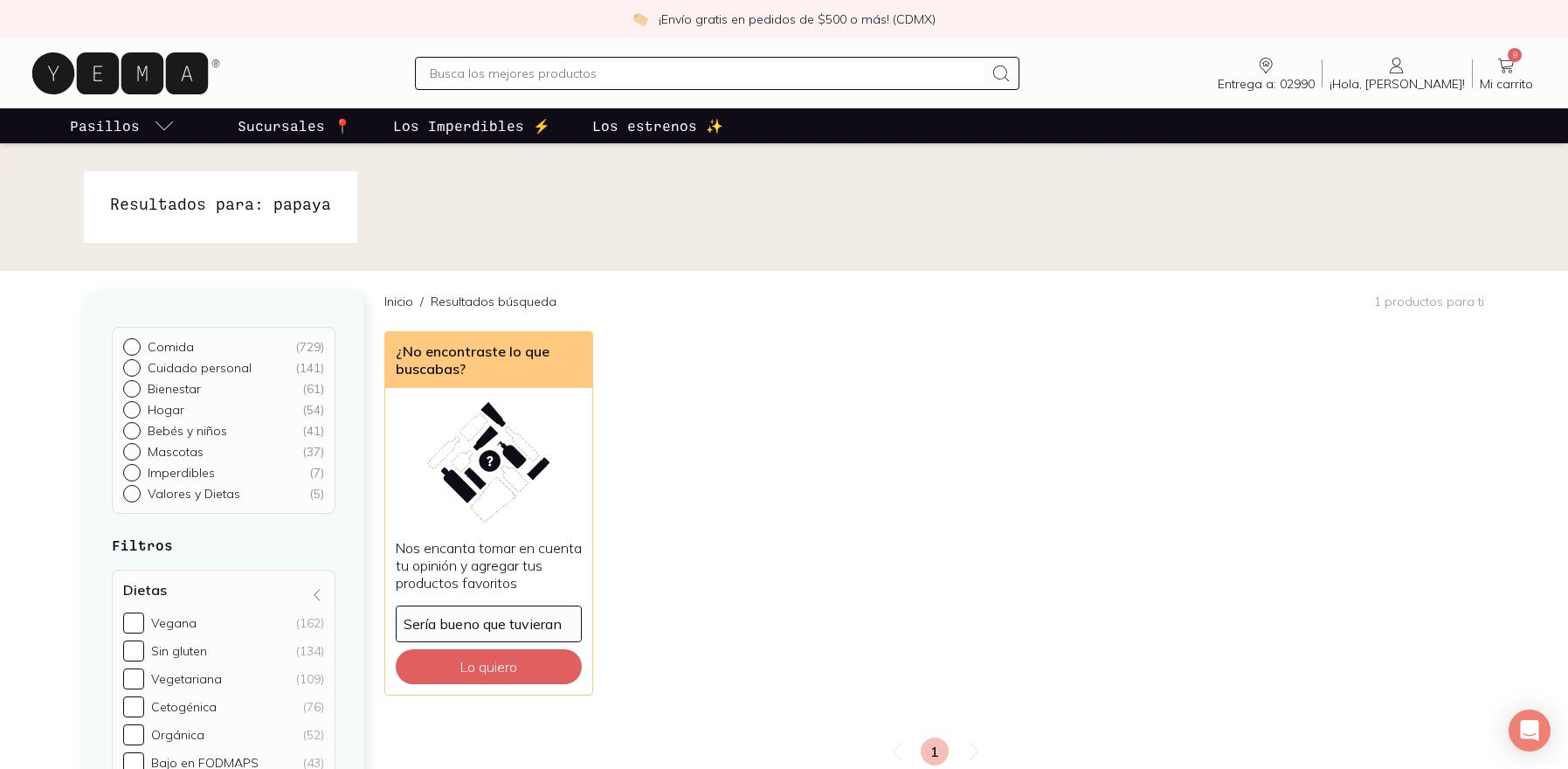
click at [531, 87] on div at bounding box center [718, 74] width 605 height 33
click at [533, 86] on div at bounding box center [718, 74] width 605 height 33
click at [547, 75] on input "text" at bounding box center [707, 73] width 554 height 21
type input "p"
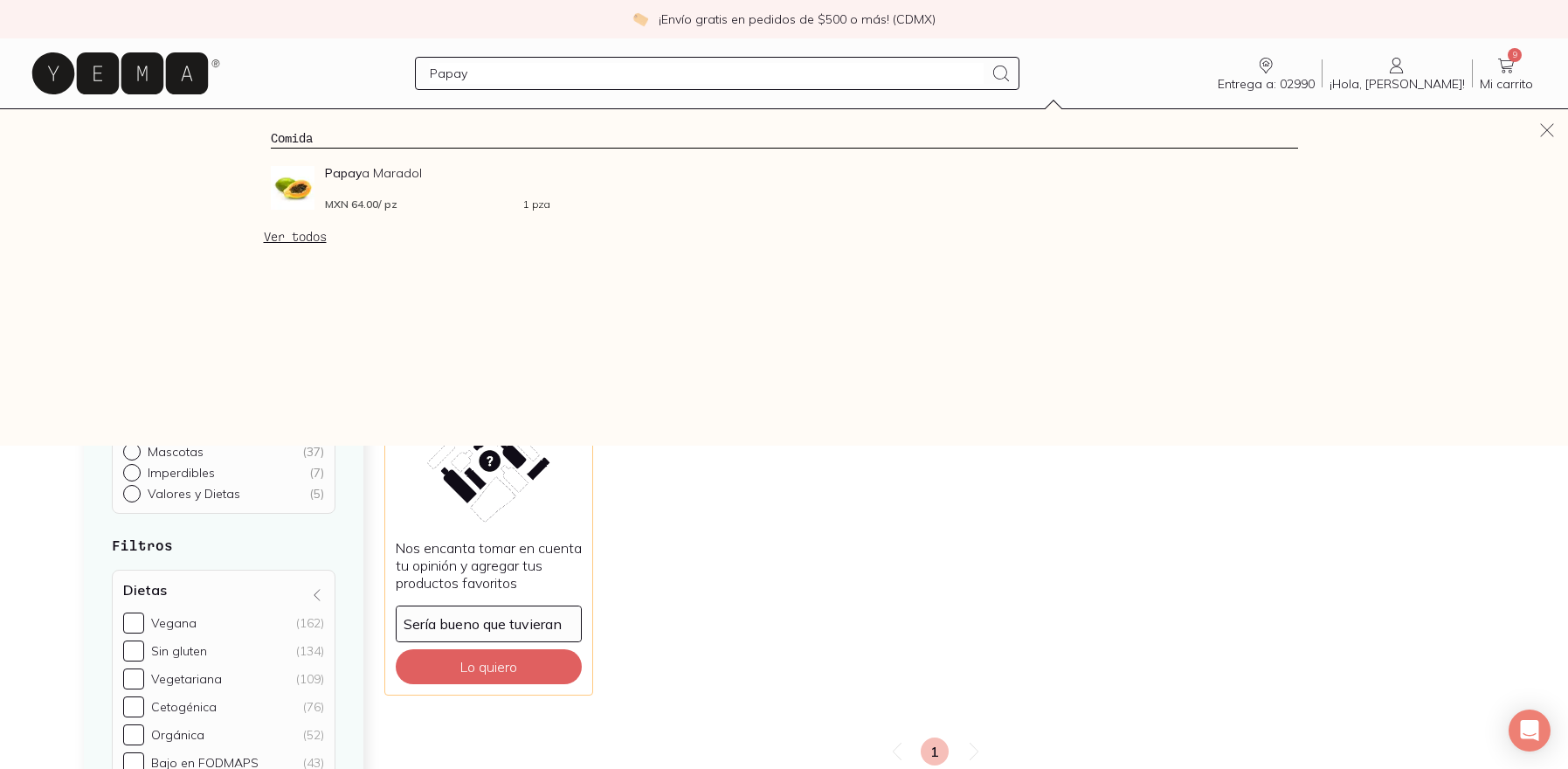
type input "Papaya"
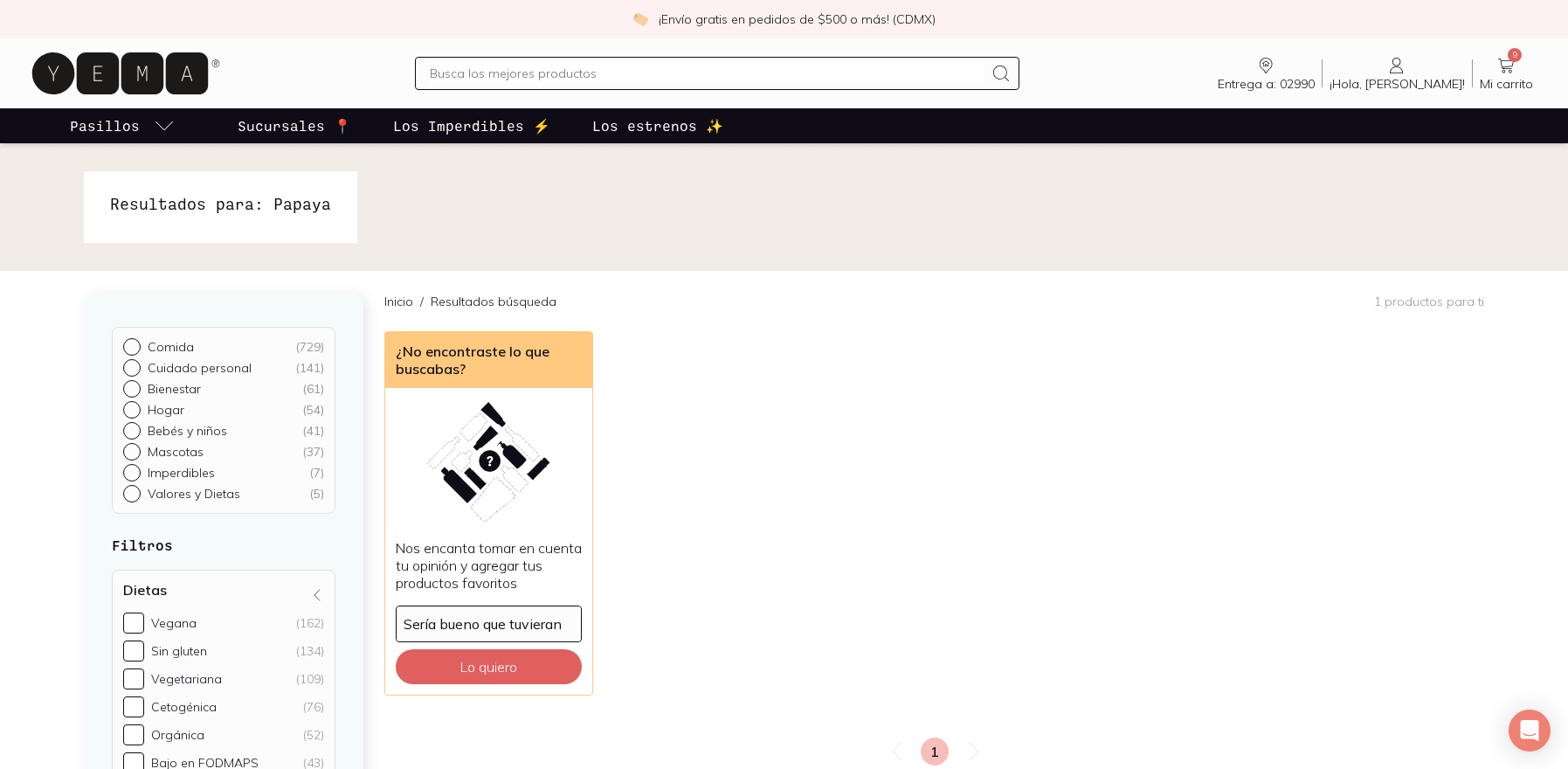
click at [1526, 86] on span "Mi carrito" at bounding box center [1506, 83] width 53 height 16
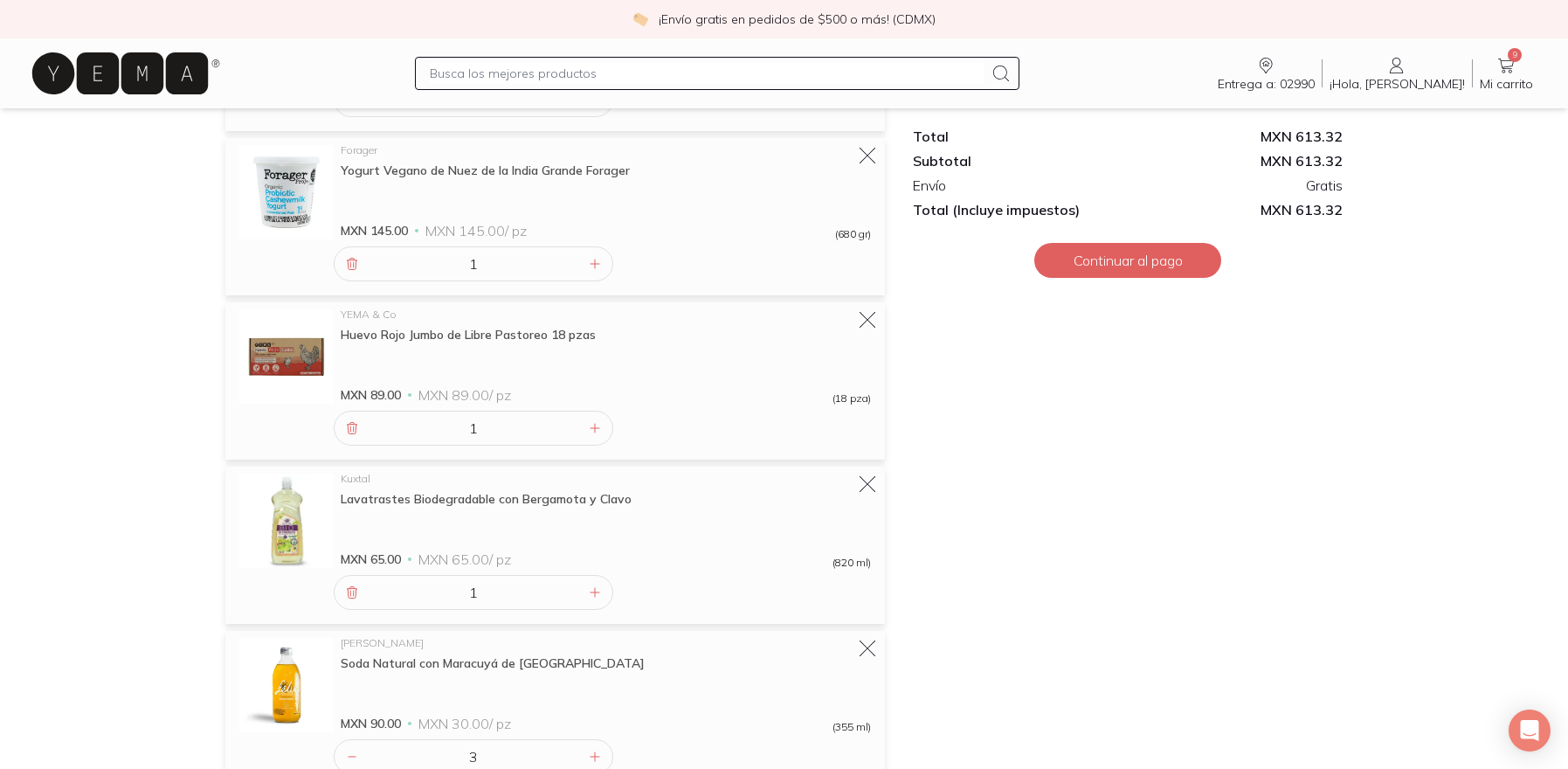
scroll to position [802, 0]
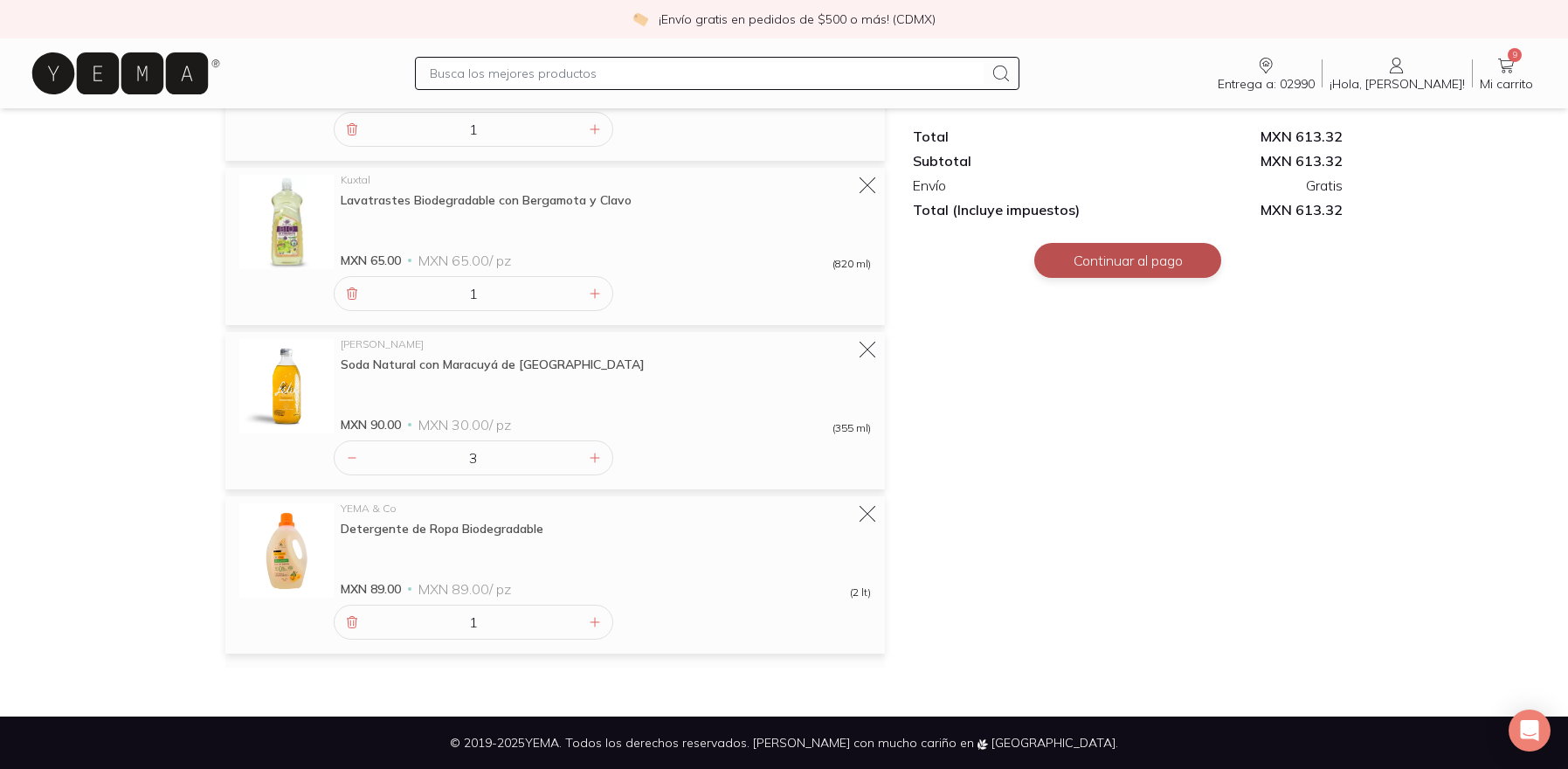
click at [1121, 276] on button "Continuar al pago" at bounding box center [1127, 260] width 187 height 35
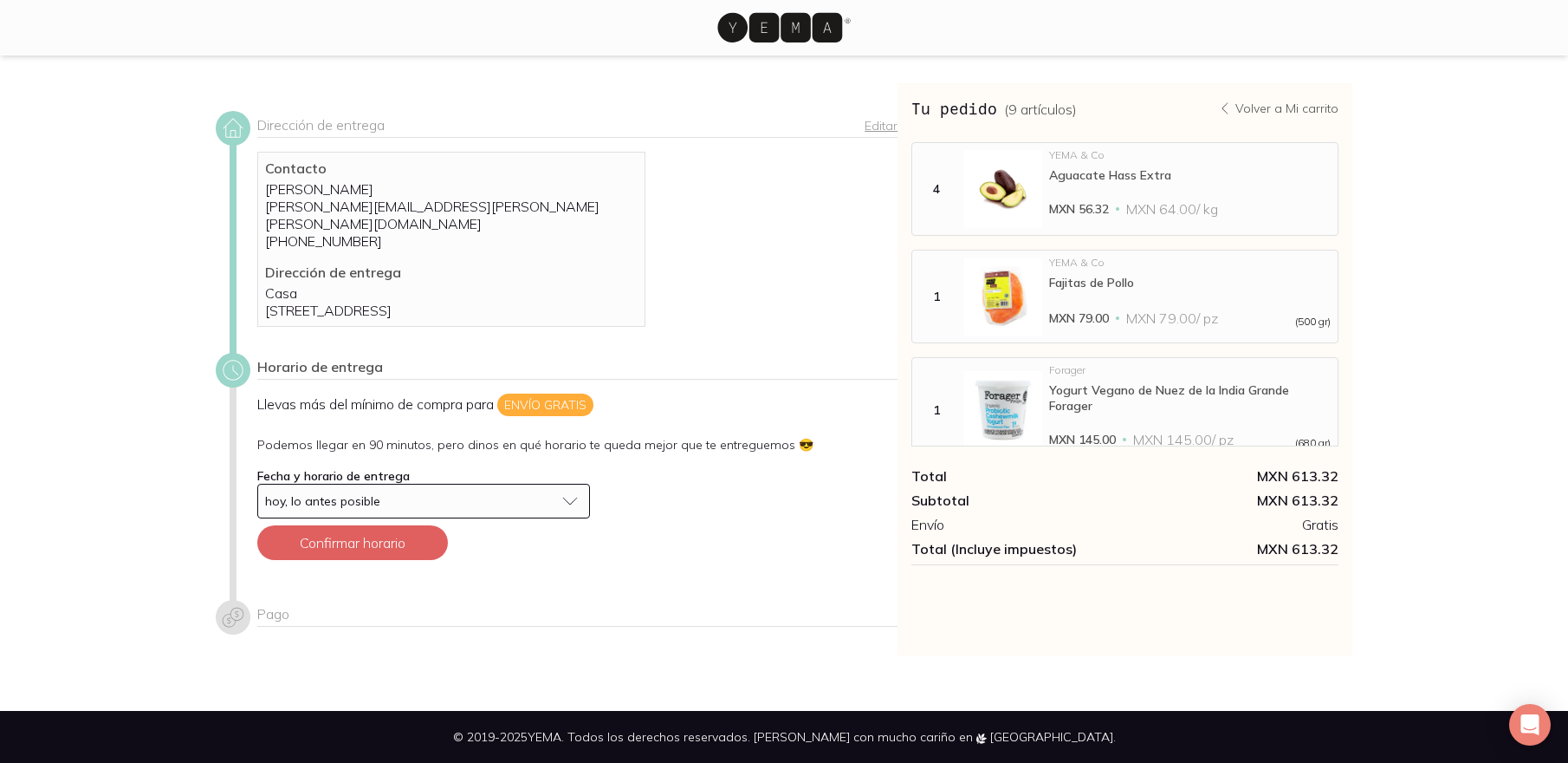
click at [395, 502] on div "hoy, lo antes posible" at bounding box center [409, 501] width 289 height 16
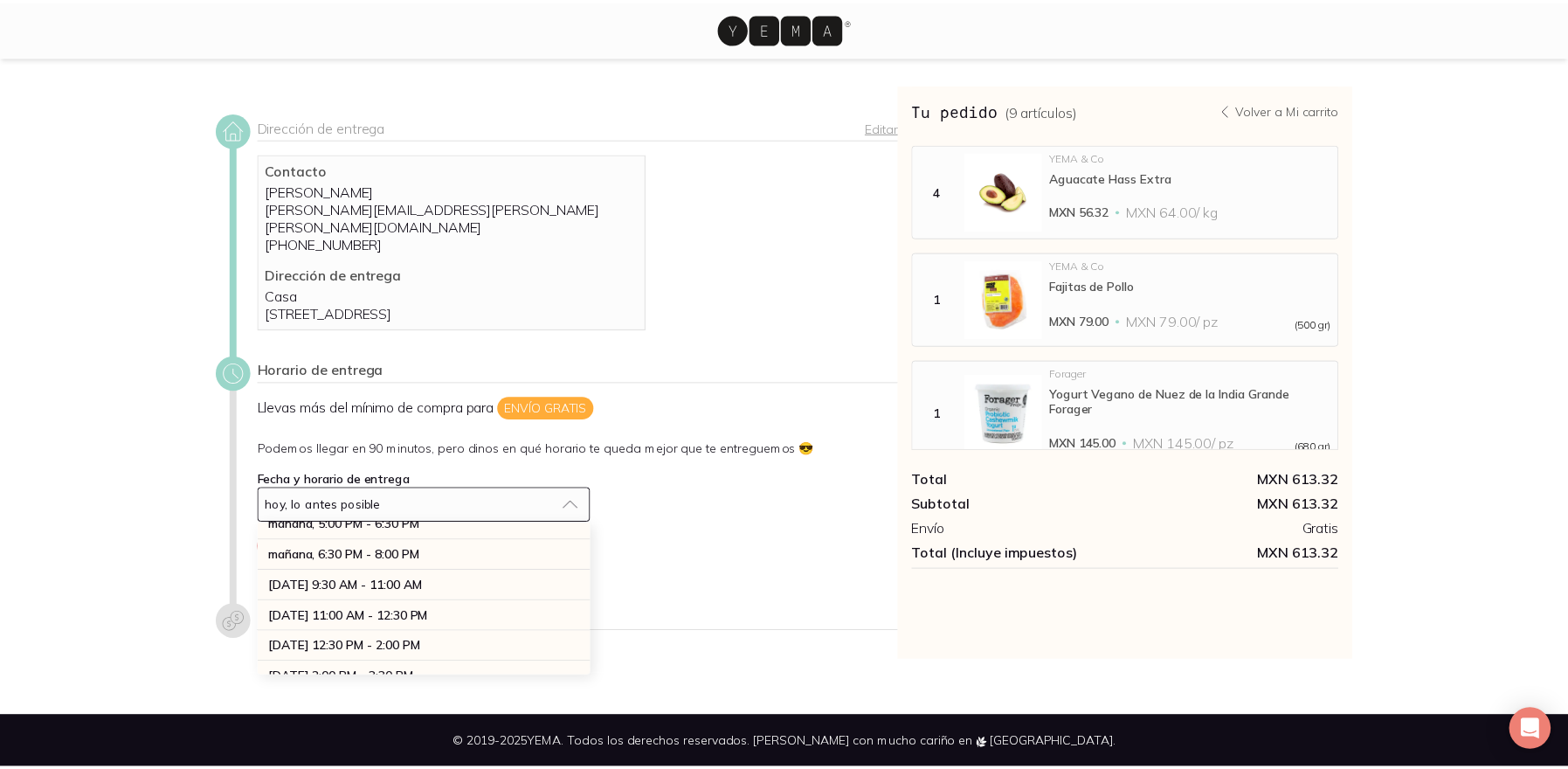
scroll to position [294, 0]
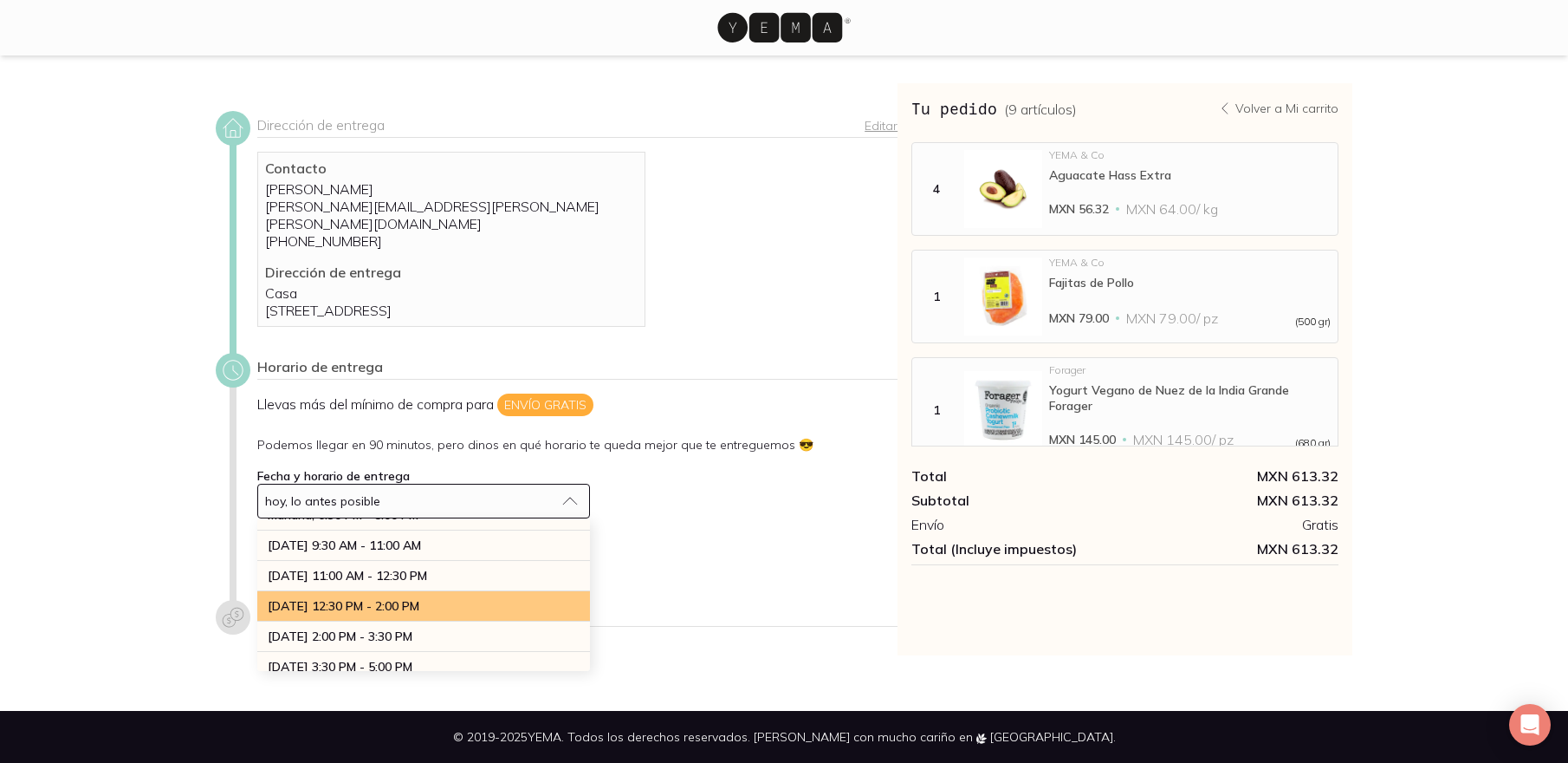
click at [420, 603] on span "martes 02 de sept, 12:30 PM - 2:00 PM" at bounding box center [344, 606] width 152 height 16
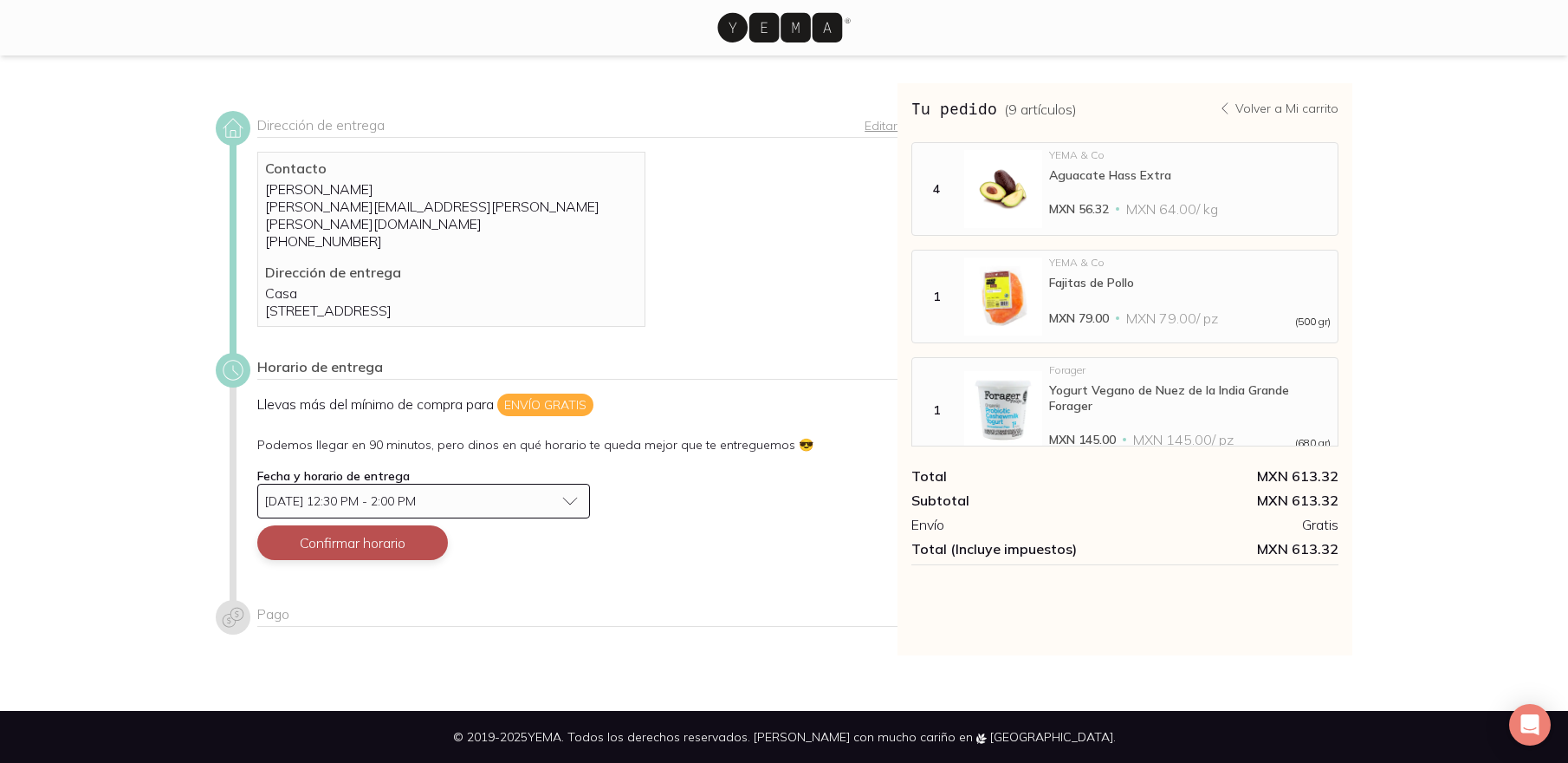
click at [355, 555] on button "Confirmar horario" at bounding box center [353, 543] width 191 height 35
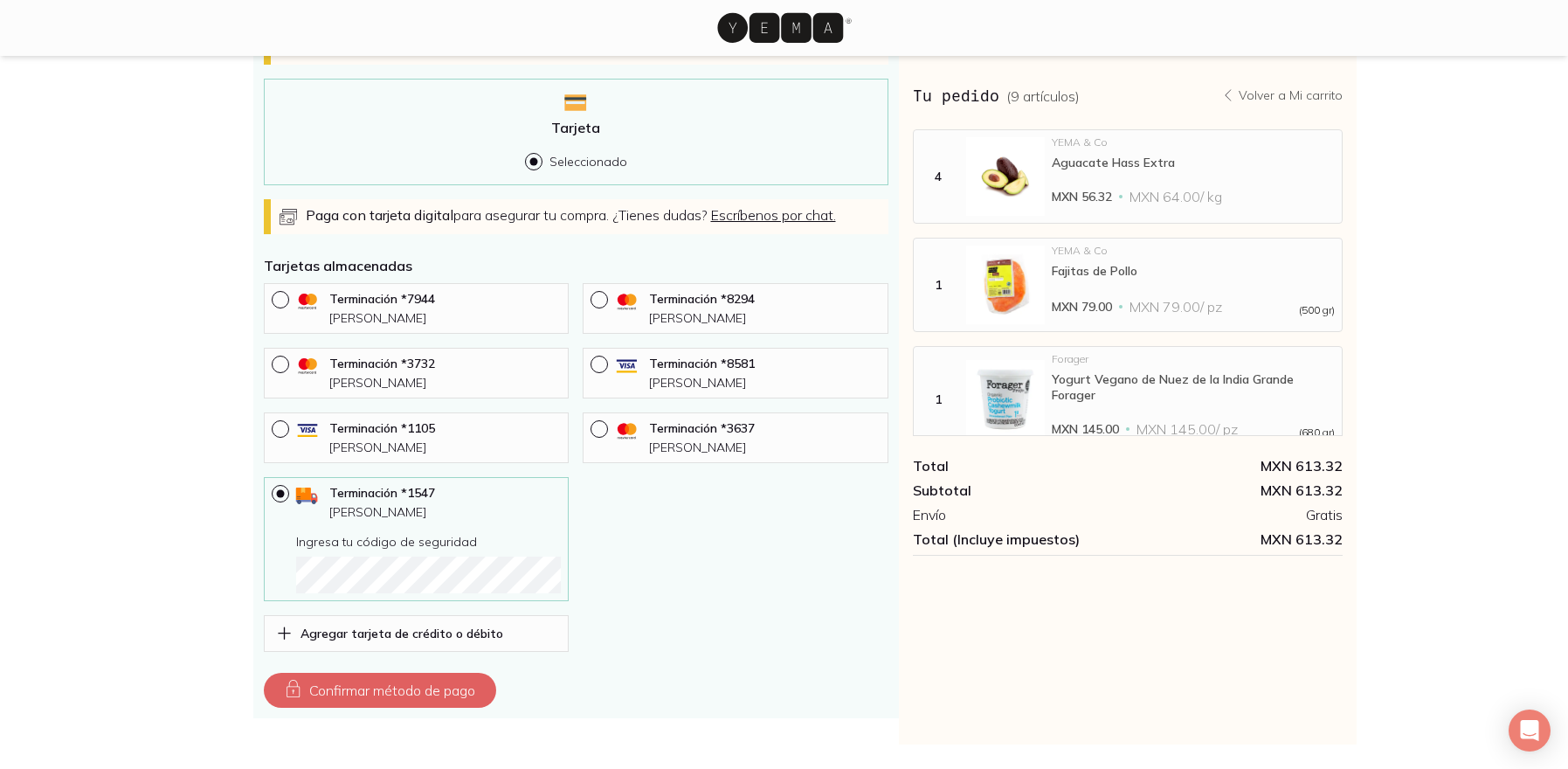
scroll to position [140, 0]
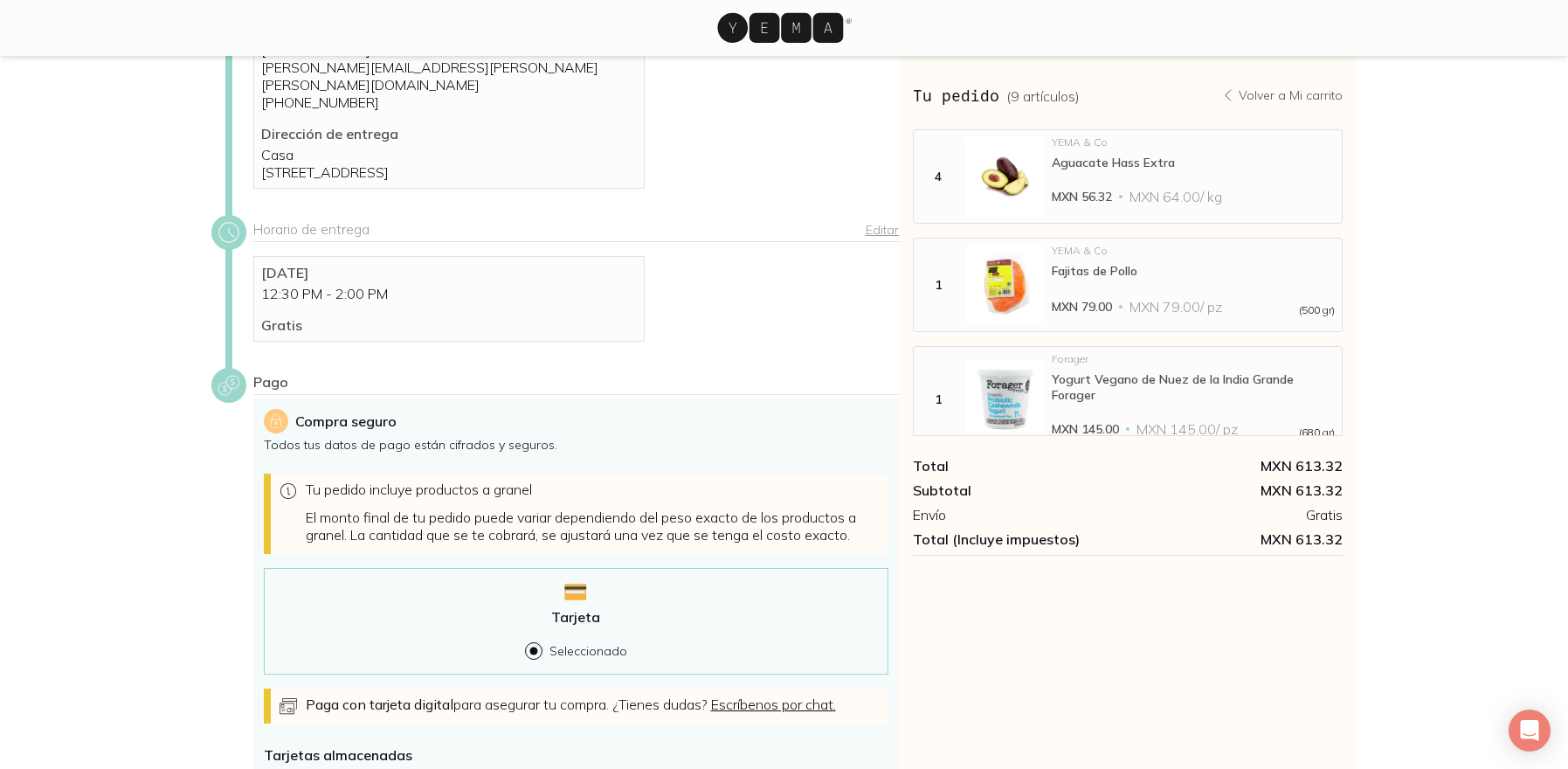
click at [889, 228] on link "Editar" at bounding box center [882, 230] width 33 height 16
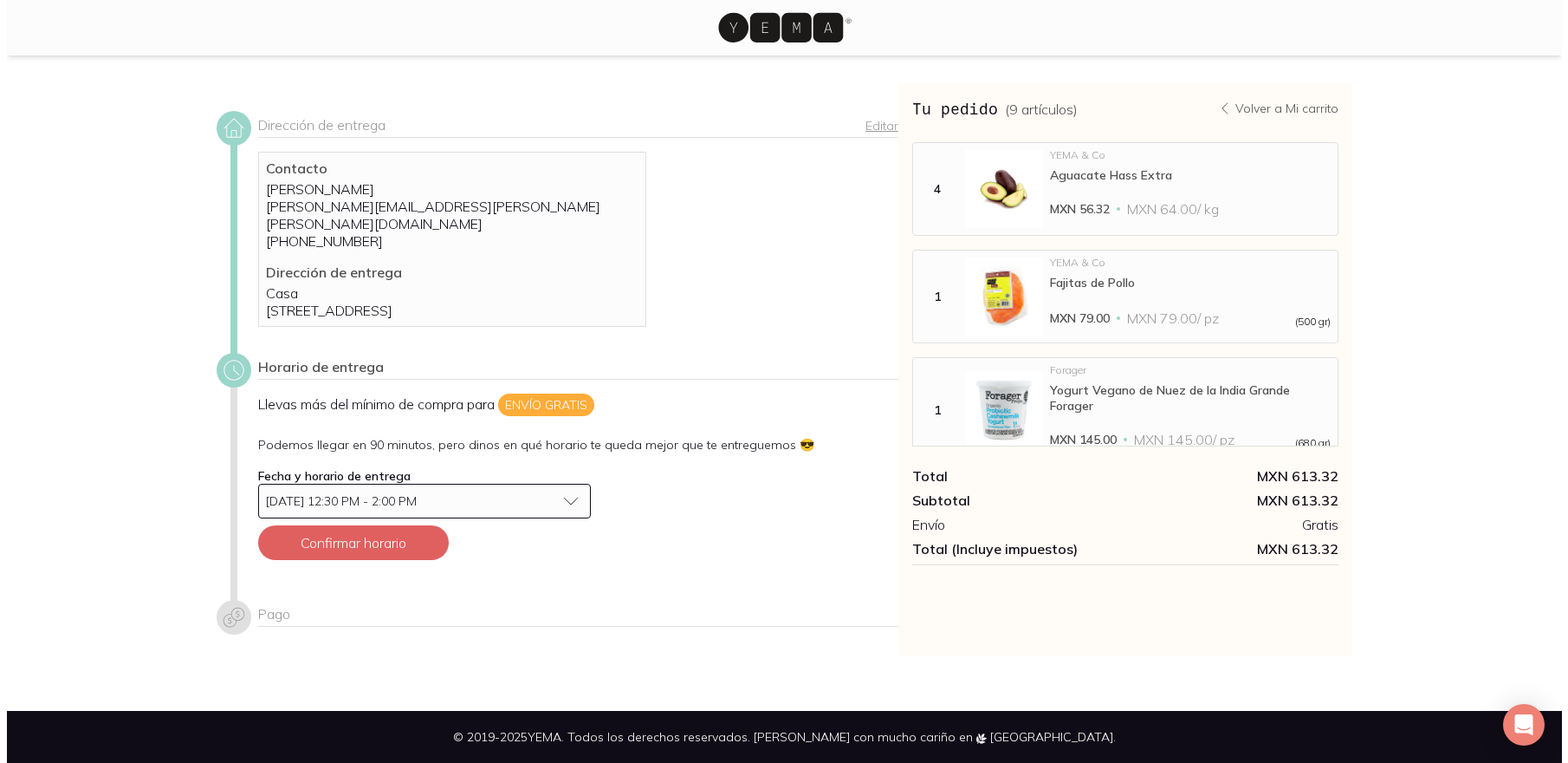
scroll to position [0, 0]
click at [566, 495] on button "martes 02 de sept, 12:30 PM - 2:00 PM" at bounding box center [424, 501] width 333 height 35
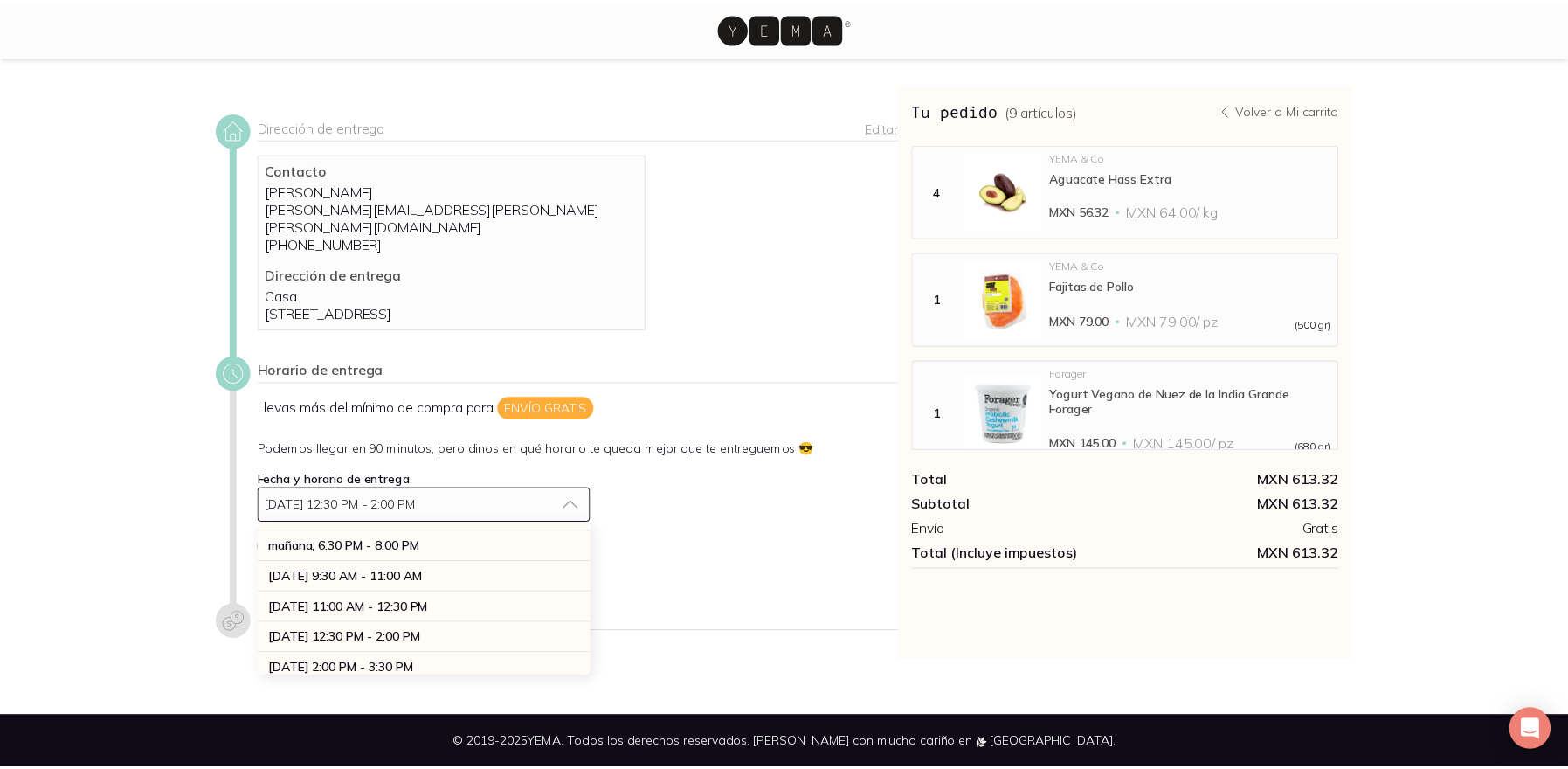
scroll to position [248, 0]
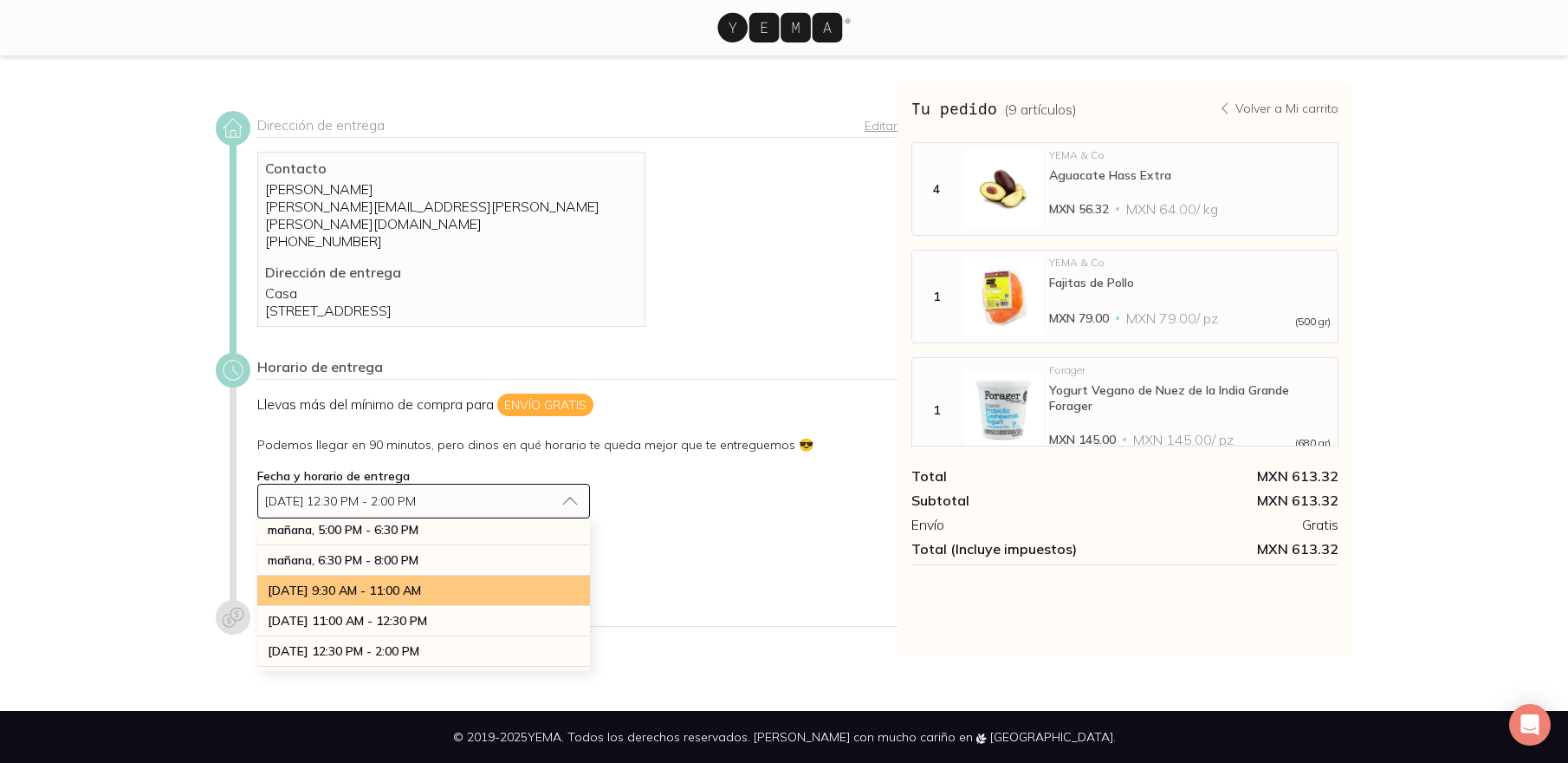
click at [421, 585] on span "martes 02 de sept, 9:30 AM - 11:00 AM" at bounding box center [344, 591] width 153 height 16
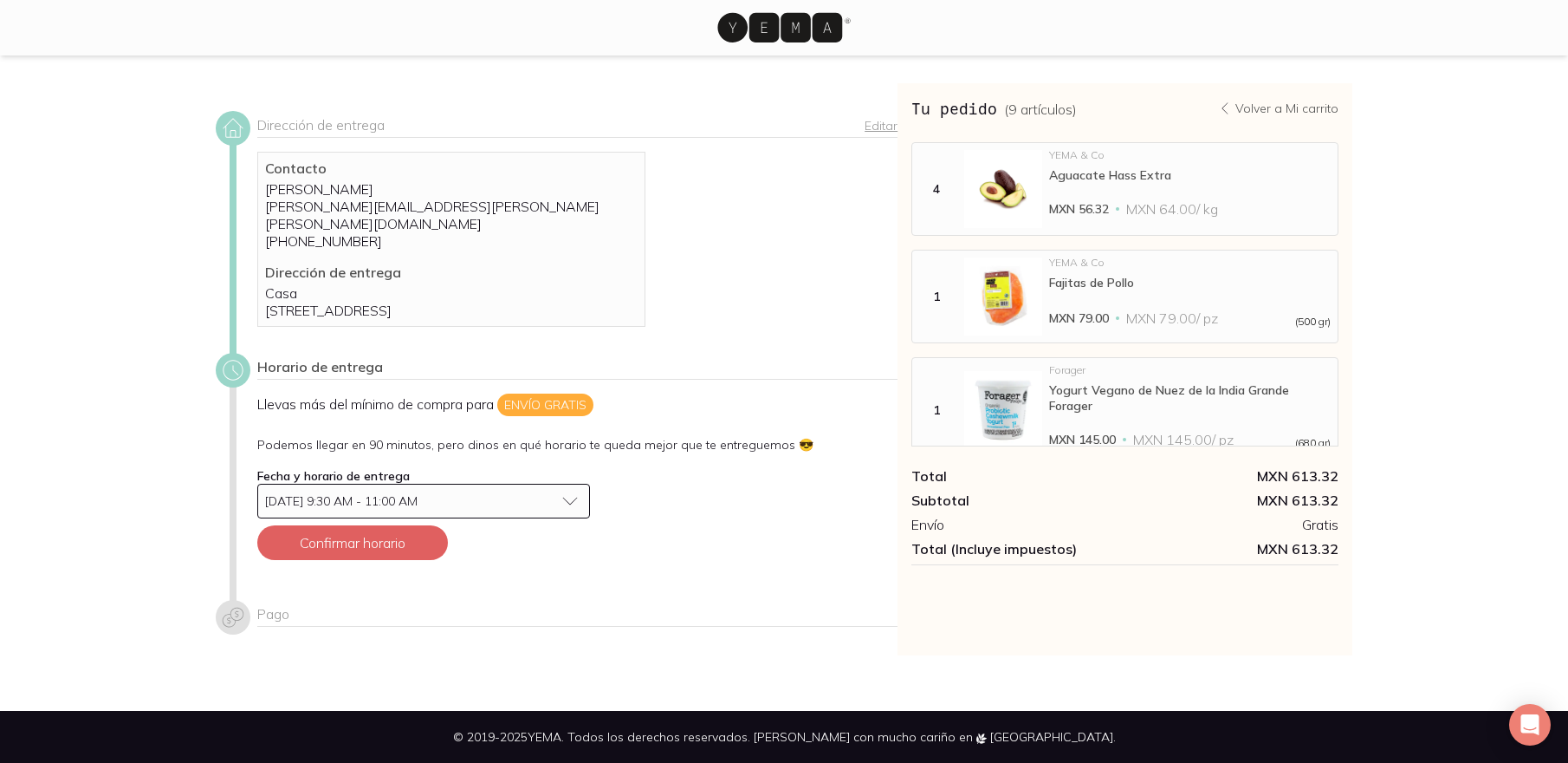
click at [527, 569] on div "Llevas más del mínimo de compra para Envío gratis Podemos llegar en 90 minutos,…" at bounding box center [577, 483] width 640 height 180
click at [342, 542] on button "Confirmar horario" at bounding box center [353, 543] width 191 height 35
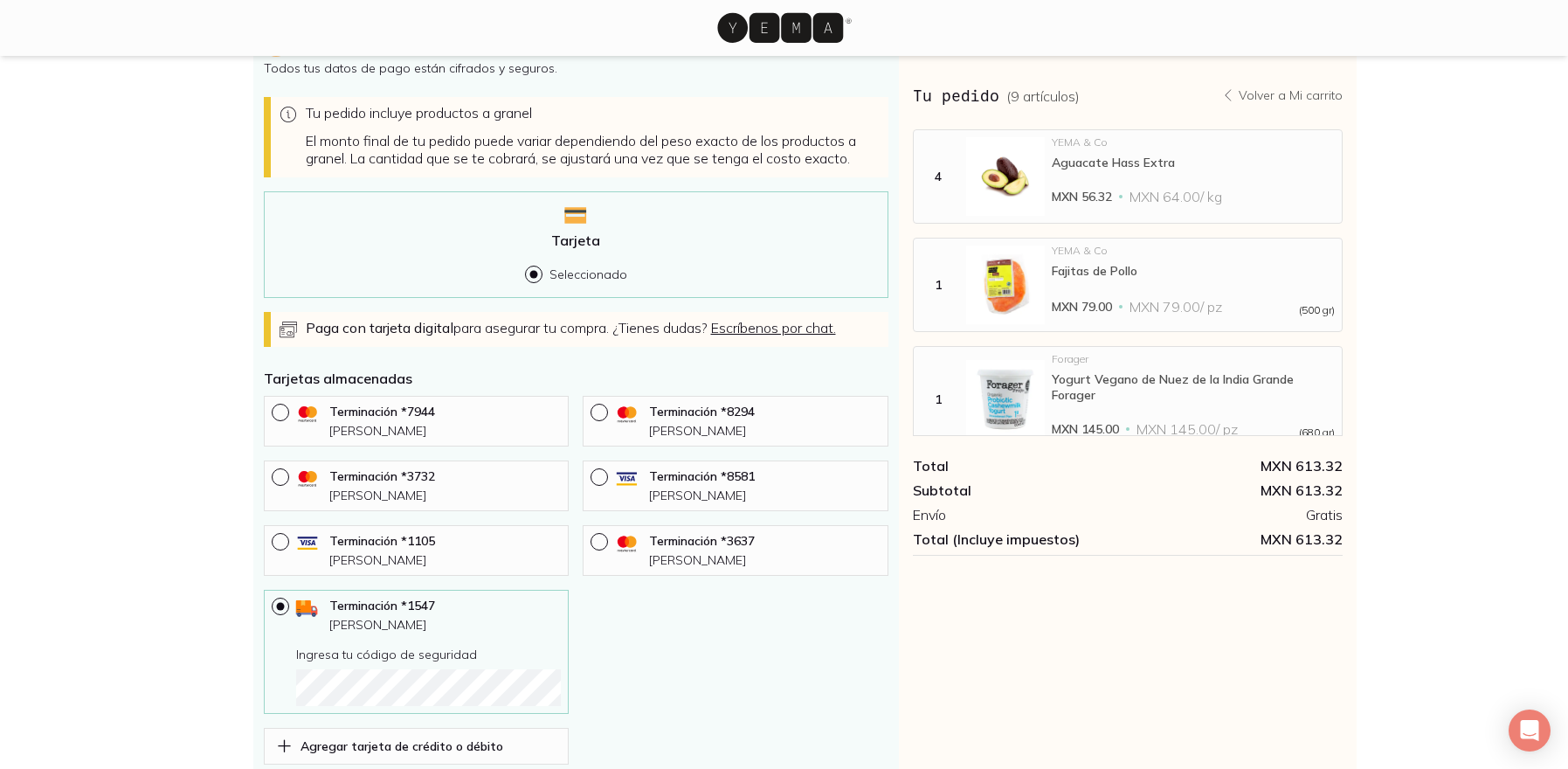
scroll to position [629, 0]
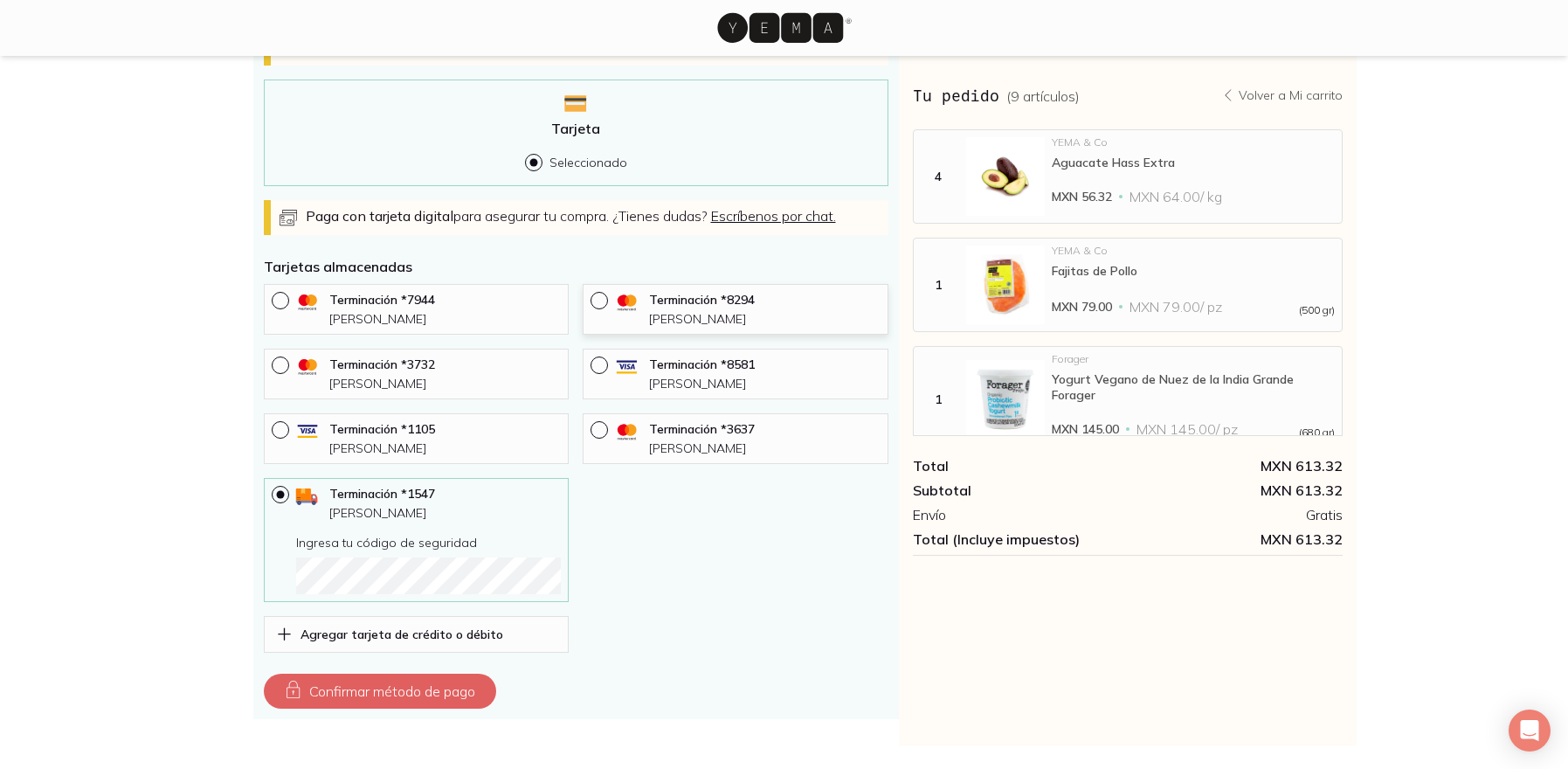
click at [605, 306] on div at bounding box center [602, 301] width 25 height 18
click at [605, 305] on input "radio" at bounding box center [597, 299] width 14 height 14
radio input "true"
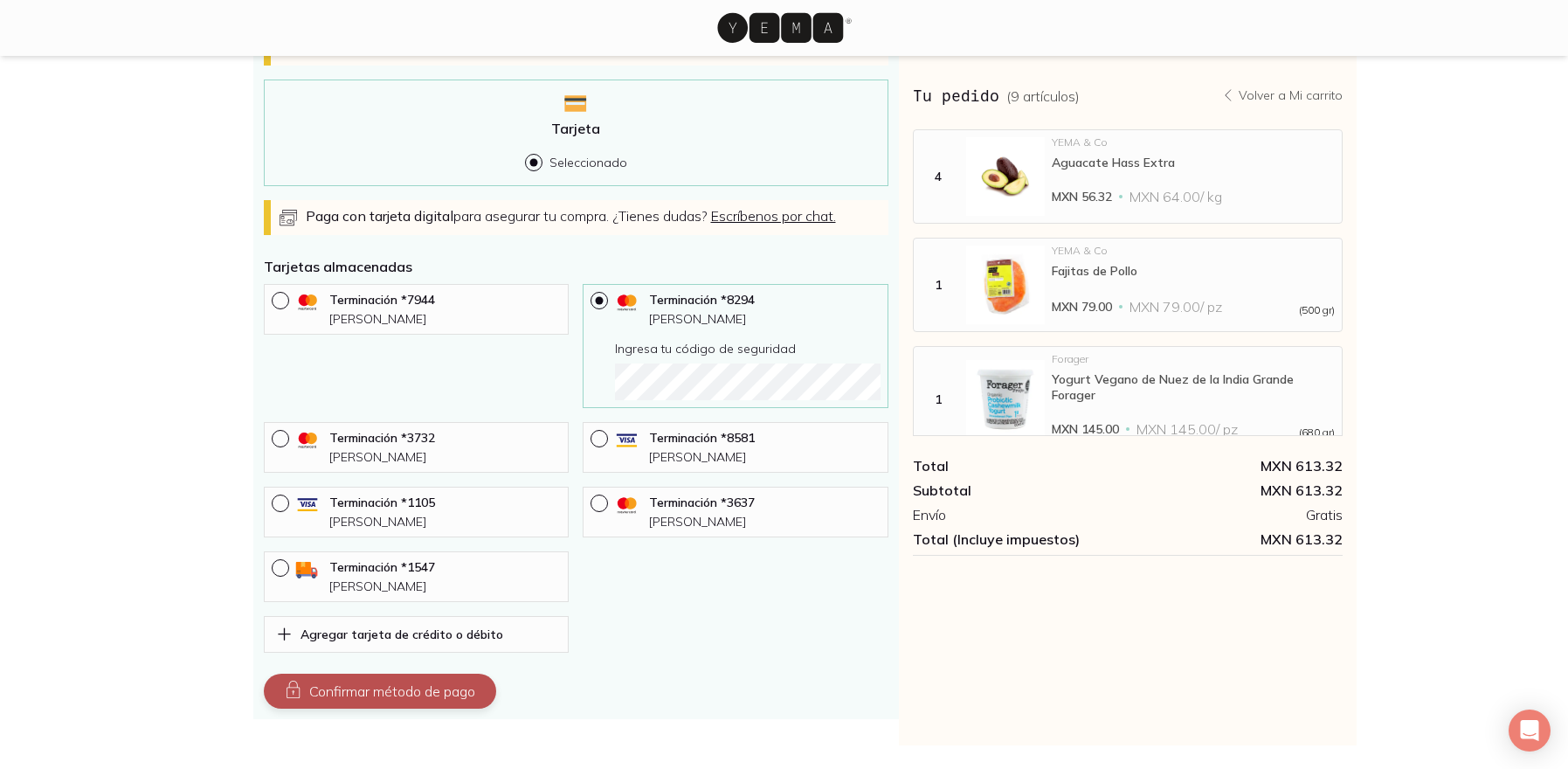
click at [393, 699] on button "Confirmar método de pago" at bounding box center [380, 691] width 233 height 35
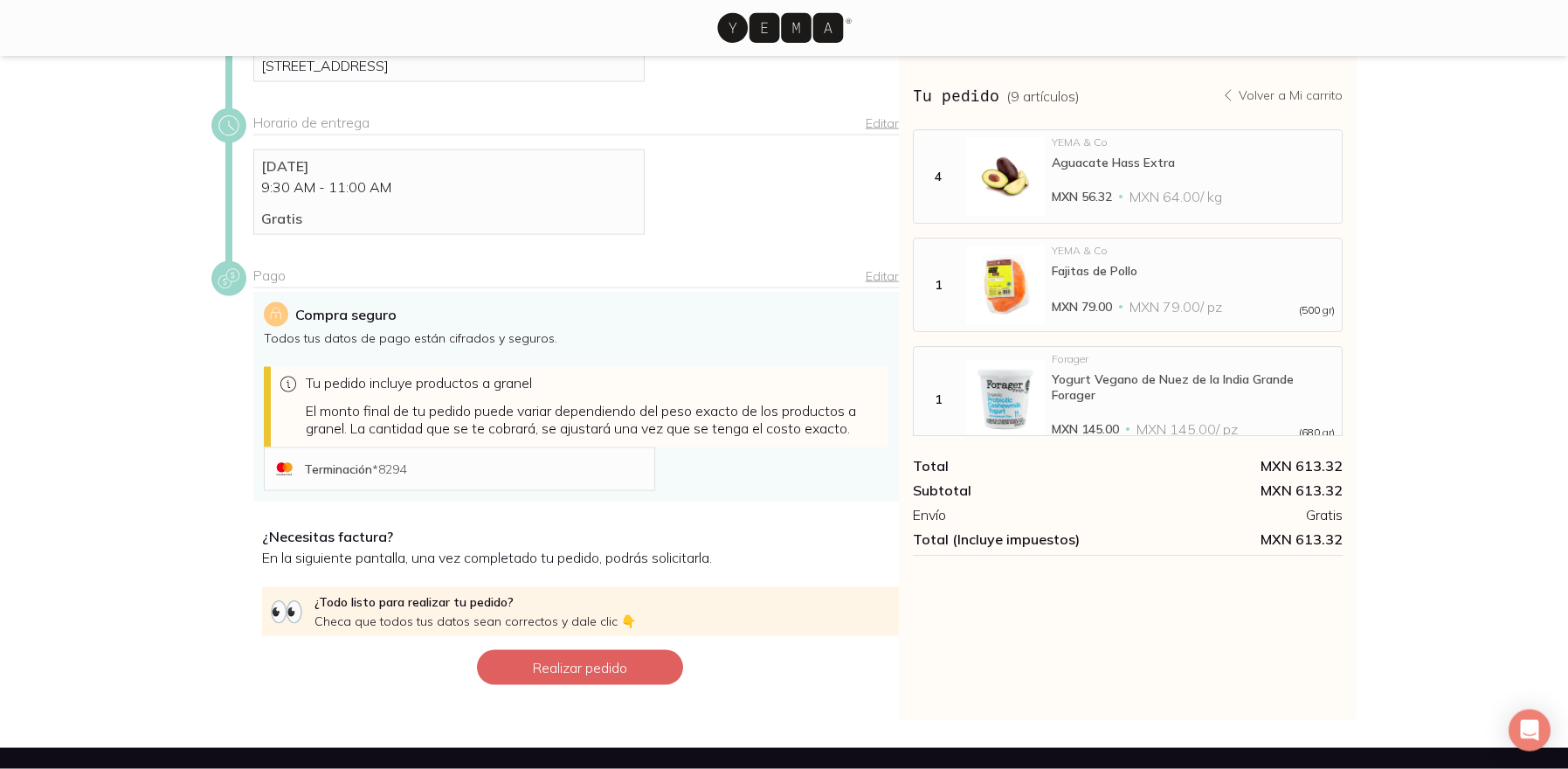
scroll to position [237, 0]
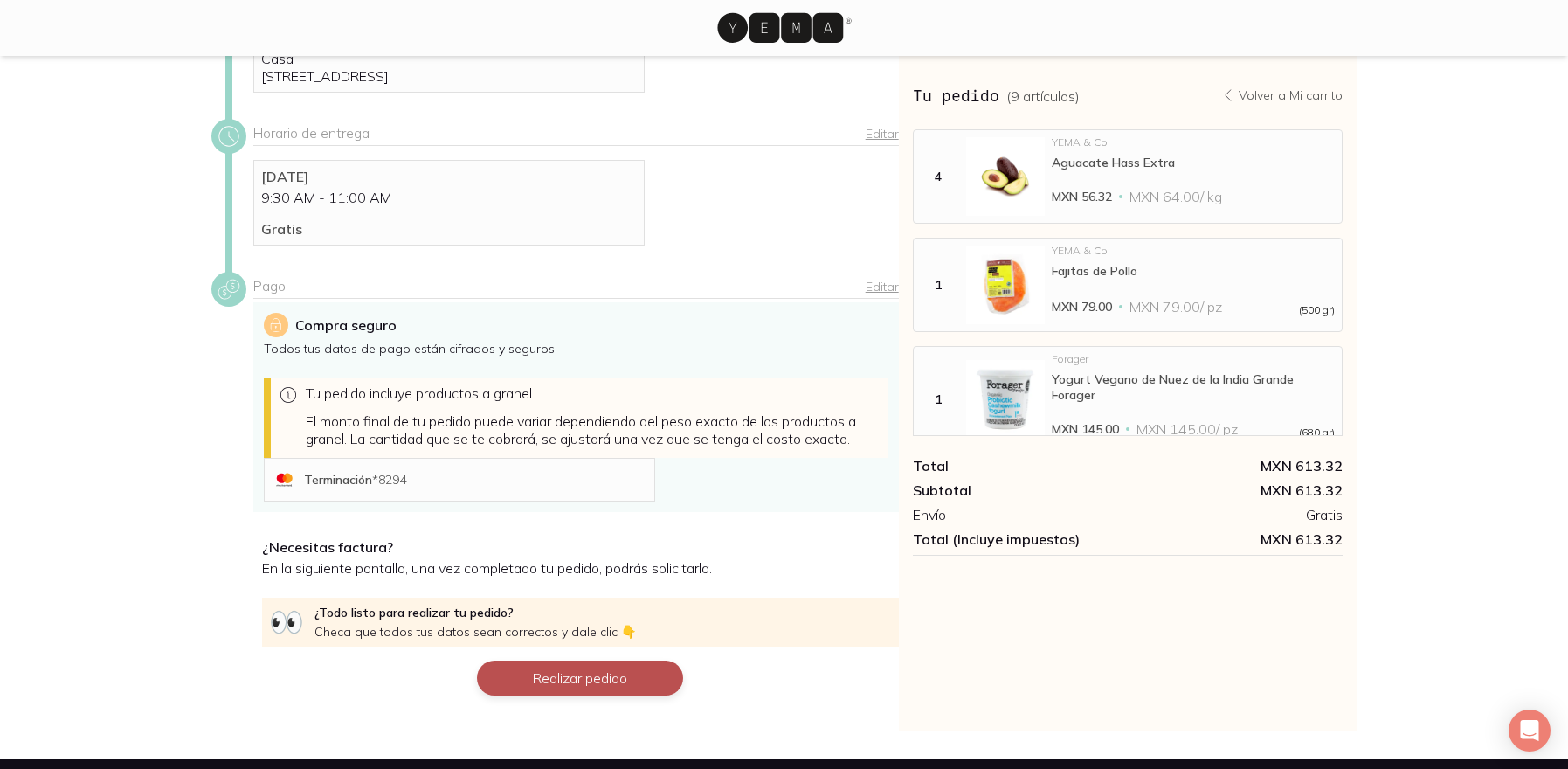
click at [566, 672] on button "Realizar pedido" at bounding box center [580, 678] width 206 height 35
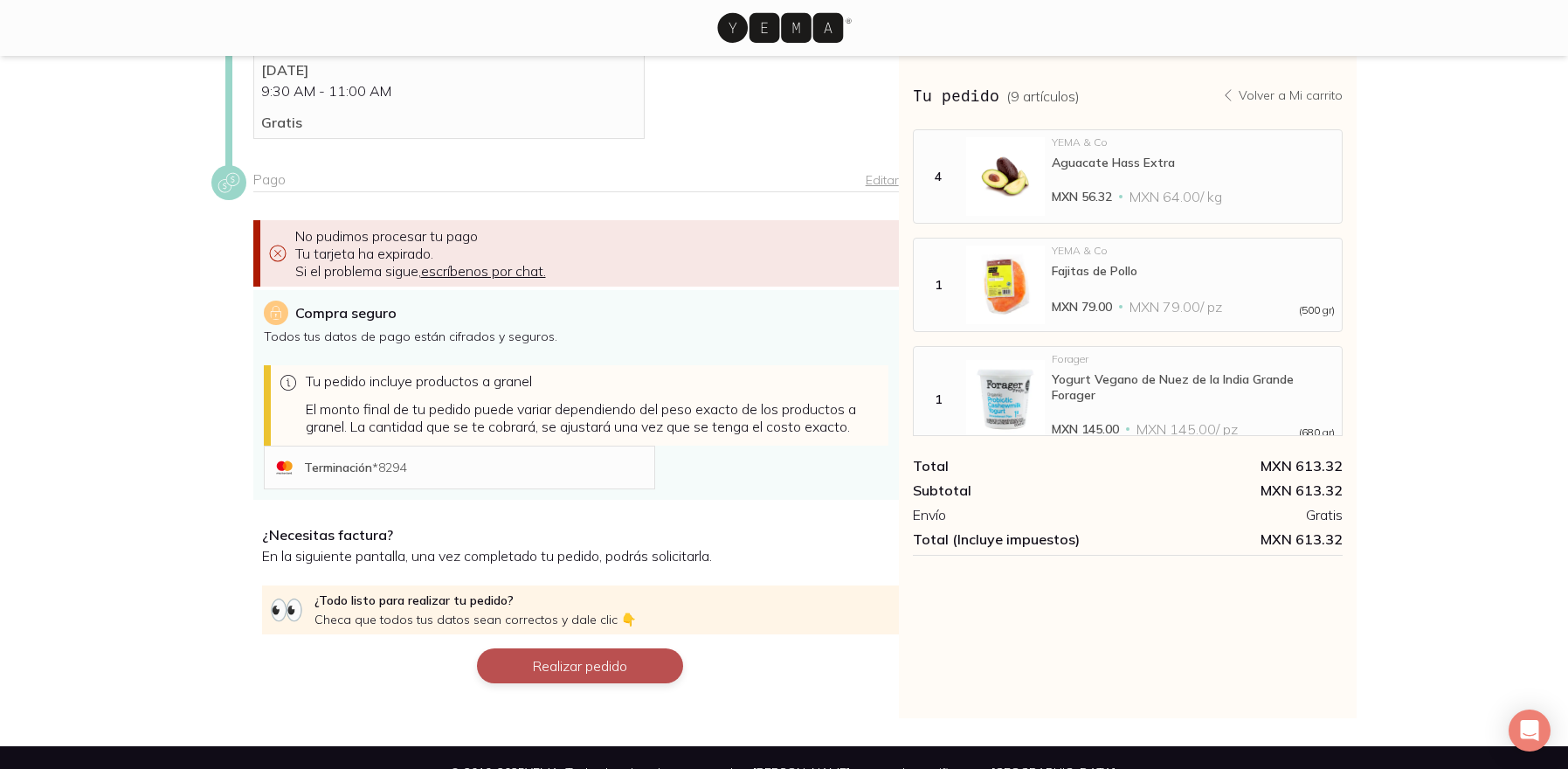
scroll to position [373, 0]
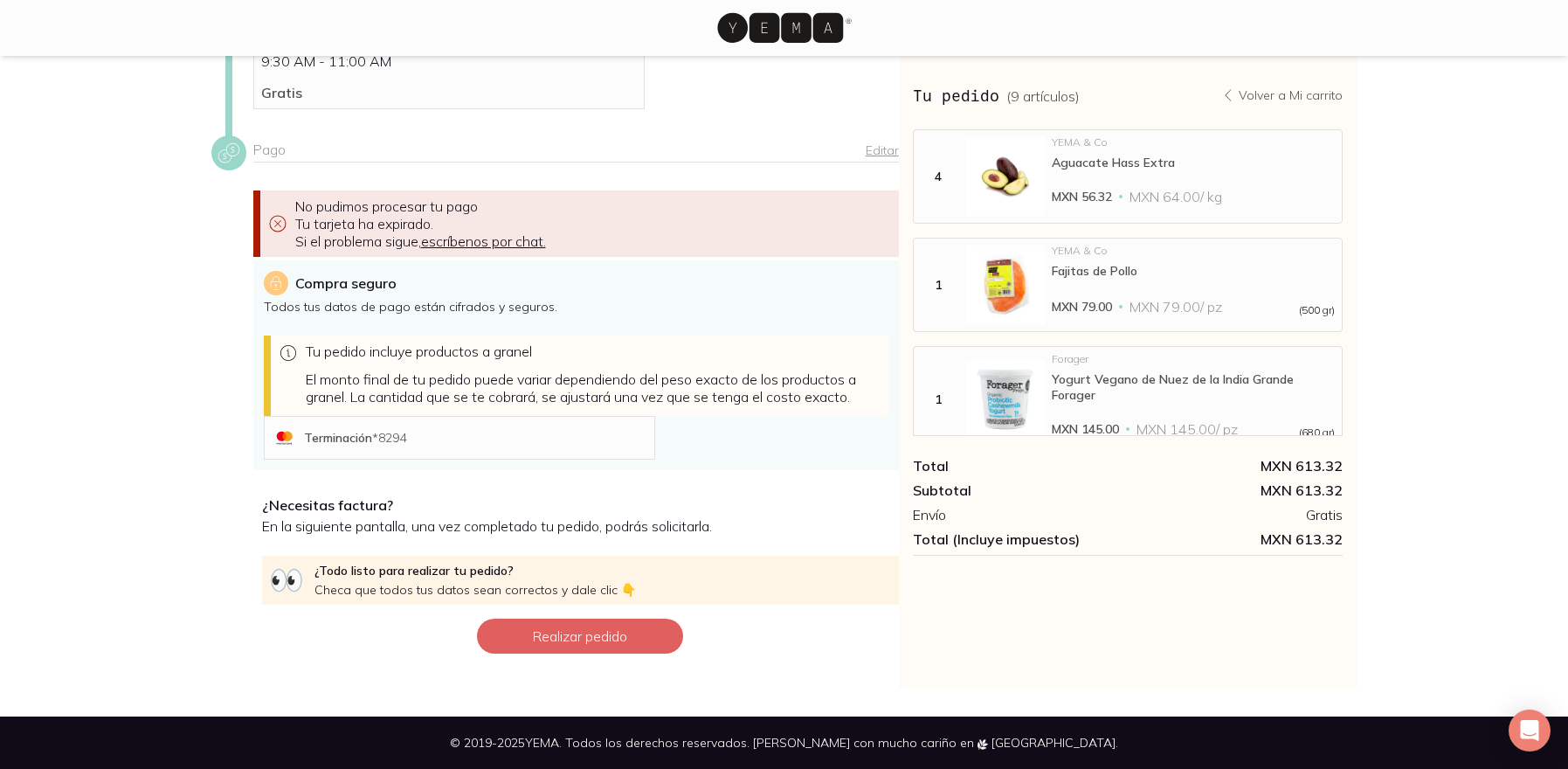
click at [884, 145] on link "Editar" at bounding box center [882, 150] width 33 height 16
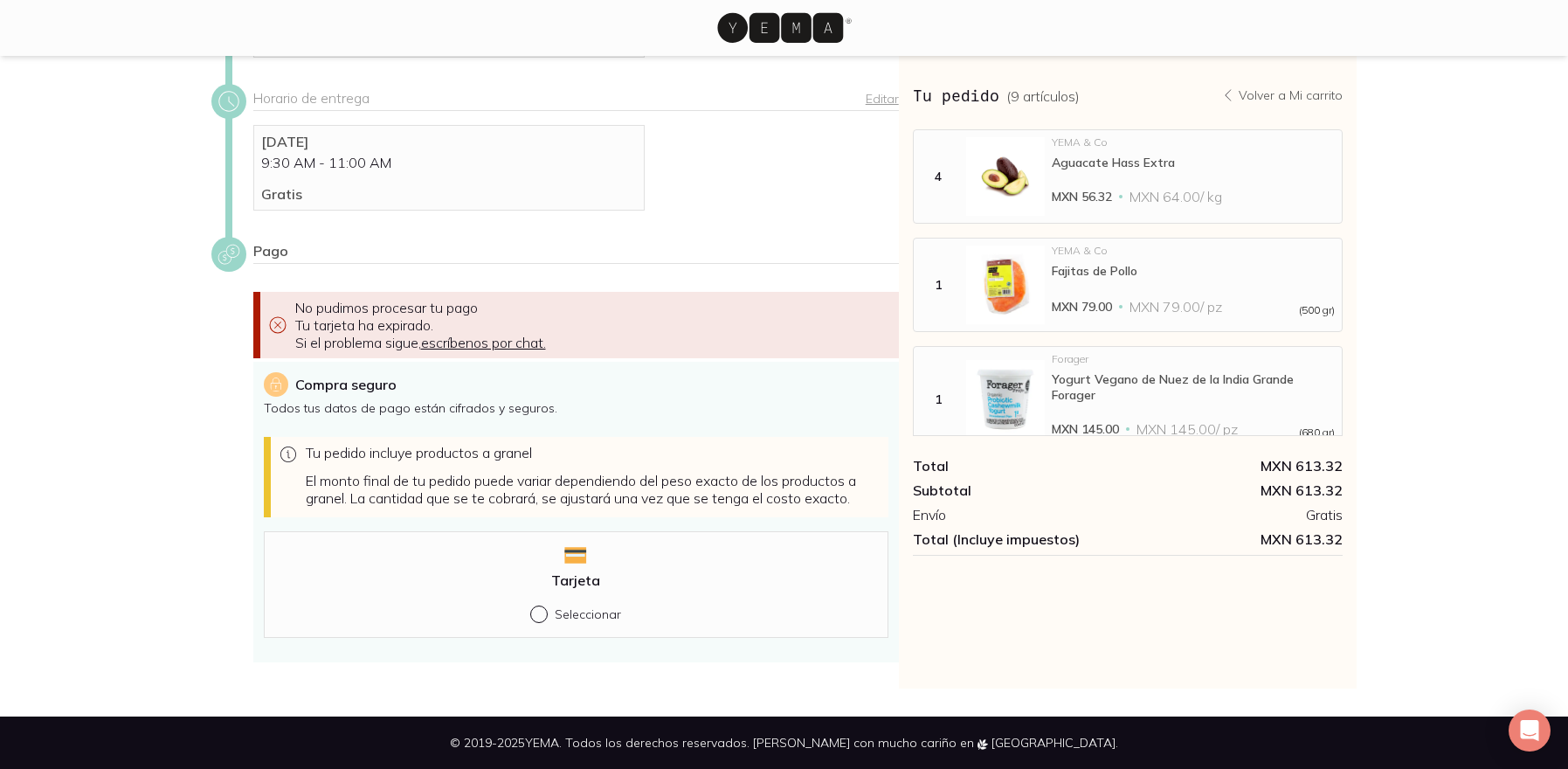
scroll to position [272, 0]
click at [547, 616] on div at bounding box center [542, 614] width 25 height 18
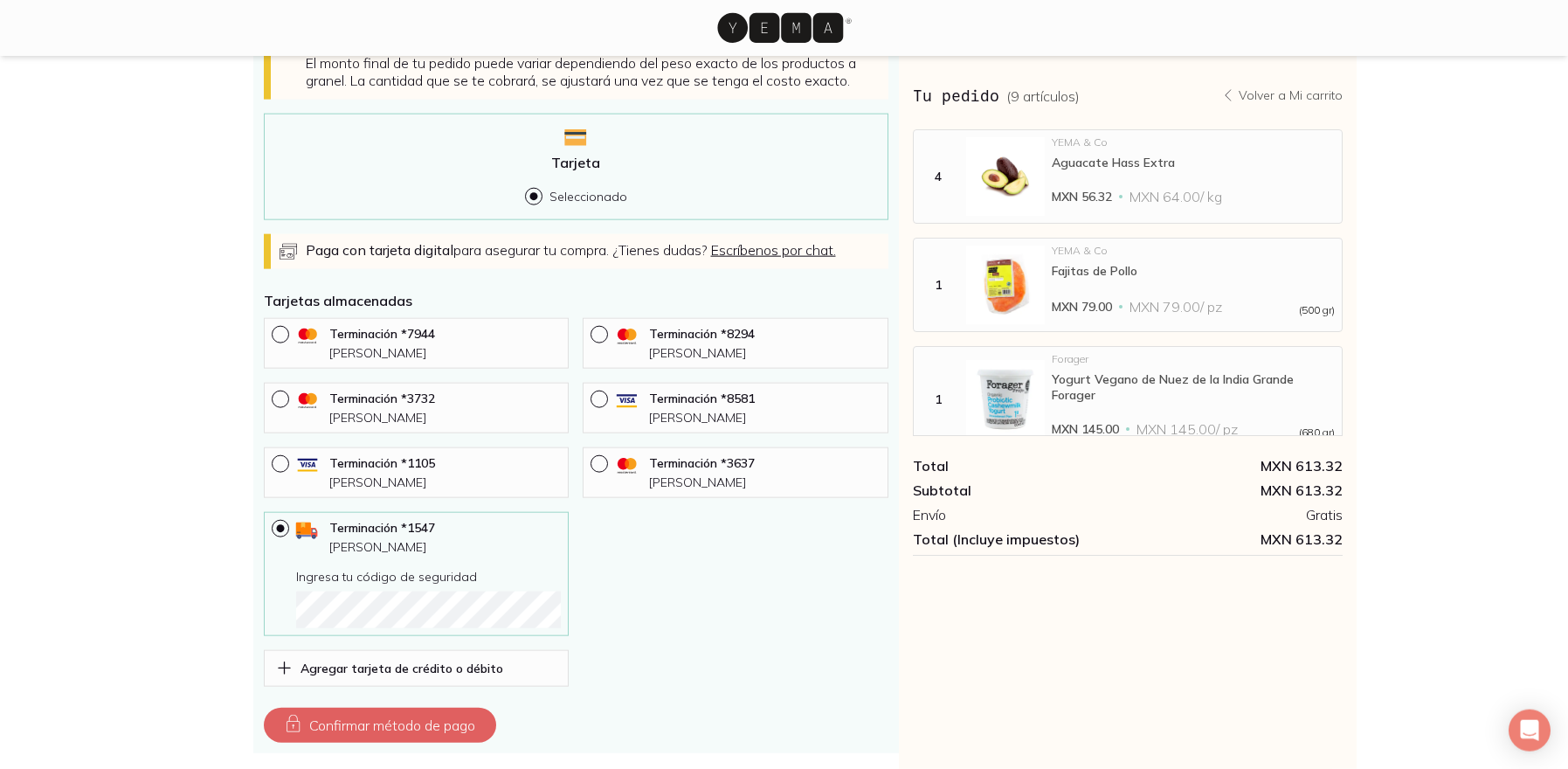
scroll to position [621, 0]
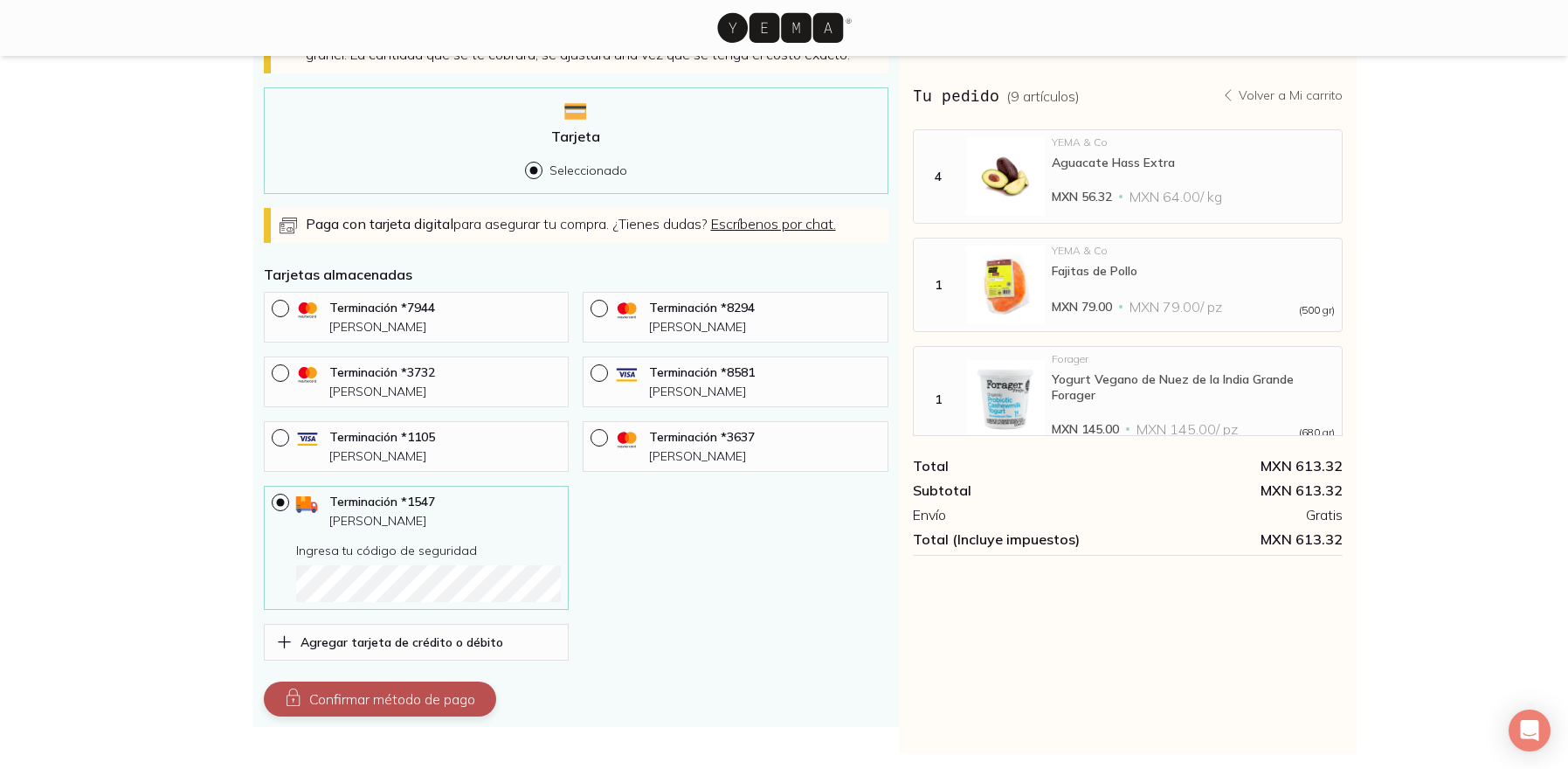
click at [399, 703] on button "Confirmar método de pago" at bounding box center [380, 699] width 233 height 35
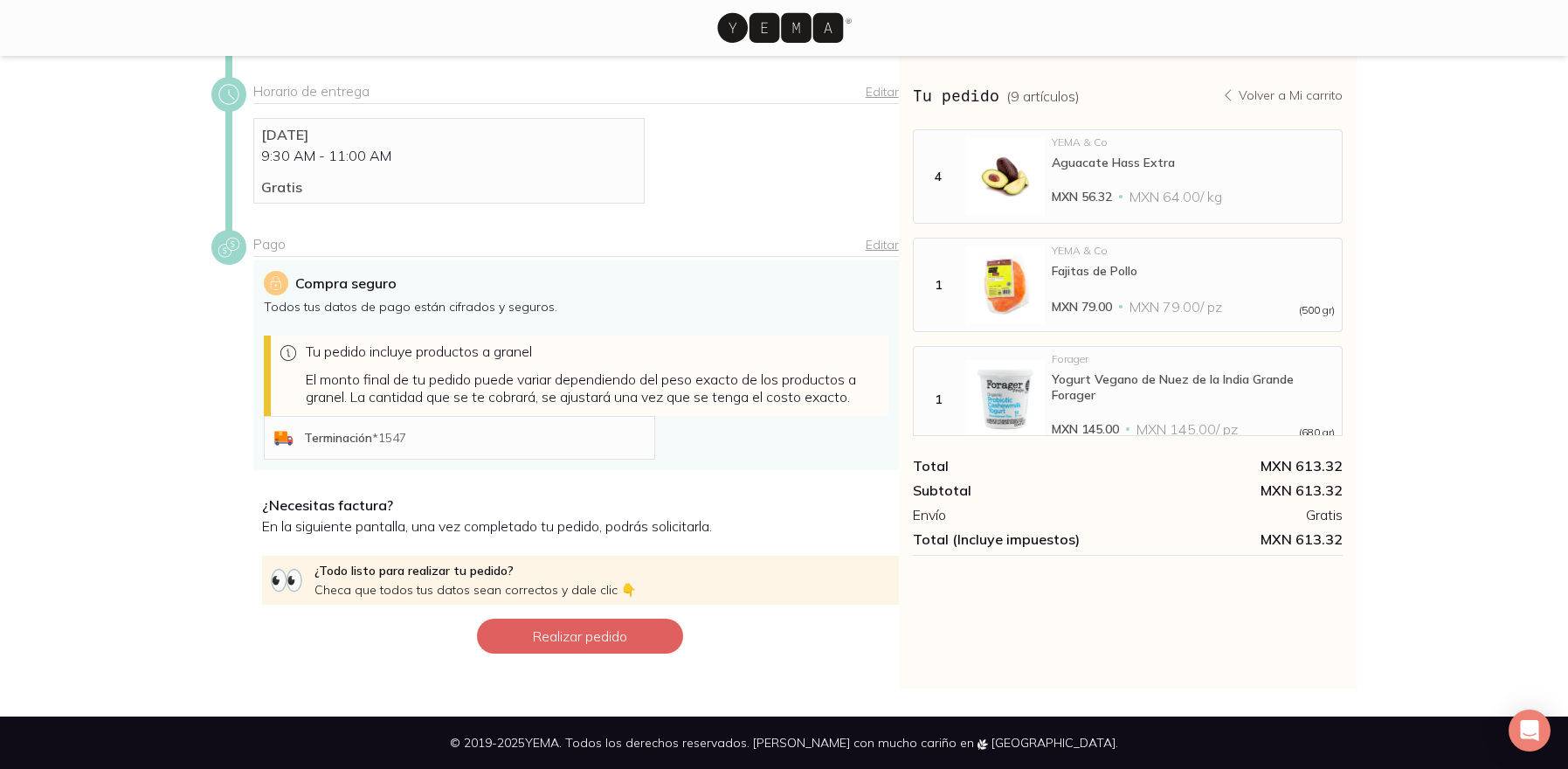
scroll to position [279, 0]
click at [579, 638] on button "Realizar pedido" at bounding box center [580, 636] width 206 height 35
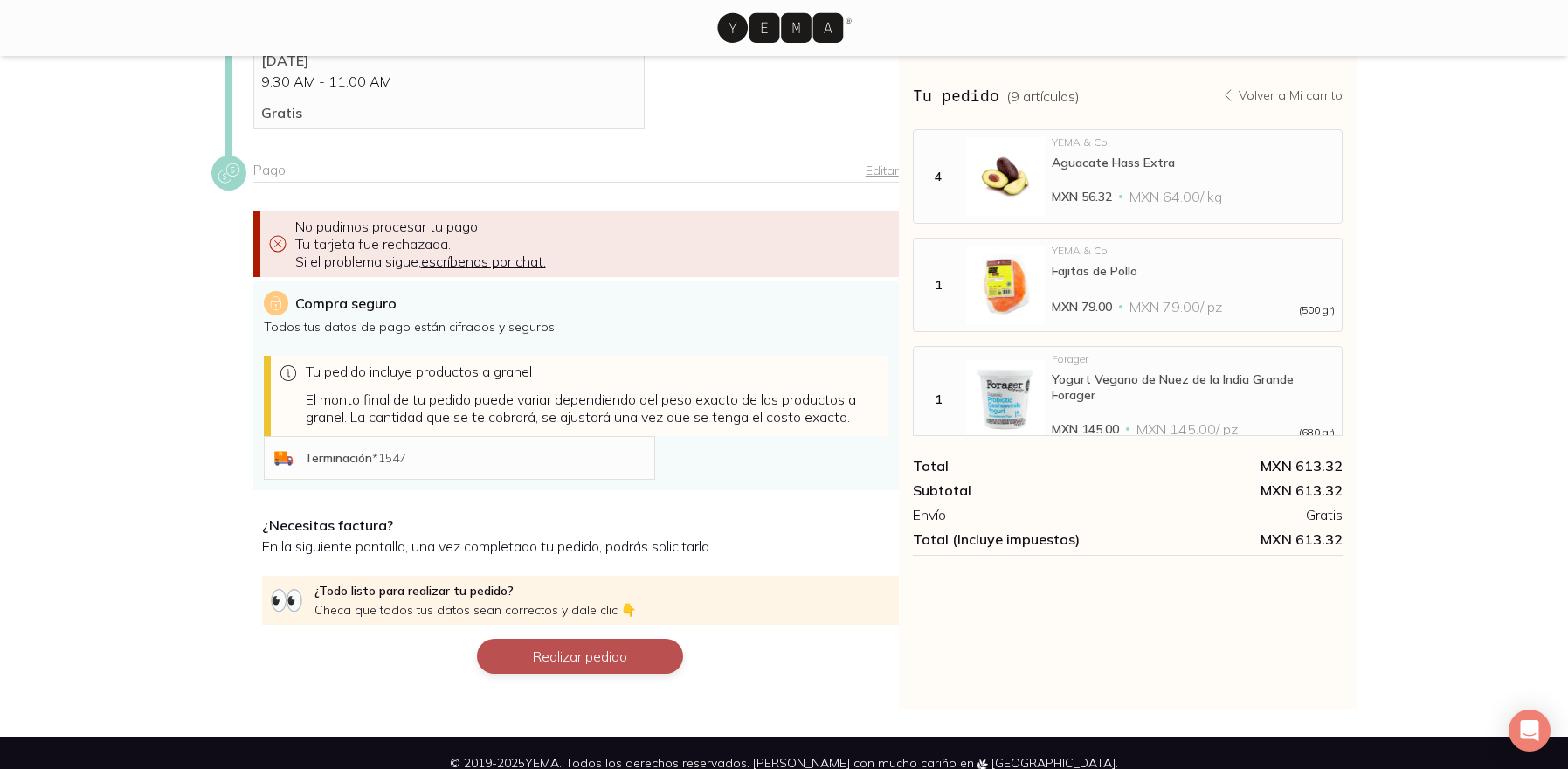
scroll to position [373, 0]
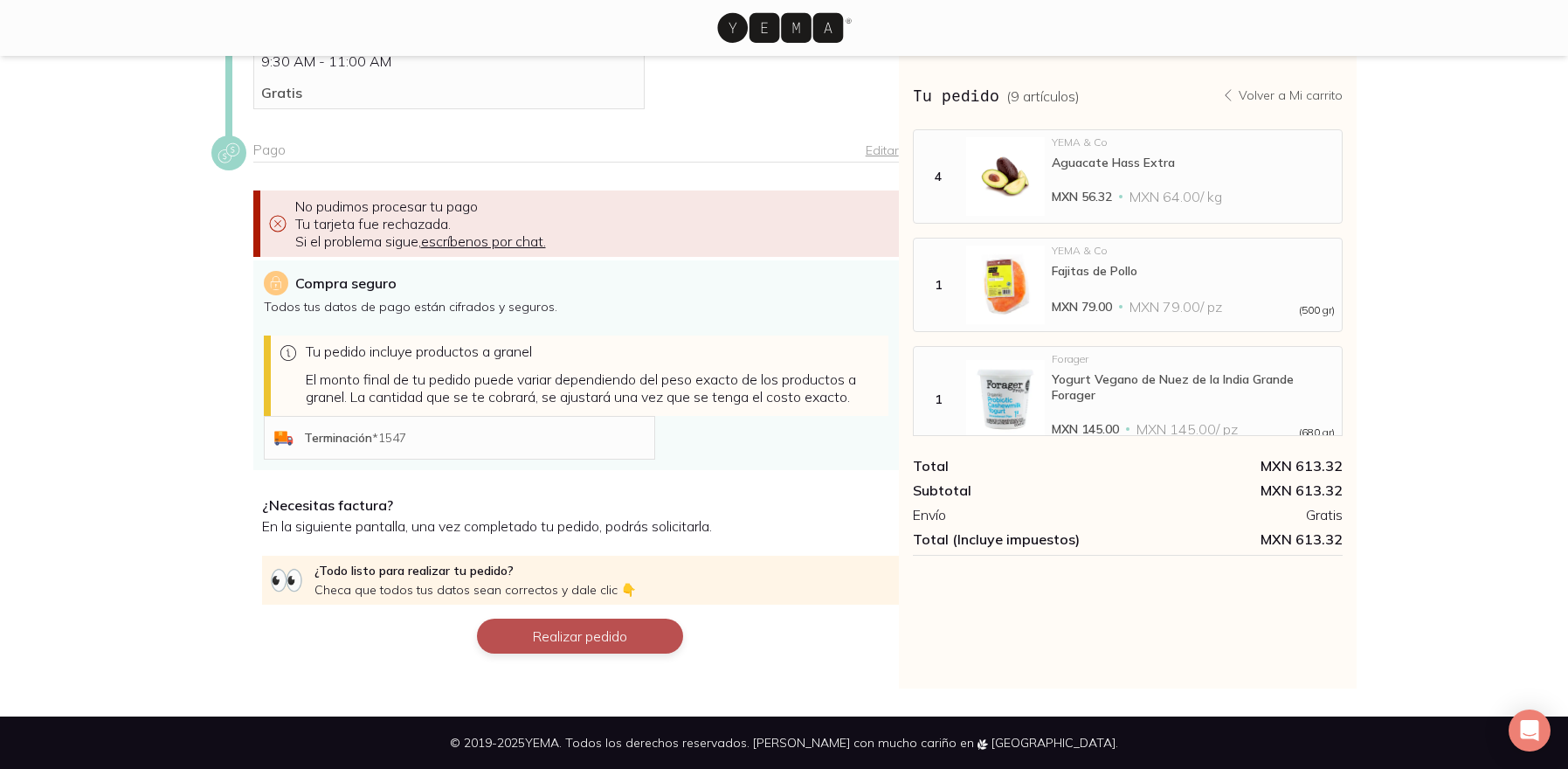
click at [567, 639] on button "Realizar pedido" at bounding box center [580, 636] width 206 height 35
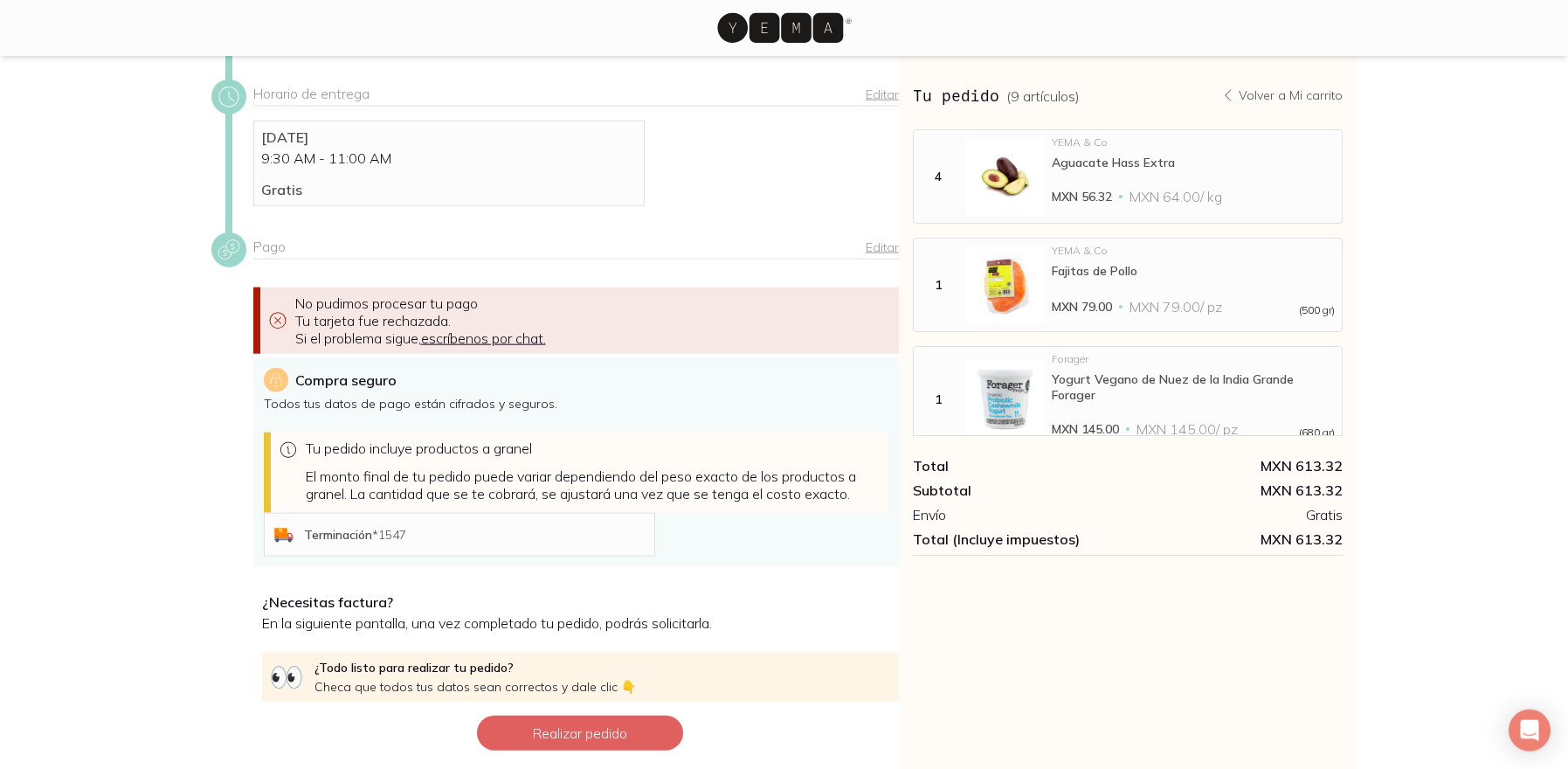
scroll to position [247, 0]
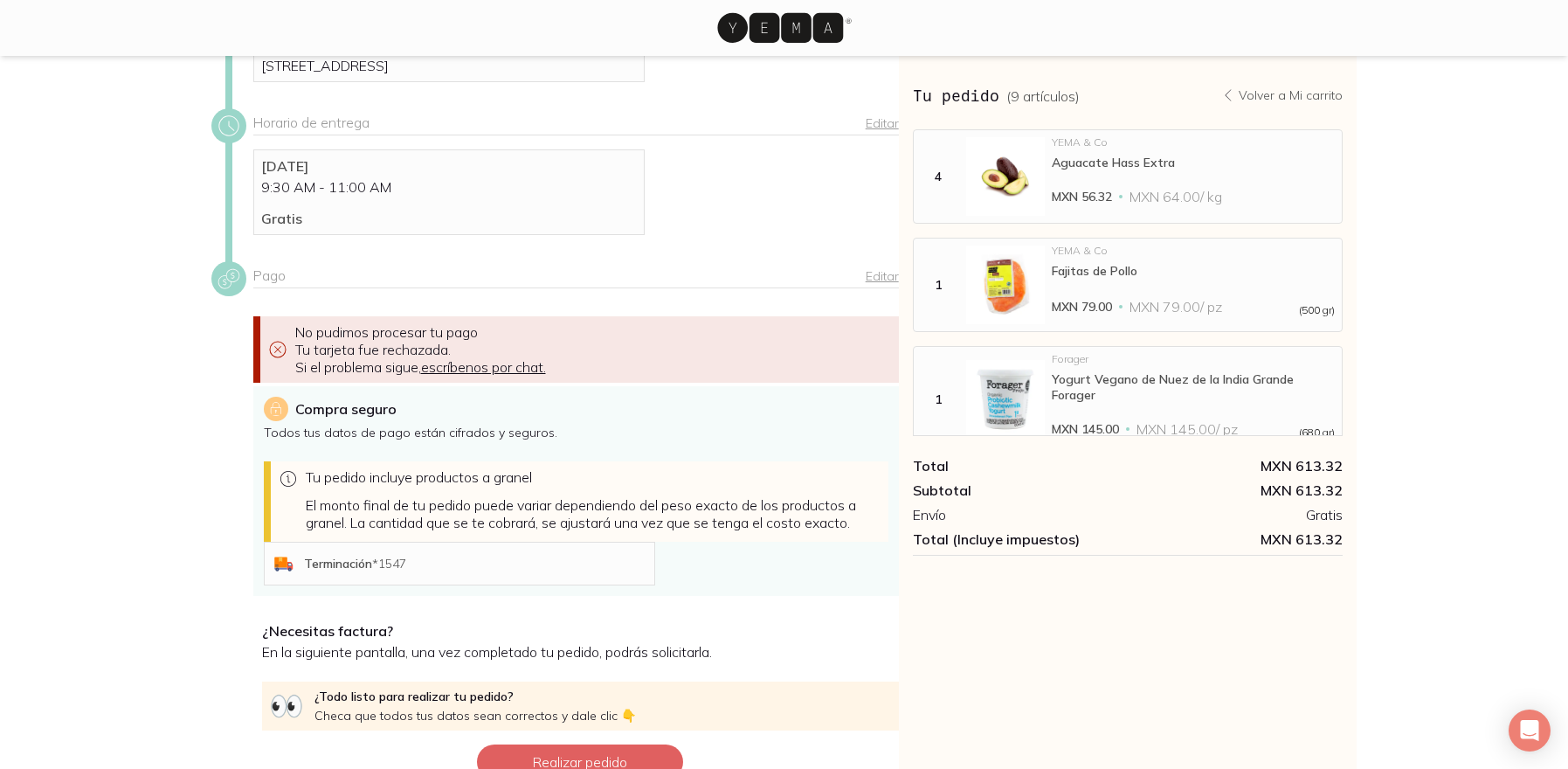
click at [879, 281] on link "Editar" at bounding box center [882, 276] width 33 height 16
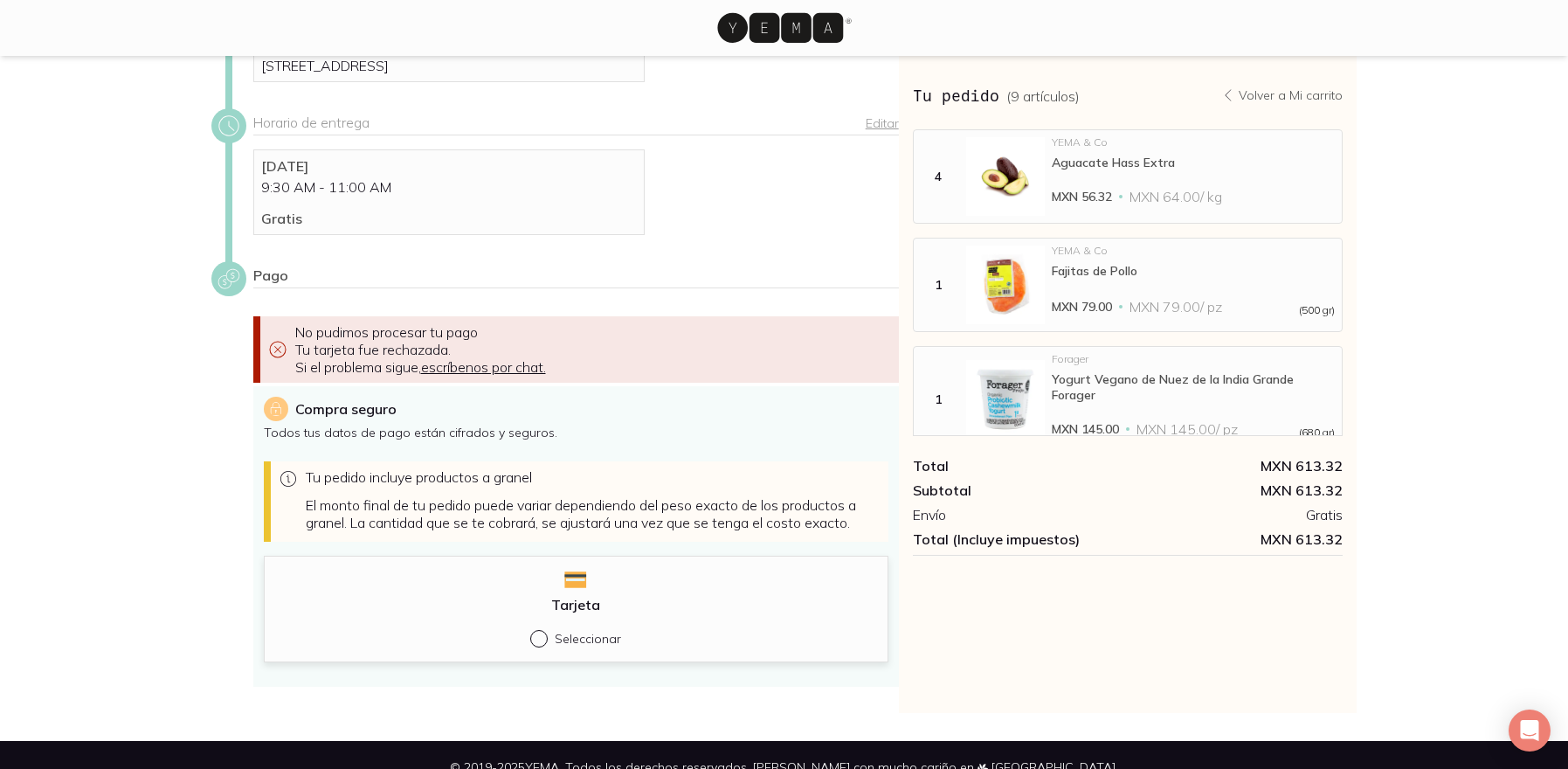
click at [593, 623] on div "Tarjeta Seleccionar" at bounding box center [576, 622] width 609 height 51
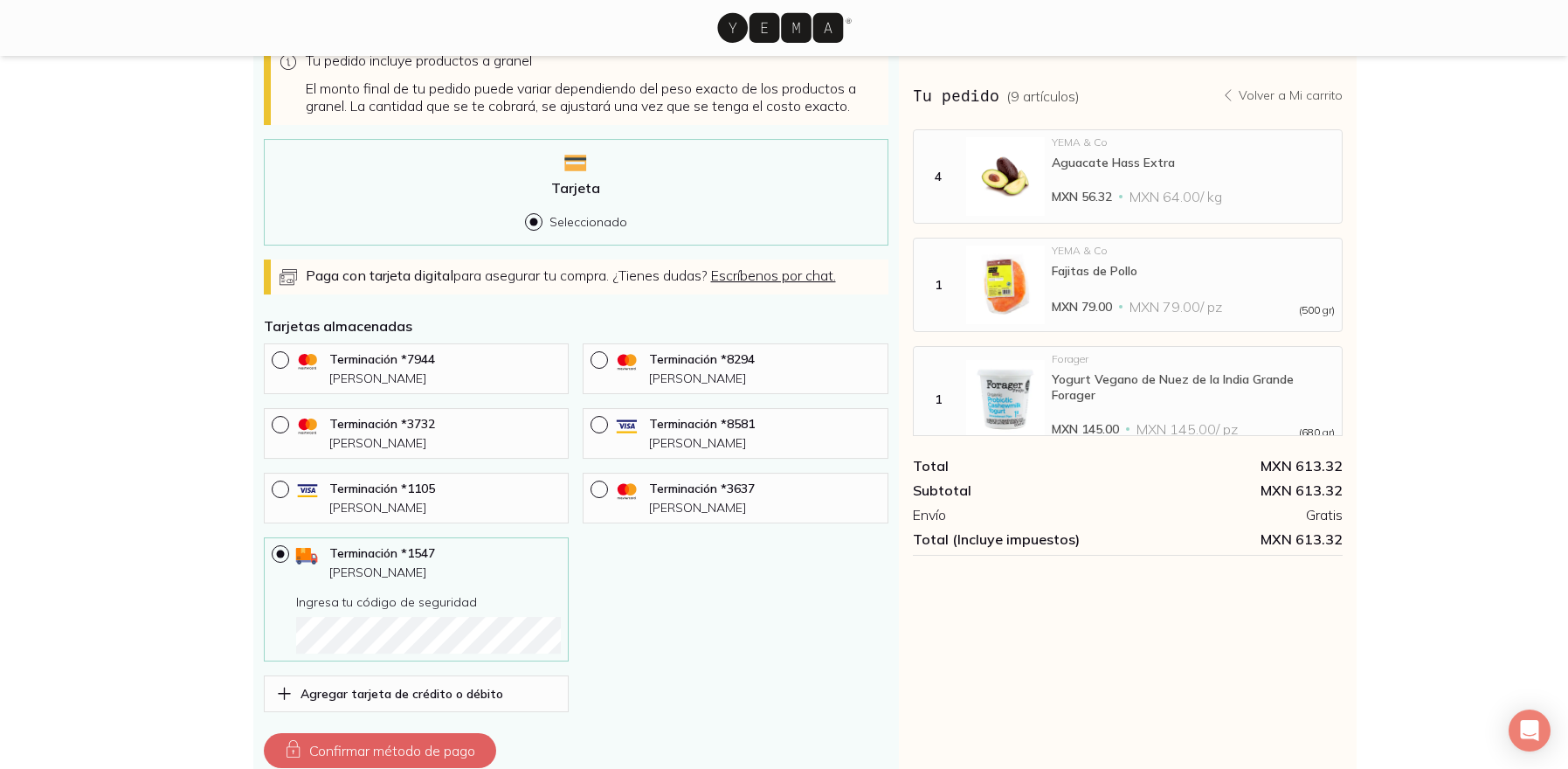
scroll to position [611, 0]
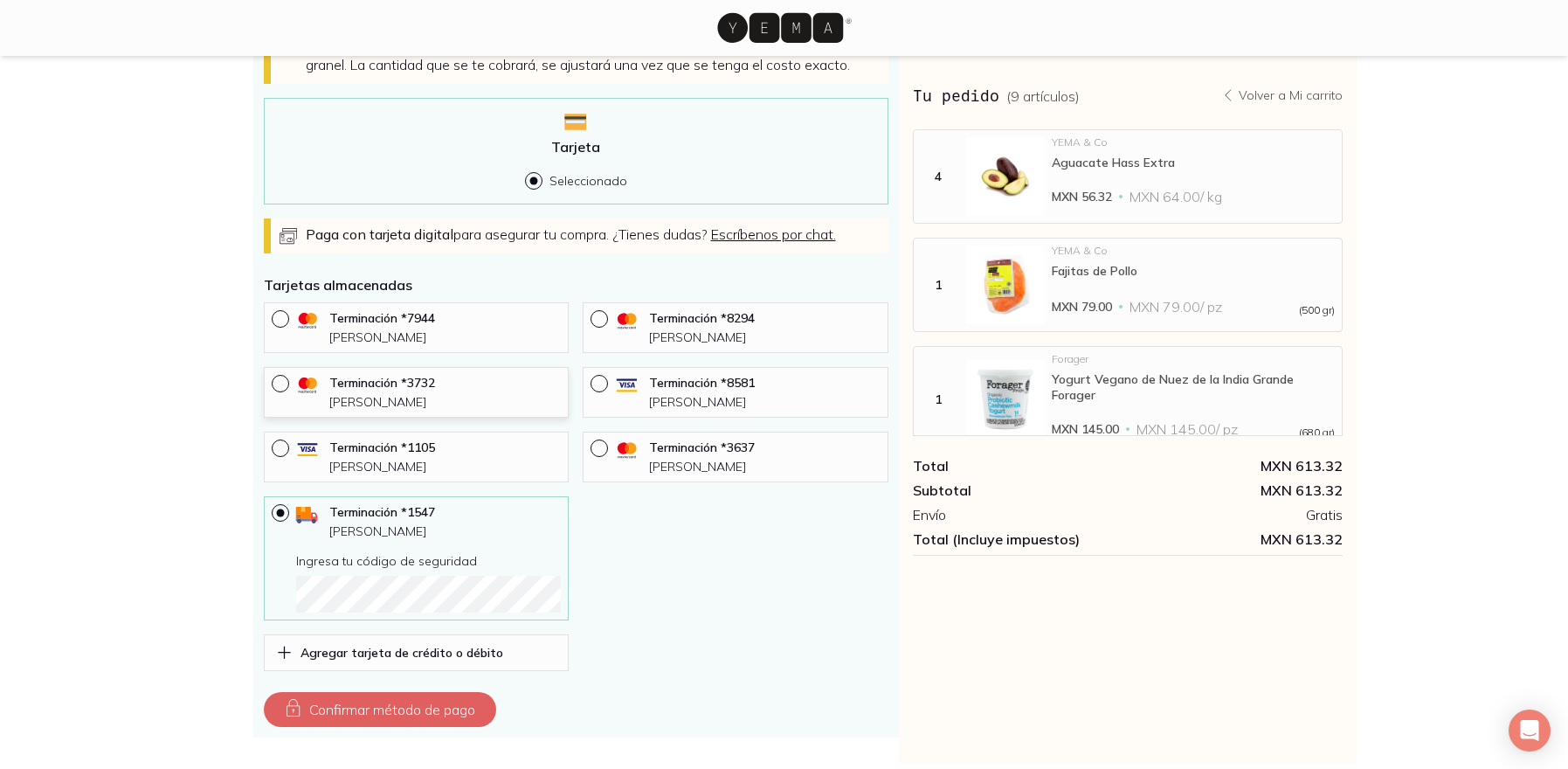
click at [418, 412] on div "Terminación * 3732 Pablo Torres Hernandez" at bounding box center [416, 393] width 305 height 51
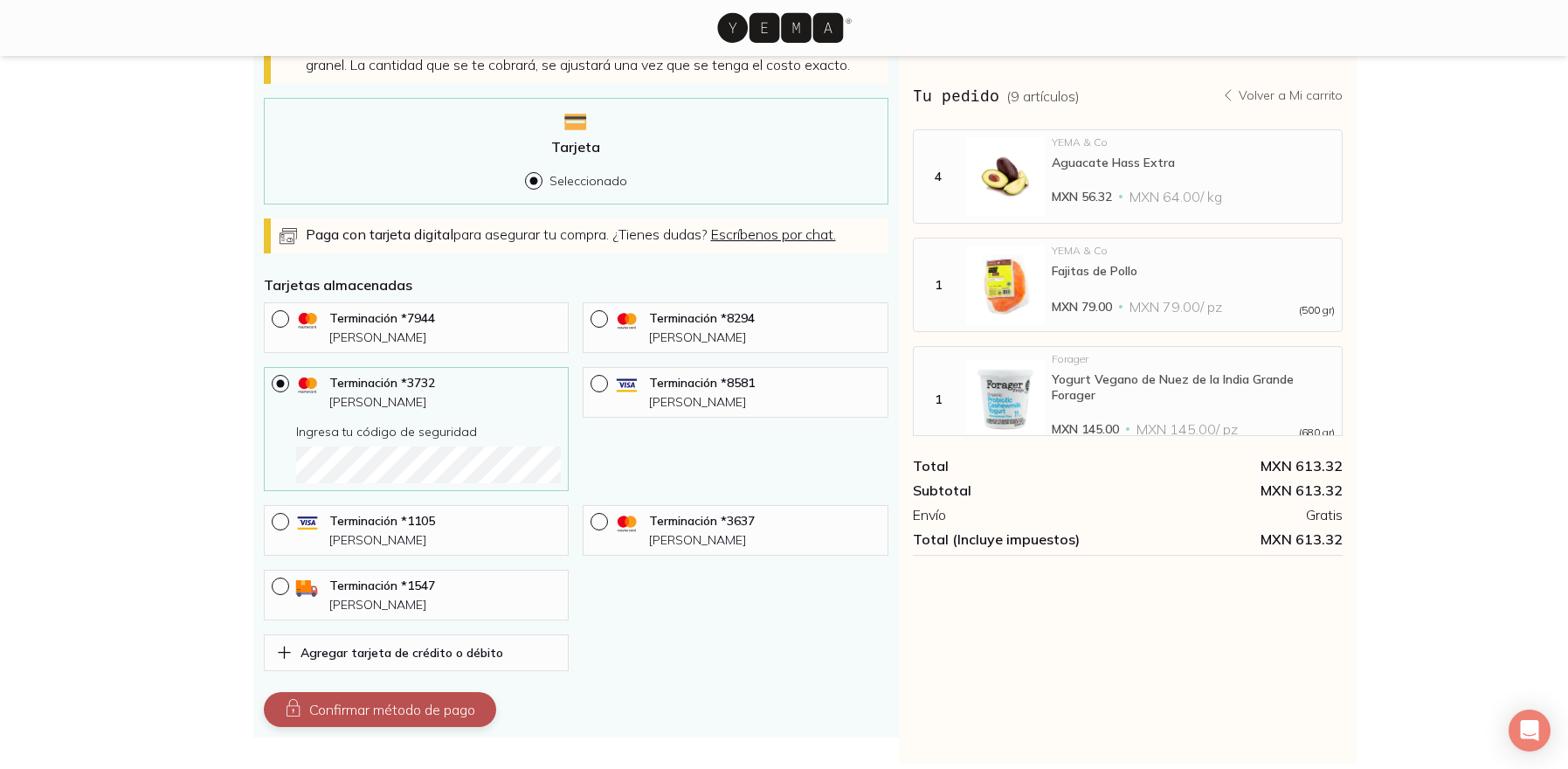
click at [405, 704] on button "Confirmar método de pago" at bounding box center [380, 709] width 233 height 35
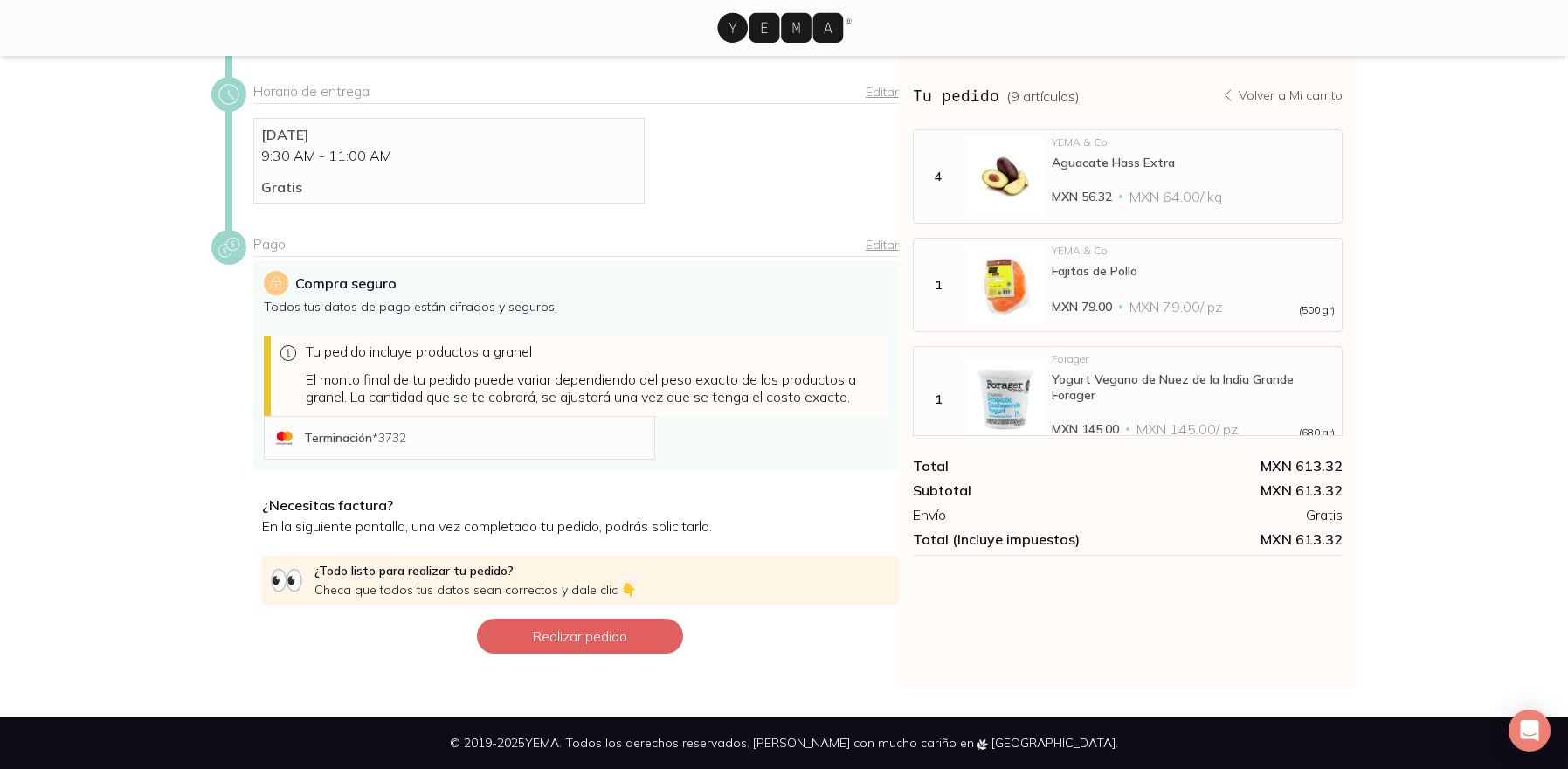
scroll to position [279, 0]
click at [628, 649] on button "Realizar pedido" at bounding box center [580, 636] width 206 height 35
